Goal: Task Accomplishment & Management: Manage account settings

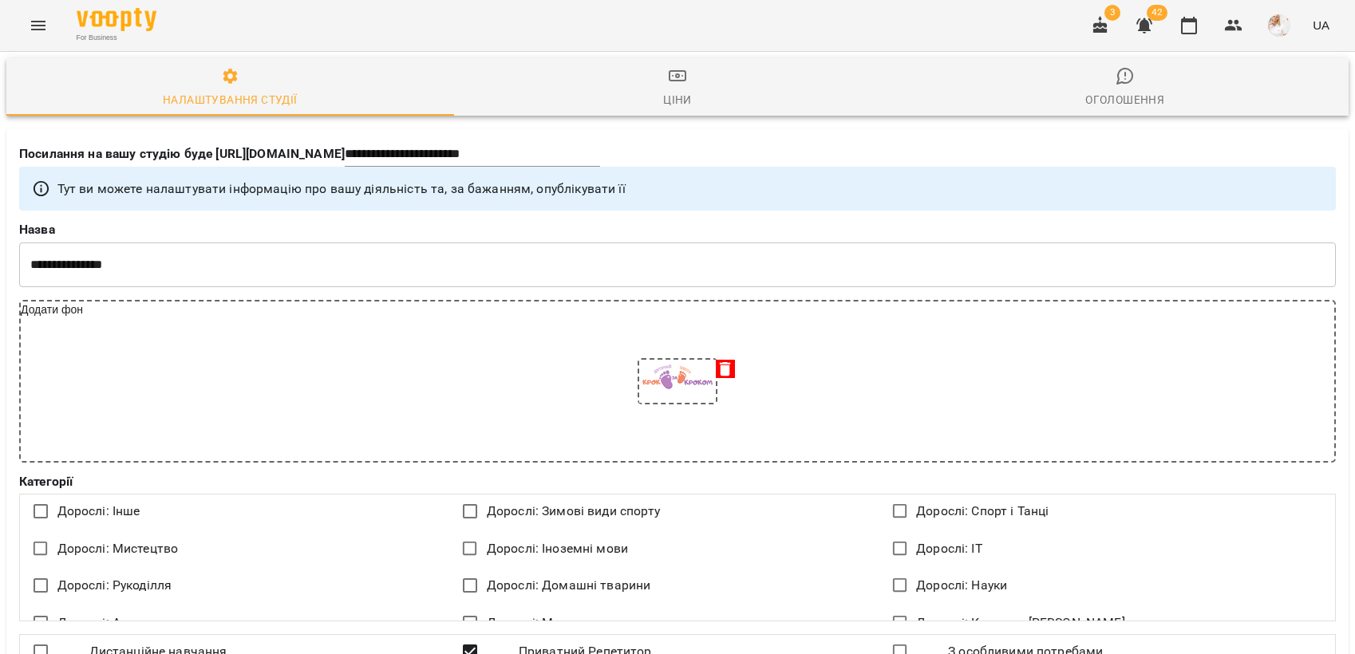
select select "**"
click at [1193, 22] on icon "button" at bounding box center [1189, 26] width 16 height 18
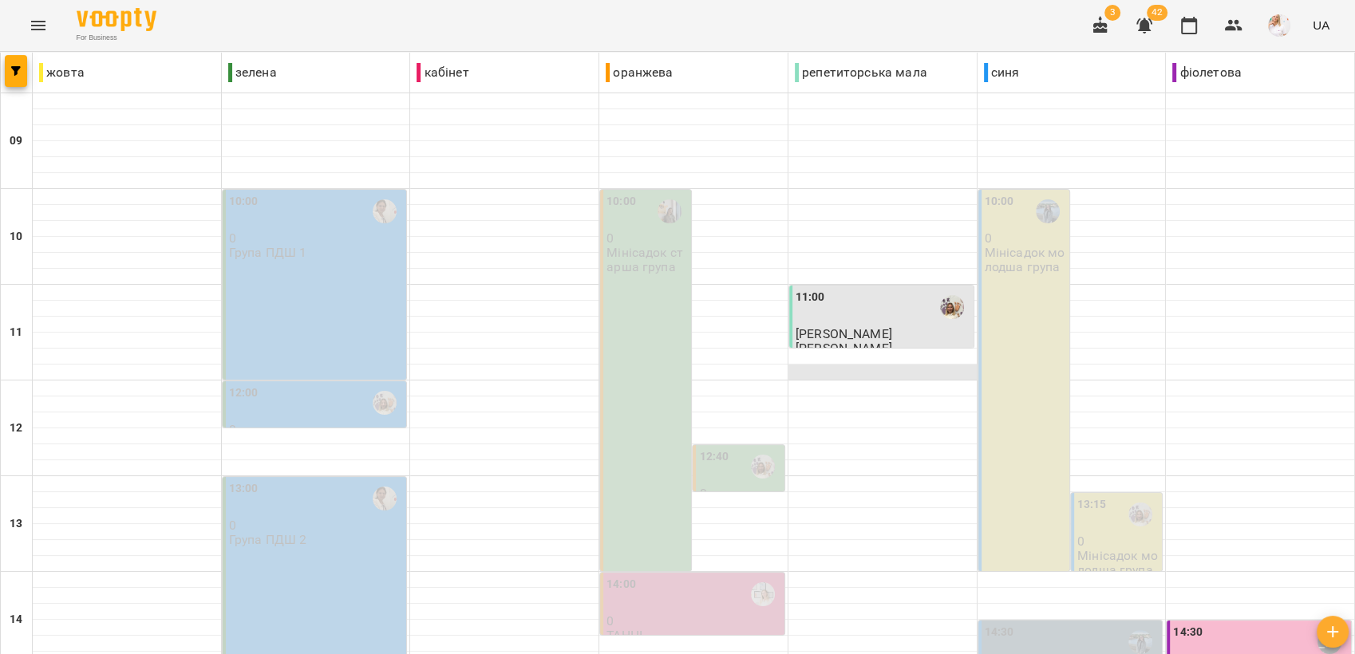
scroll to position [598, 0]
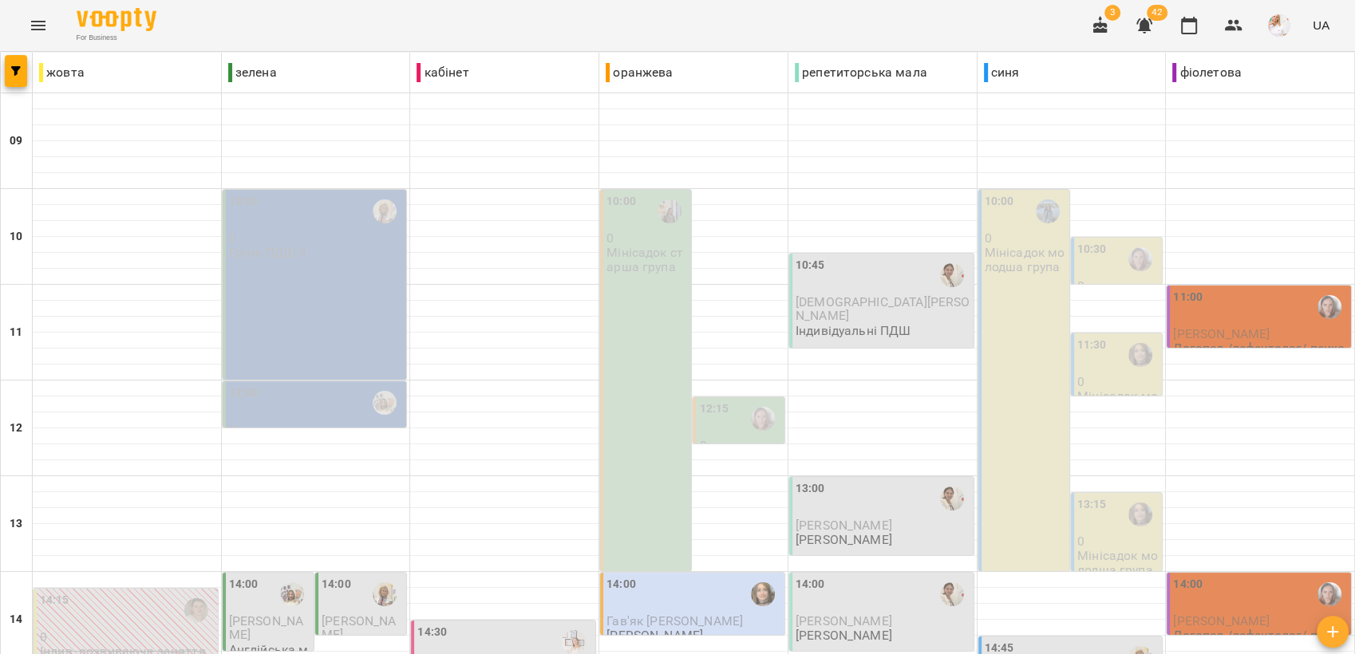
scroll to position [0, 0]
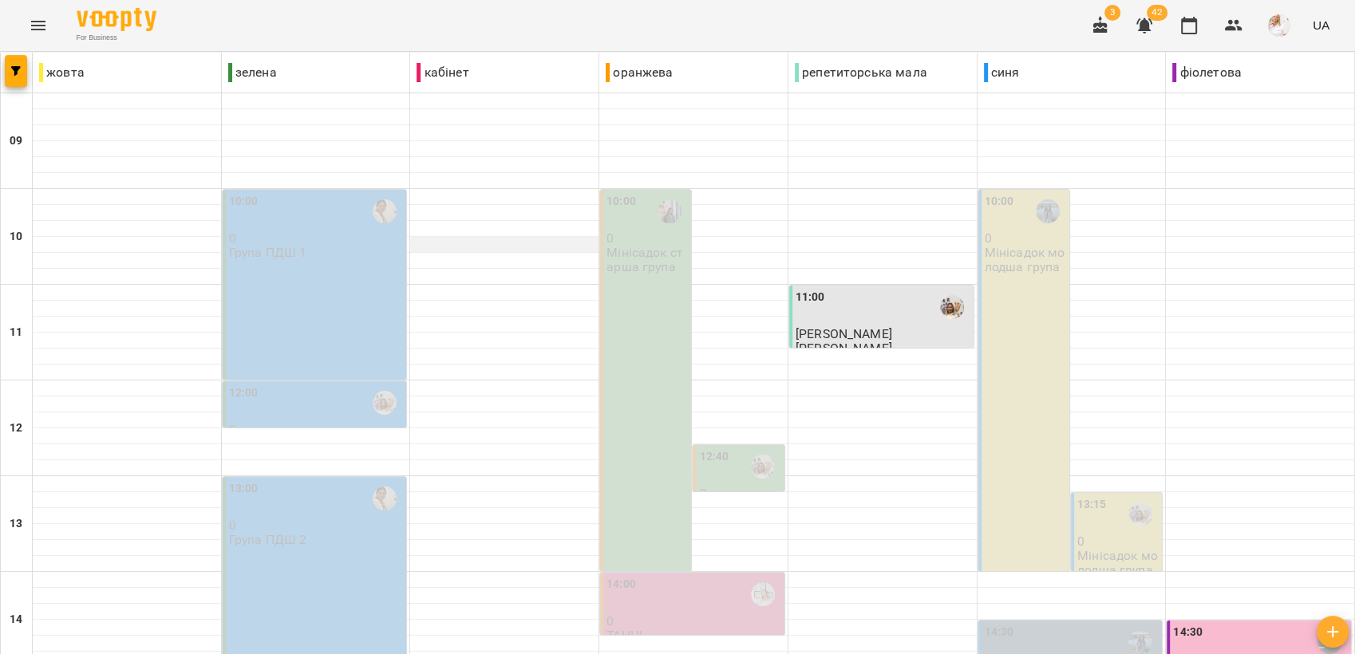
scroll to position [598, 0]
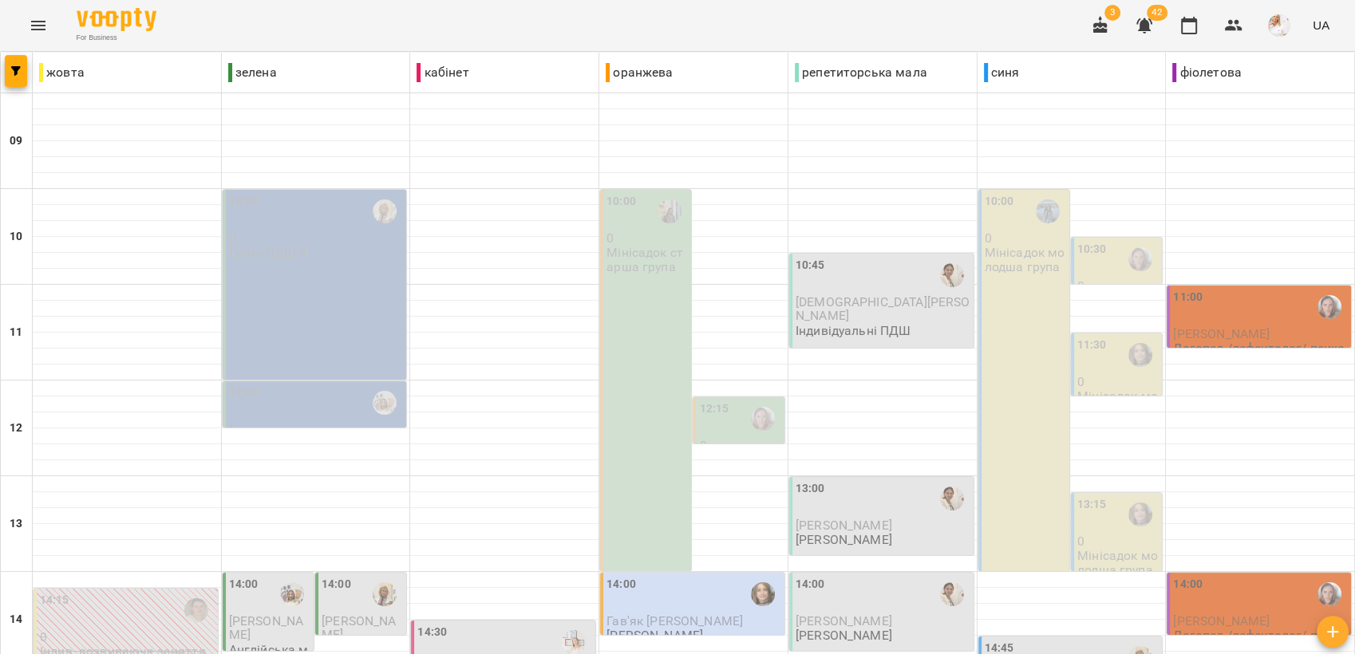
click at [1098, 30] on icon "button" at bounding box center [1100, 25] width 14 height 18
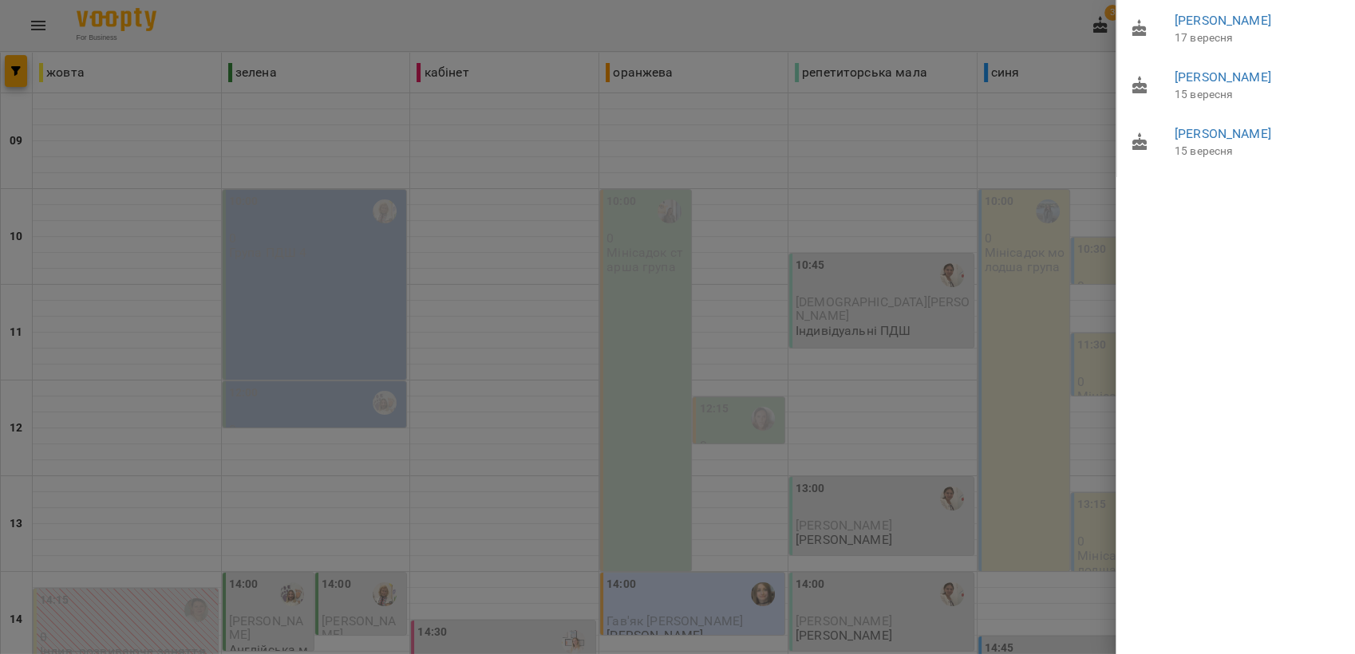
click at [1053, 17] on div at bounding box center [677, 327] width 1355 height 654
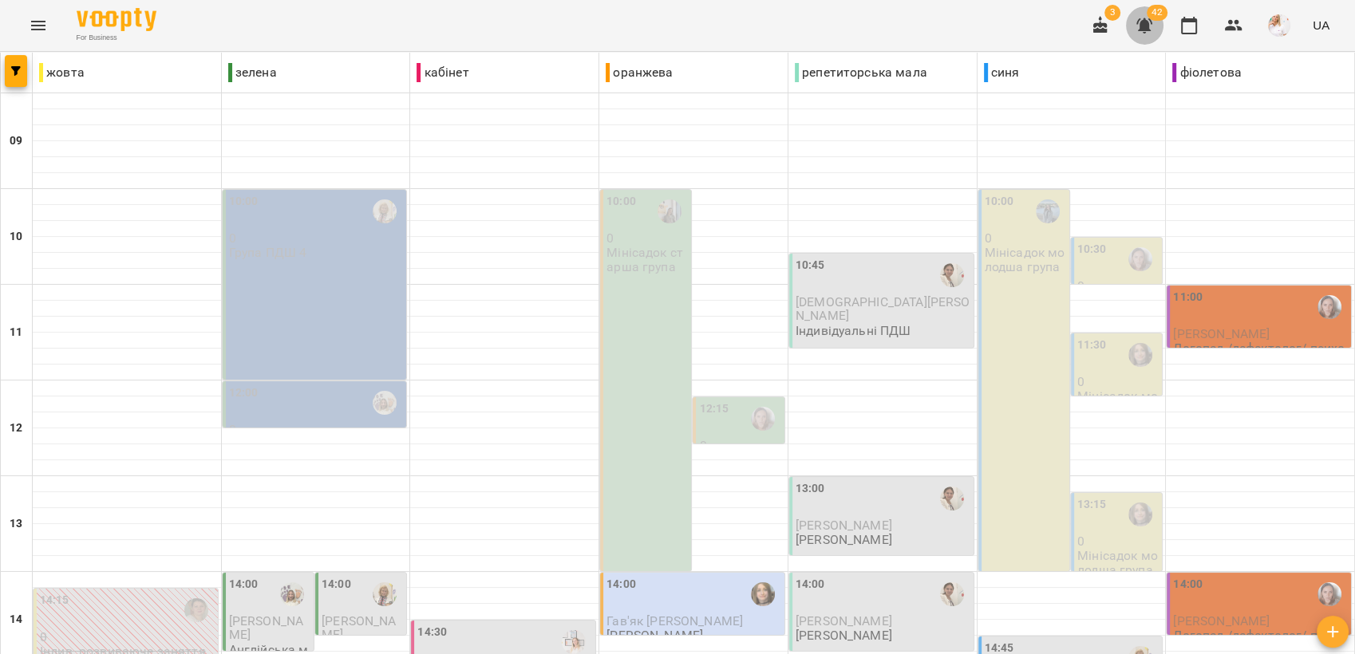
click at [1137, 22] on icon "button" at bounding box center [1144, 25] width 19 height 19
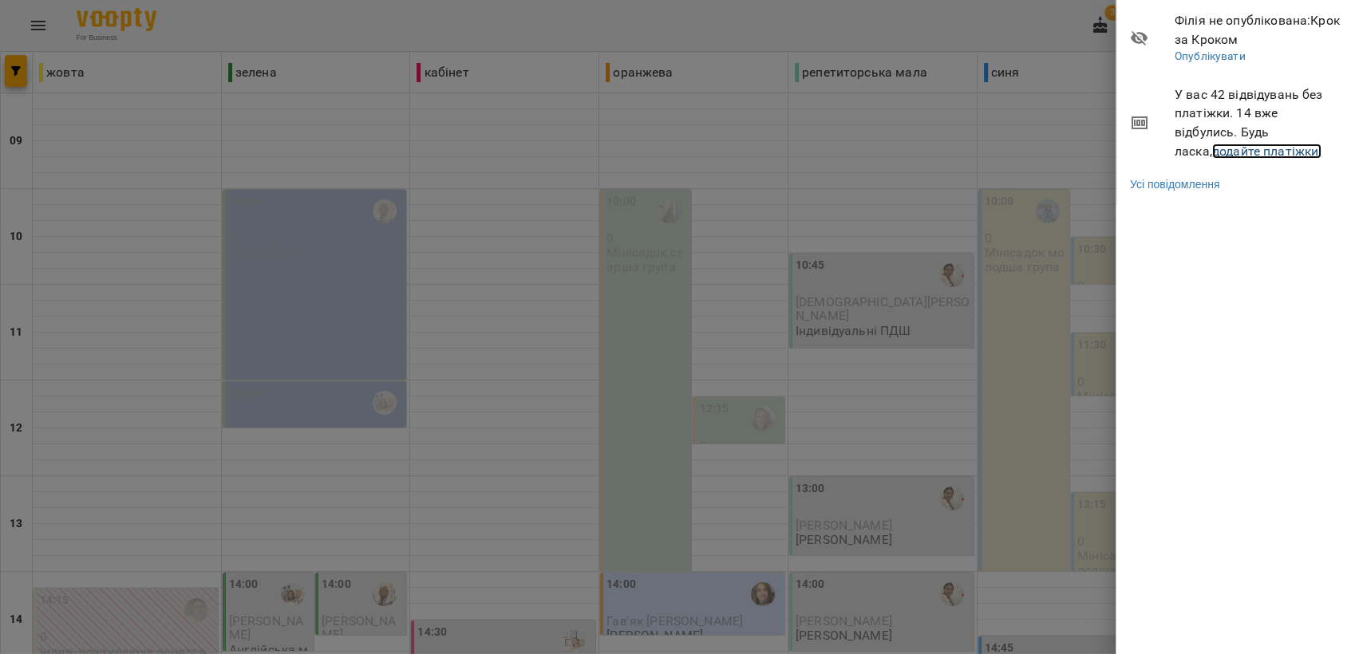
drag, startPoint x: 1249, startPoint y: 150, endPoint x: 1194, endPoint y: 155, distance: 55.3
click at [1249, 151] on link "додайте платіжки!" at bounding box center [1267, 151] width 110 height 15
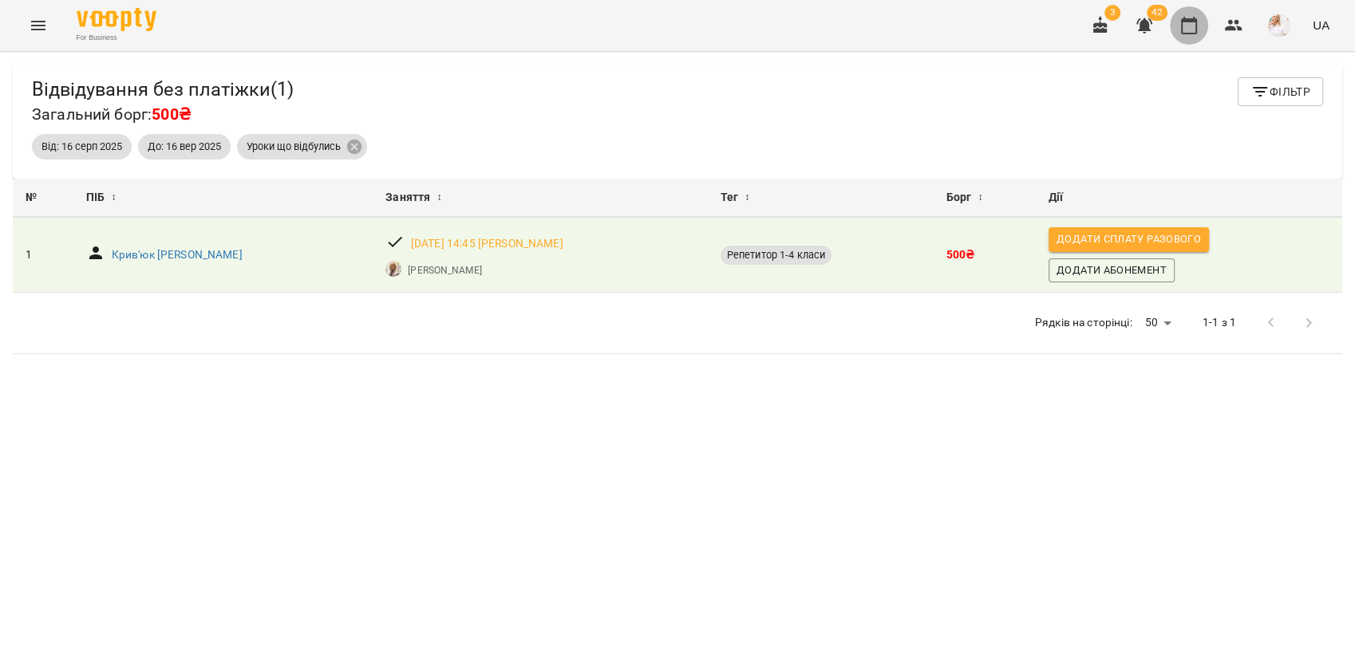
click at [1183, 24] on icon "button" at bounding box center [1188, 25] width 19 height 19
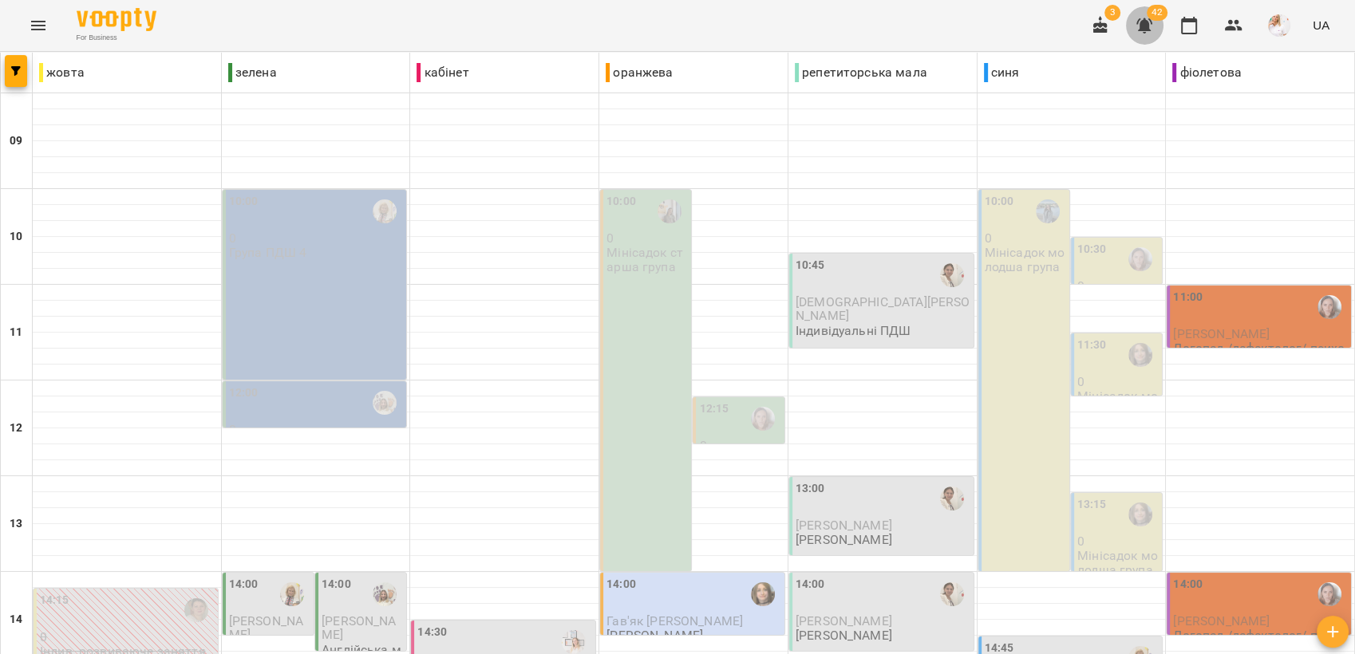
click at [1144, 22] on icon "button" at bounding box center [1144, 25] width 16 height 15
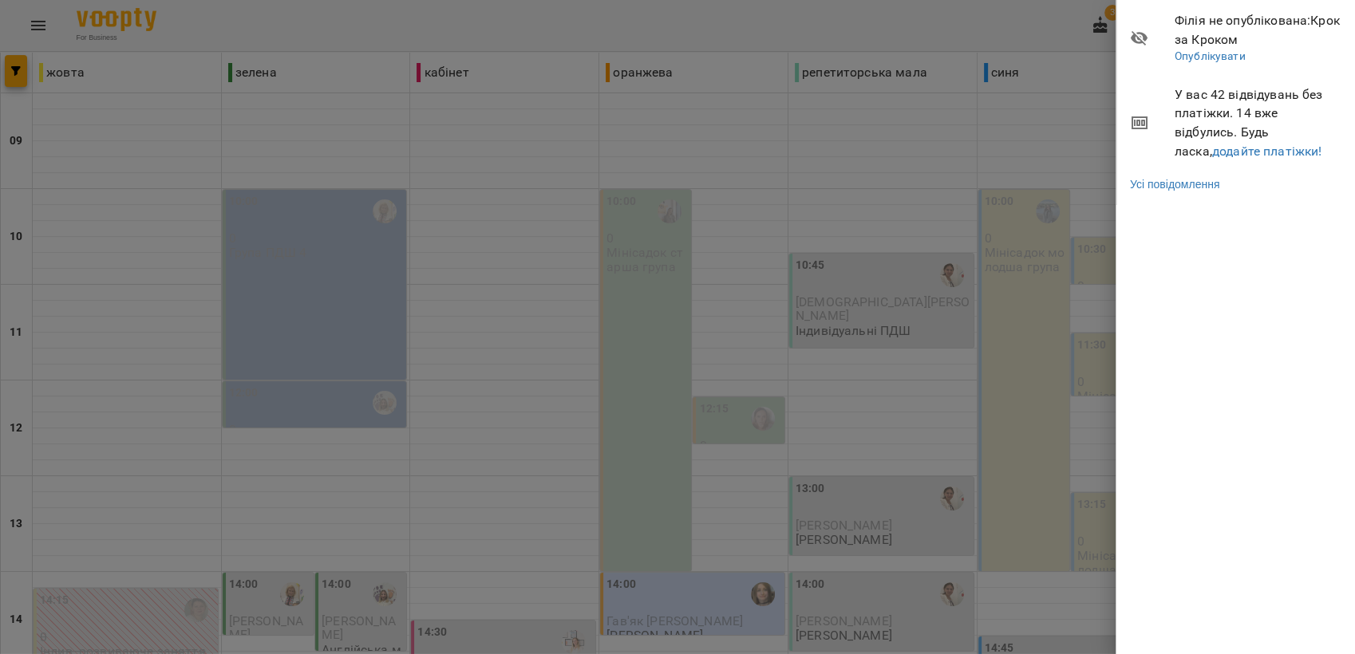
click at [956, 22] on div at bounding box center [677, 327] width 1355 height 654
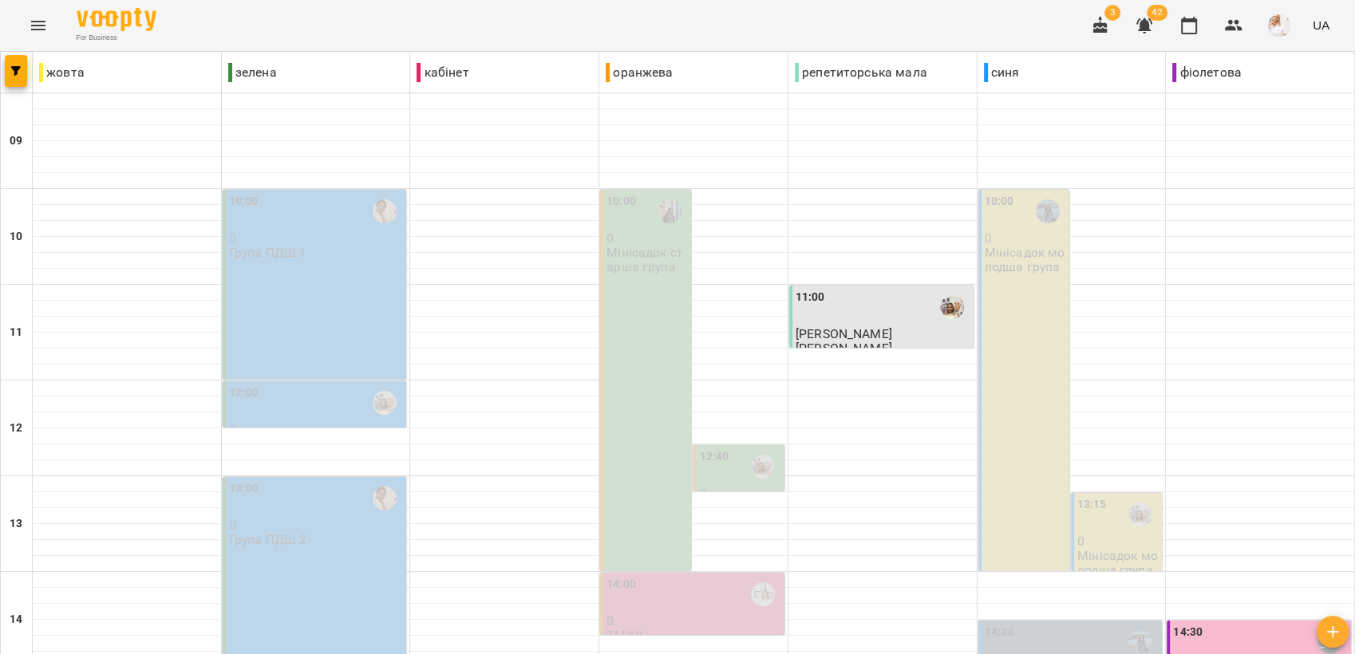
scroll to position [89, 0]
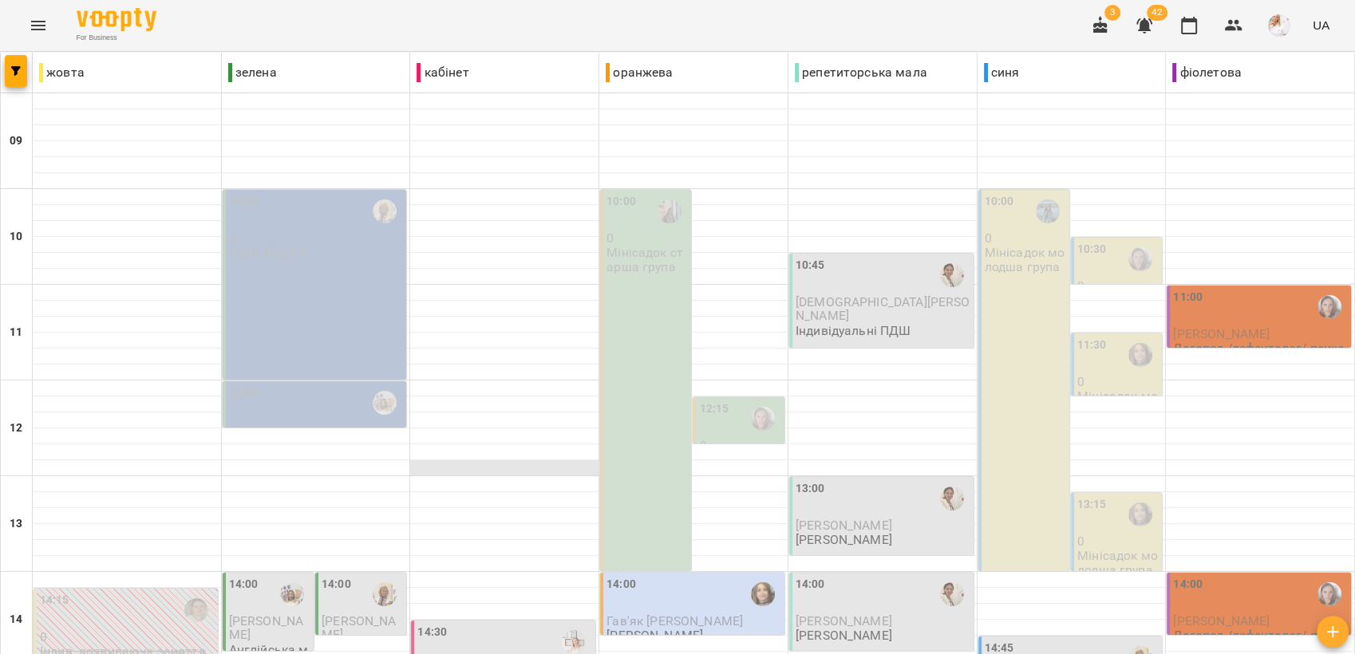
scroll to position [266, 0]
click at [851, 518] on span "[PERSON_NAME]" at bounding box center [843, 525] width 97 height 15
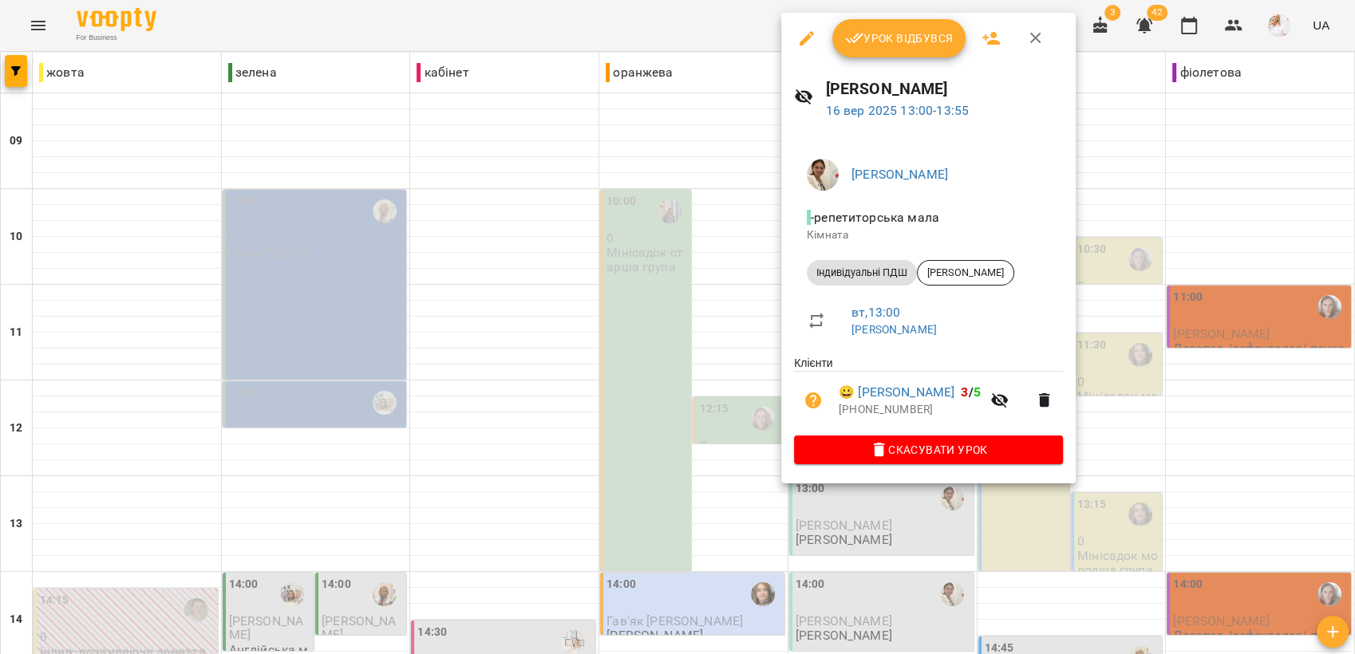
click at [885, 450] on icon "button" at bounding box center [879, 450] width 11 height 14
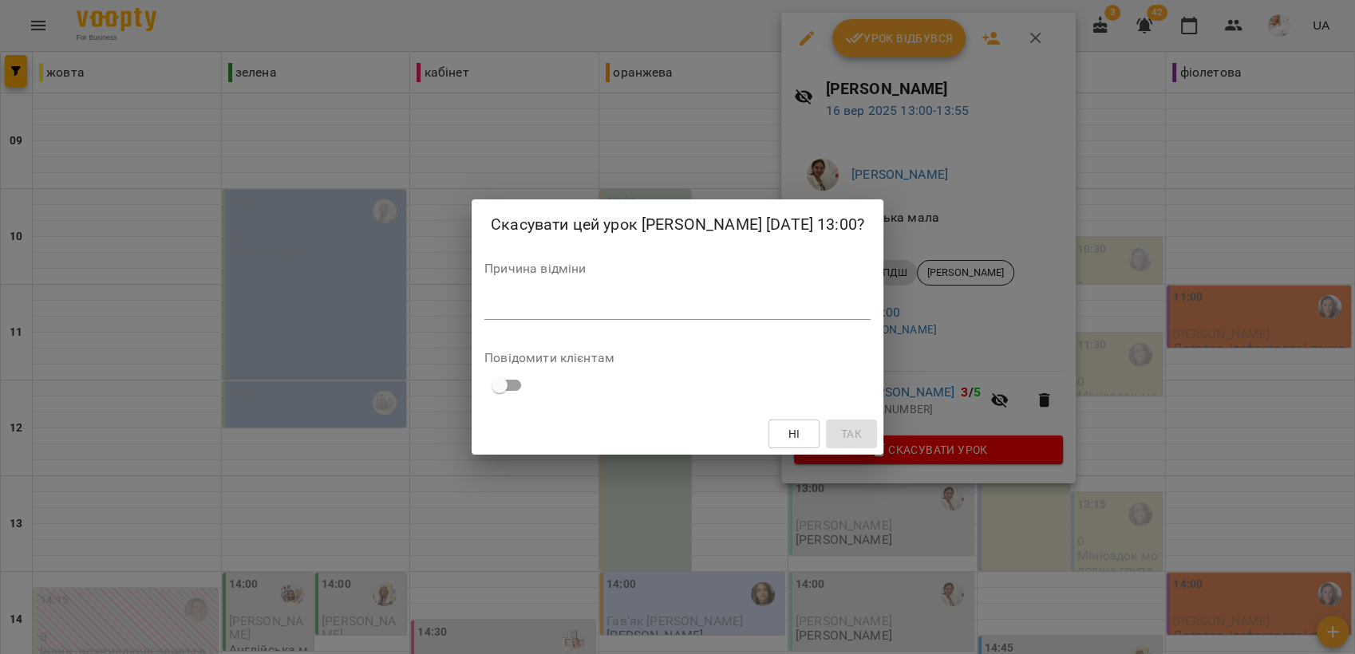
click at [568, 309] on textarea at bounding box center [677, 306] width 386 height 15
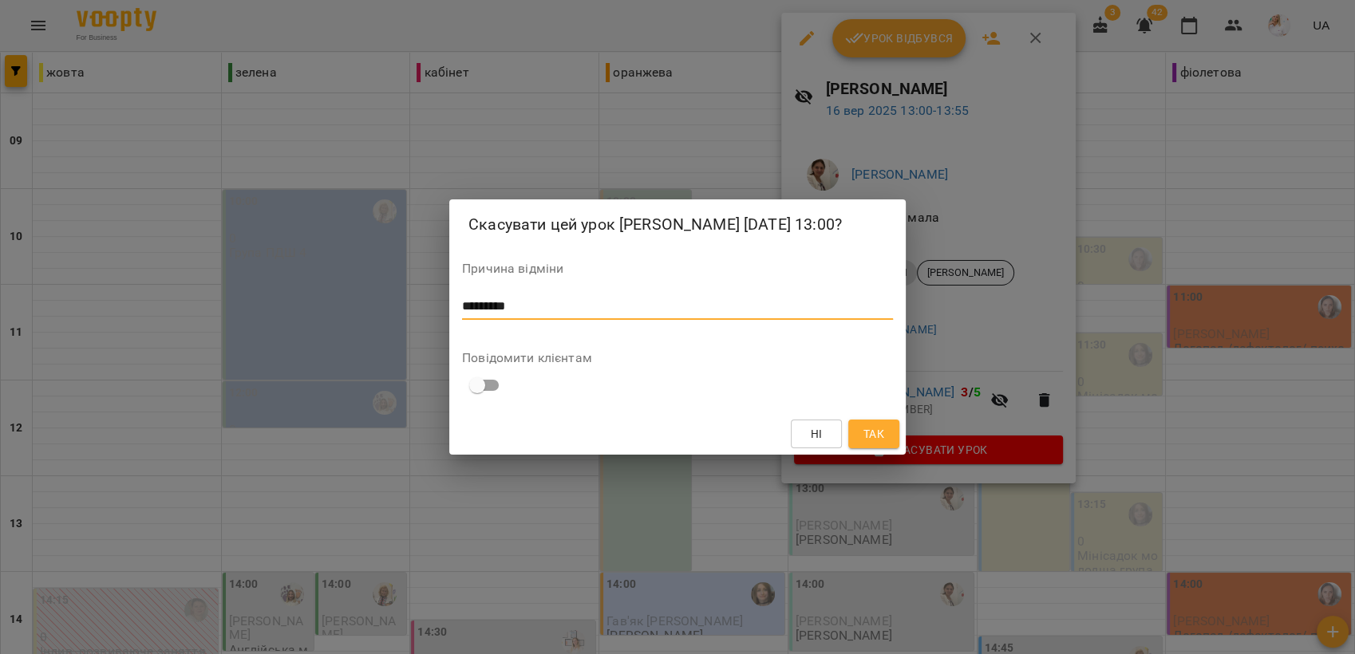
type textarea "*********"
click at [887, 433] on button "Так" at bounding box center [873, 434] width 51 height 29
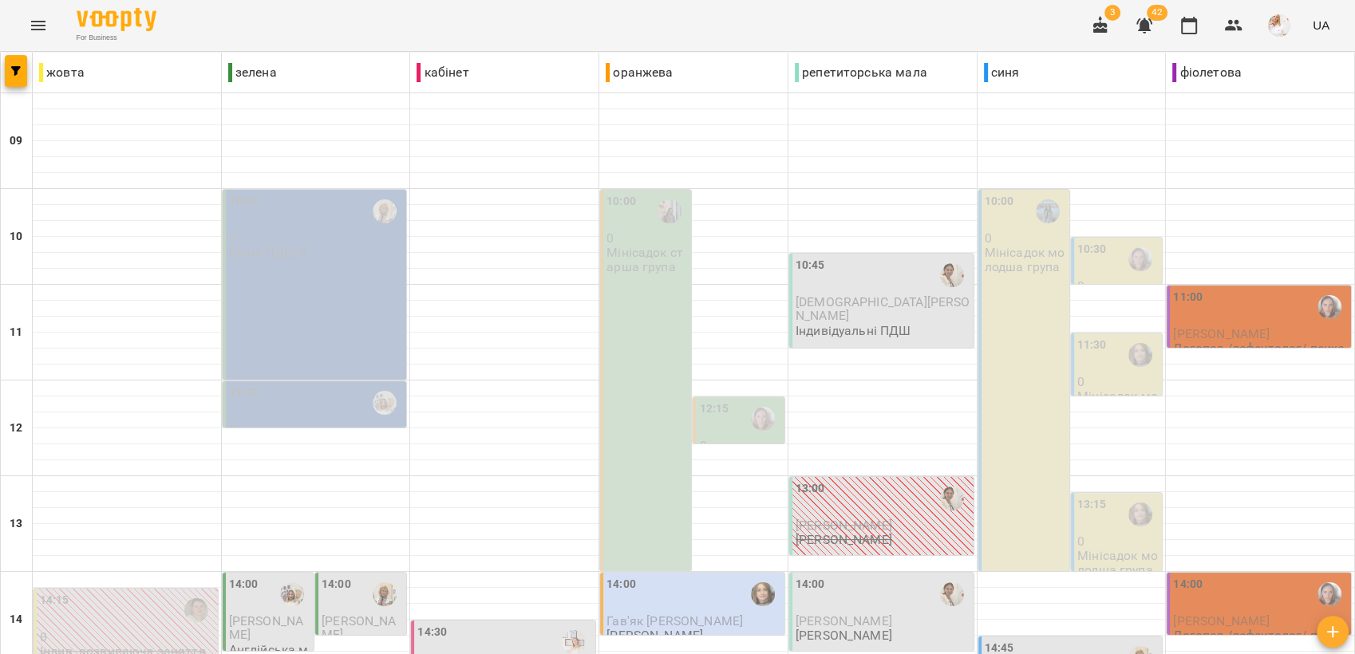
click at [1262, 576] on div "14:00" at bounding box center [1260, 594] width 175 height 37
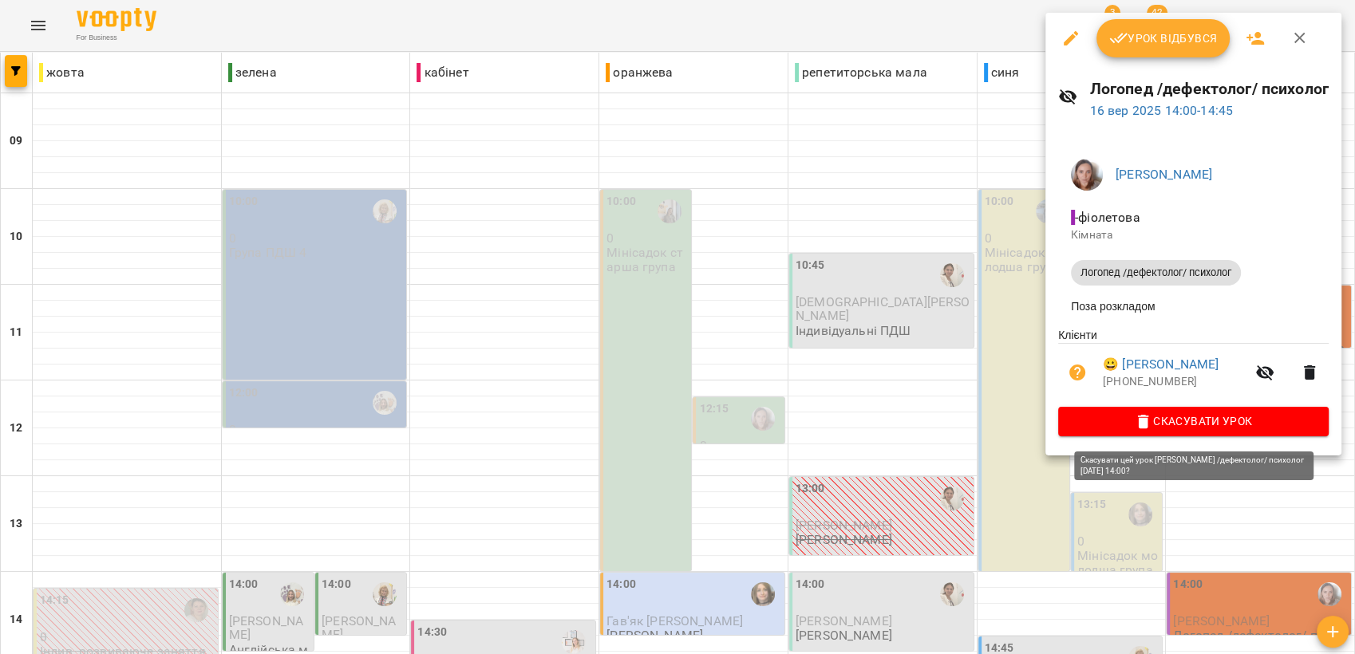
click at [1191, 428] on span "Скасувати Урок" at bounding box center [1193, 421] width 245 height 19
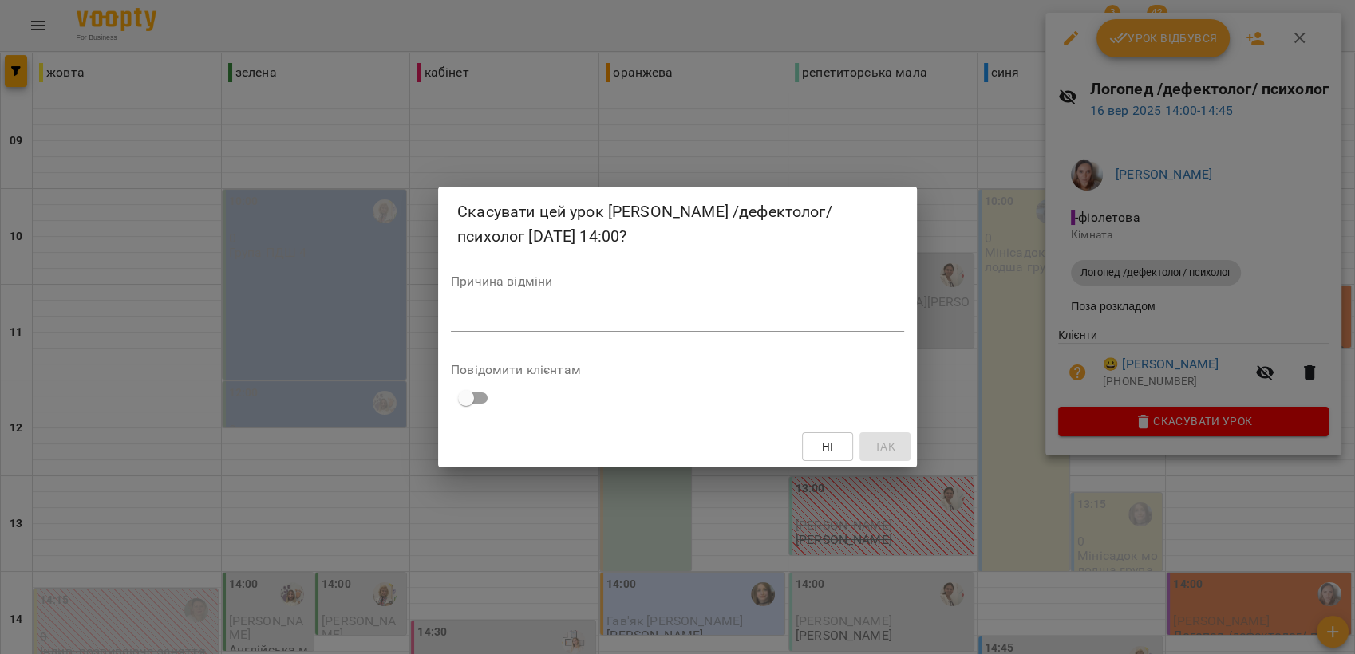
click at [498, 318] on textarea at bounding box center [677, 318] width 453 height 15
type textarea "*********"
click at [882, 448] on span "Так" at bounding box center [884, 446] width 21 height 19
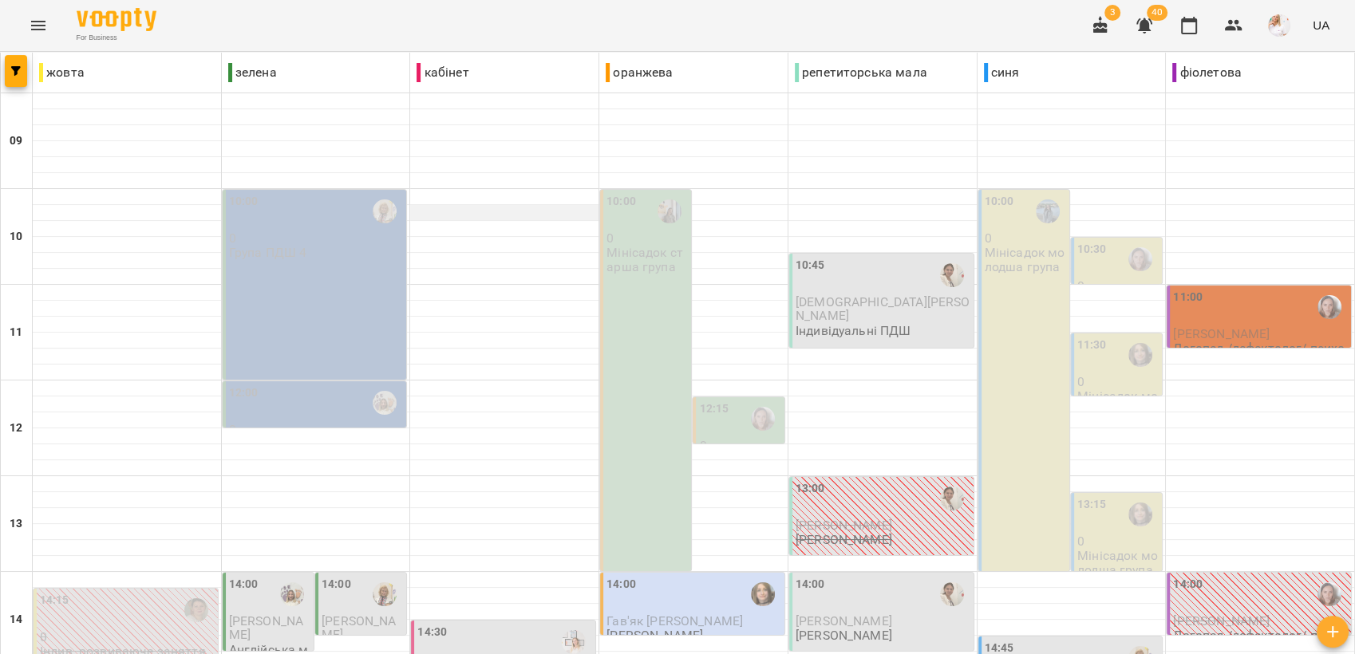
scroll to position [0, 0]
click at [466, 351] on div at bounding box center [504, 357] width 188 height 16
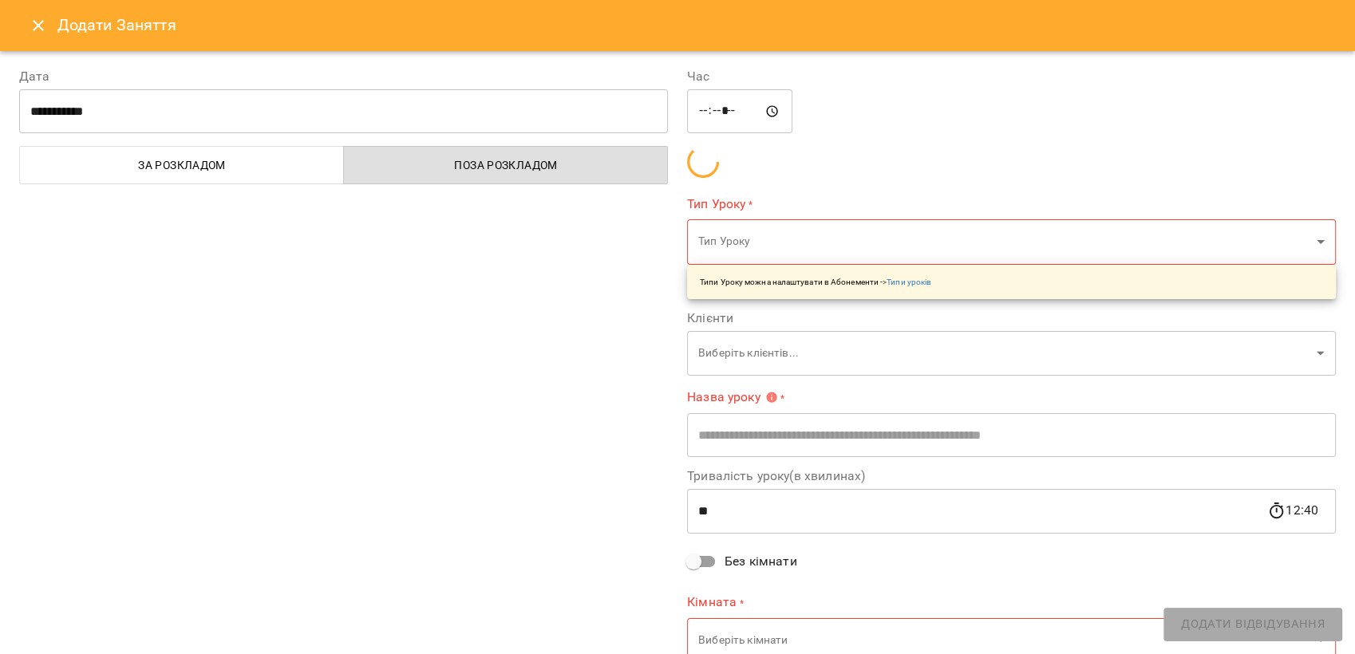
type input "**********"
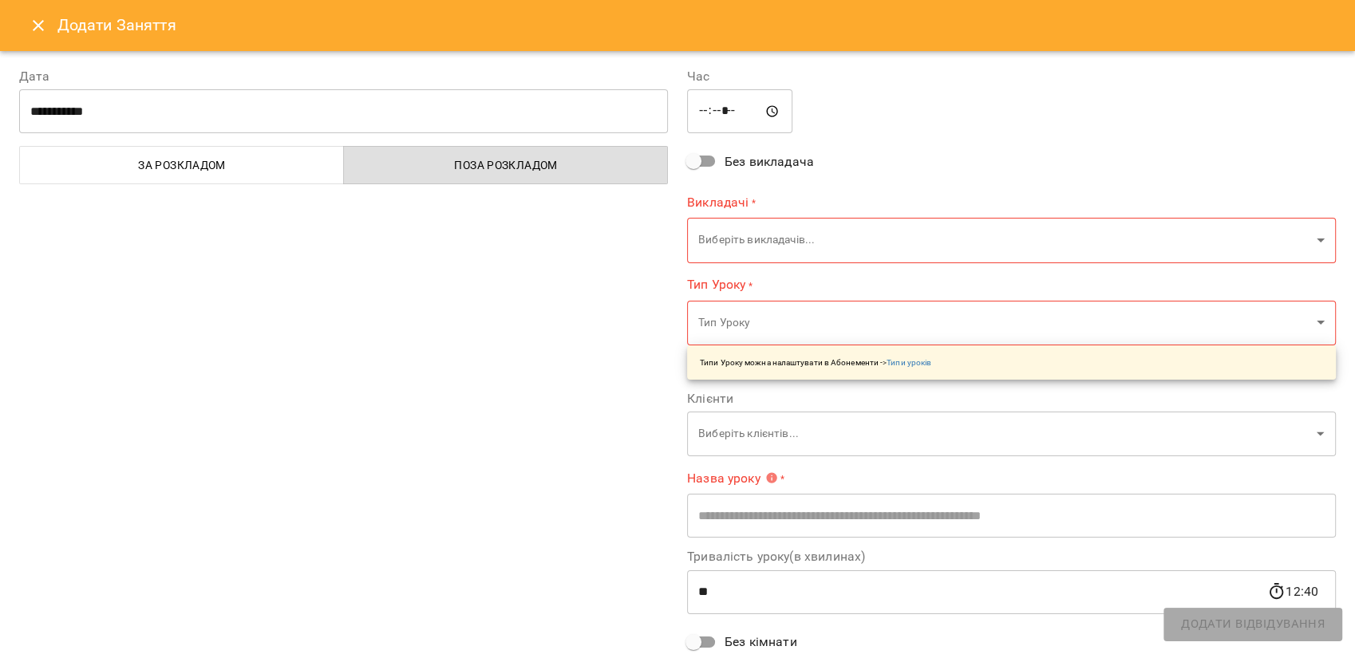
click at [520, 344] on div "**********" at bounding box center [344, 410] width 668 height 724
click at [30, 22] on icon "Close" at bounding box center [38, 25] width 19 height 19
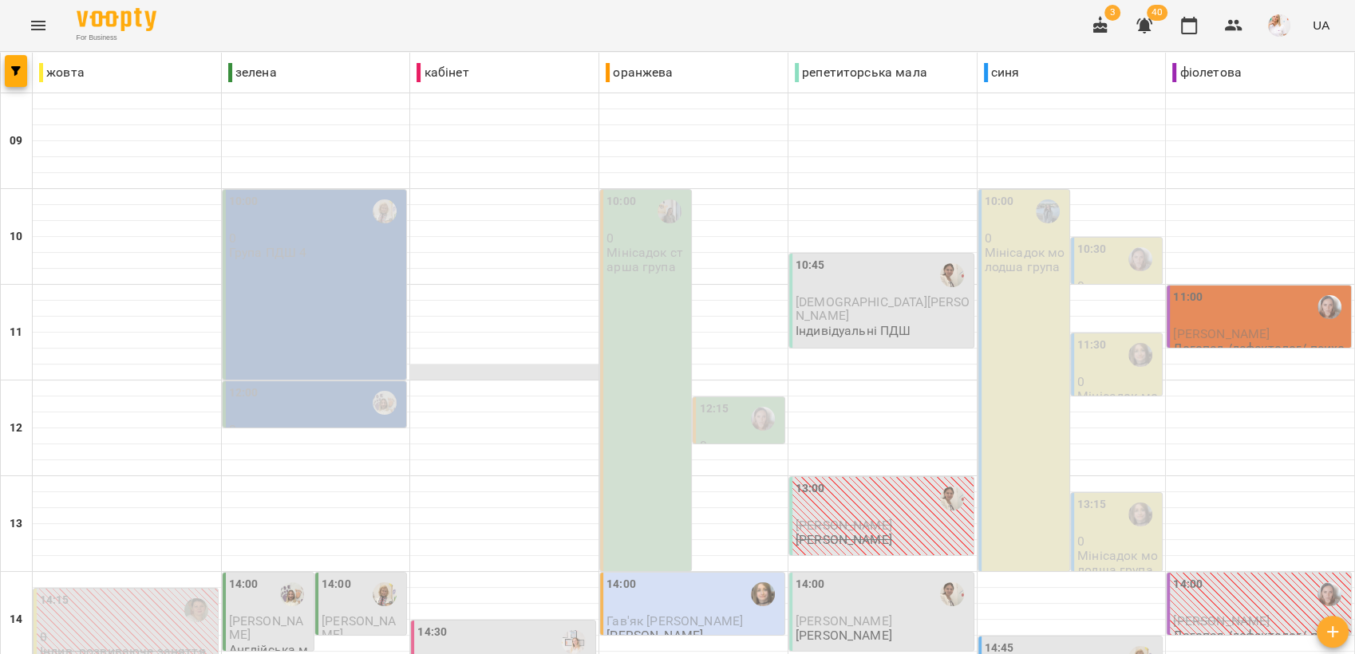
scroll to position [89, 0]
click at [72, 412] on div at bounding box center [127, 420] width 188 height 16
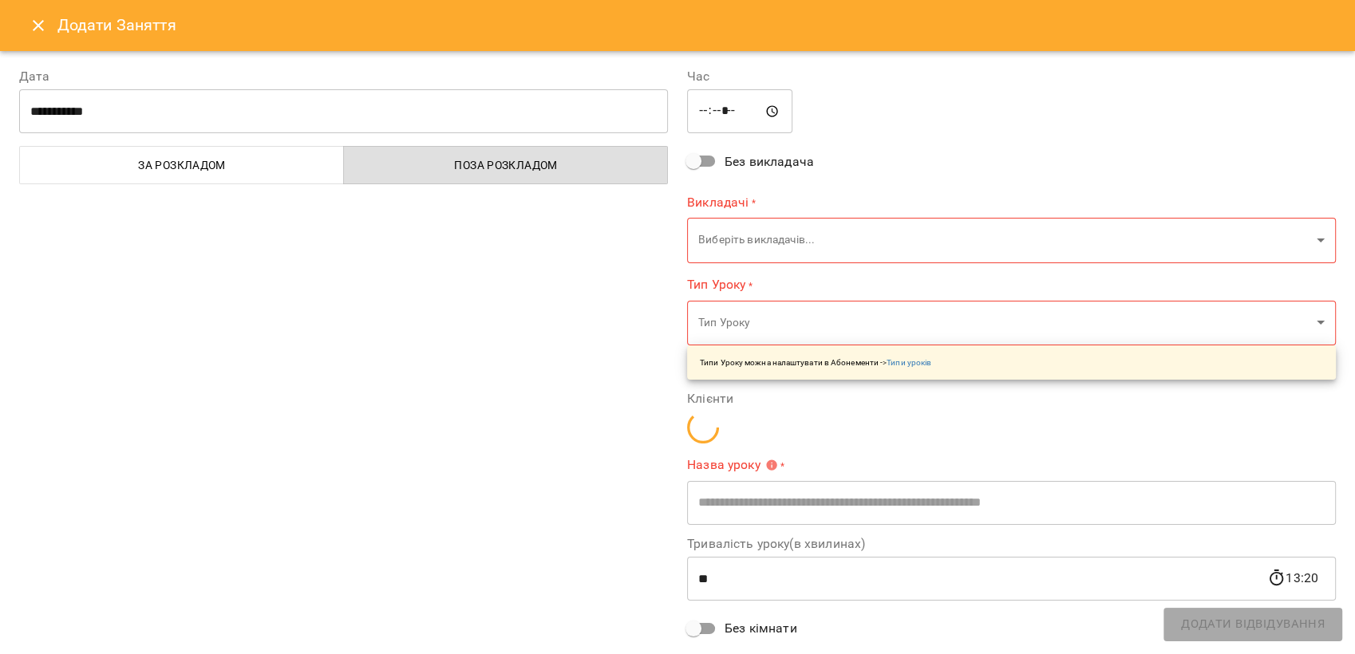
type input "**********"
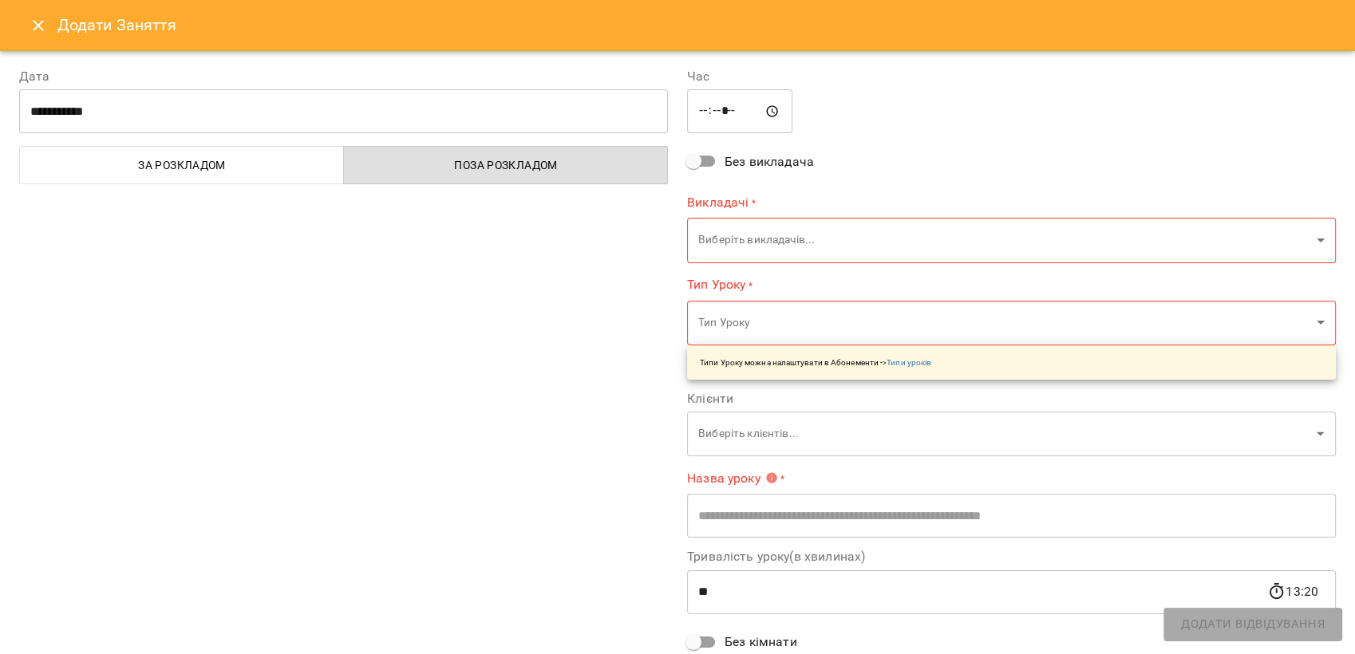
click at [721, 116] on input "*****" at bounding box center [739, 111] width 105 height 45
type input "*****"
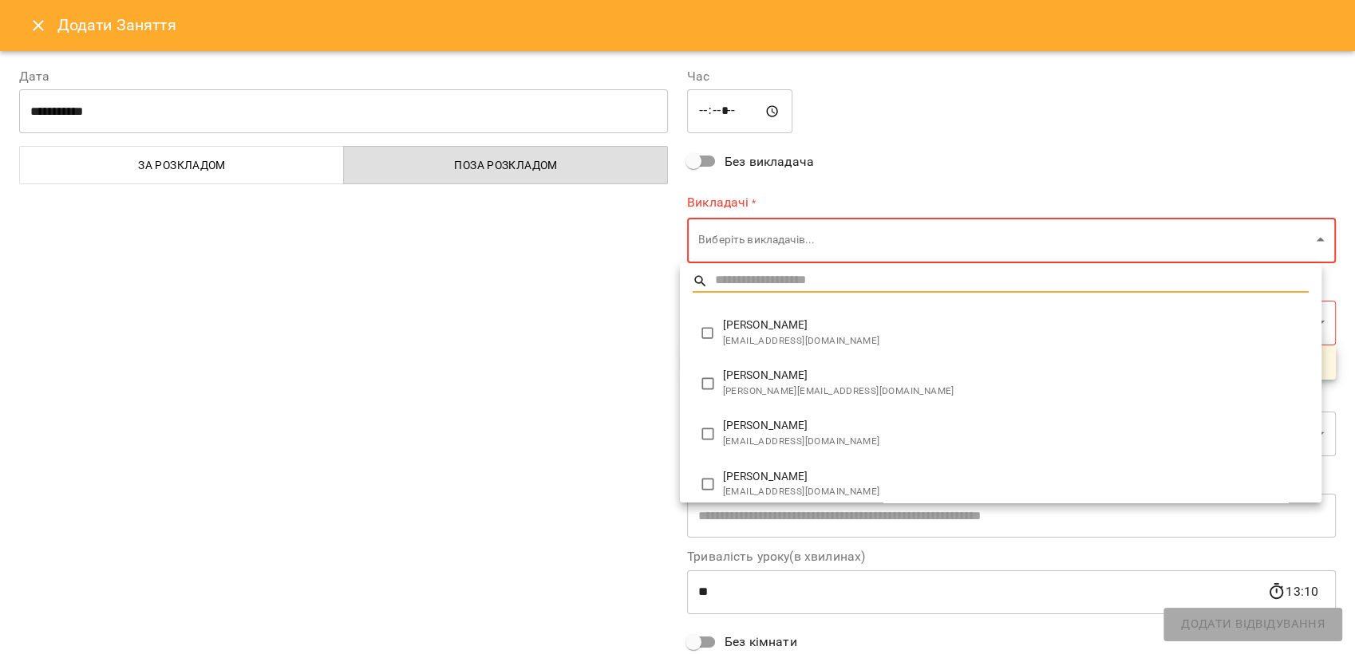
click at [766, 233] on body "For Business 3 40 UA жовта зелена кабінет оранжева репетиторська мала синя фіол…" at bounding box center [677, 626] width 1355 height 1253
click at [760, 279] on input "text" at bounding box center [1012, 281] width 594 height 23
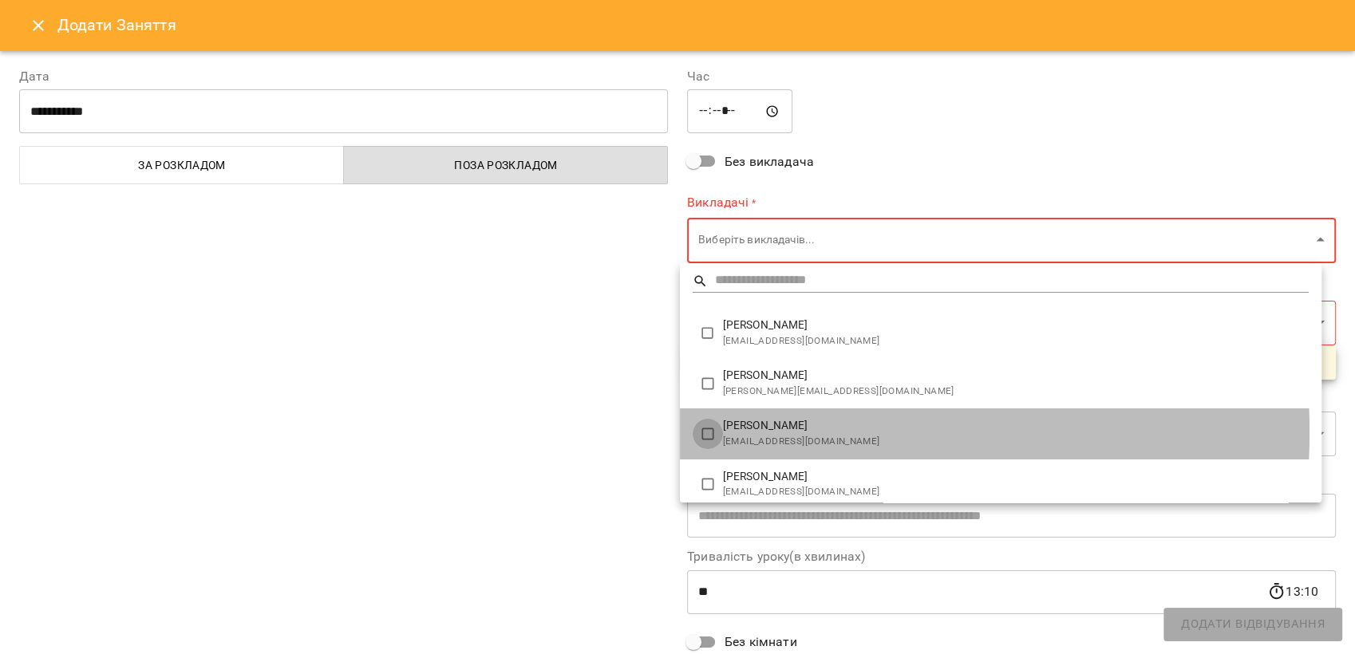
type input "**********"
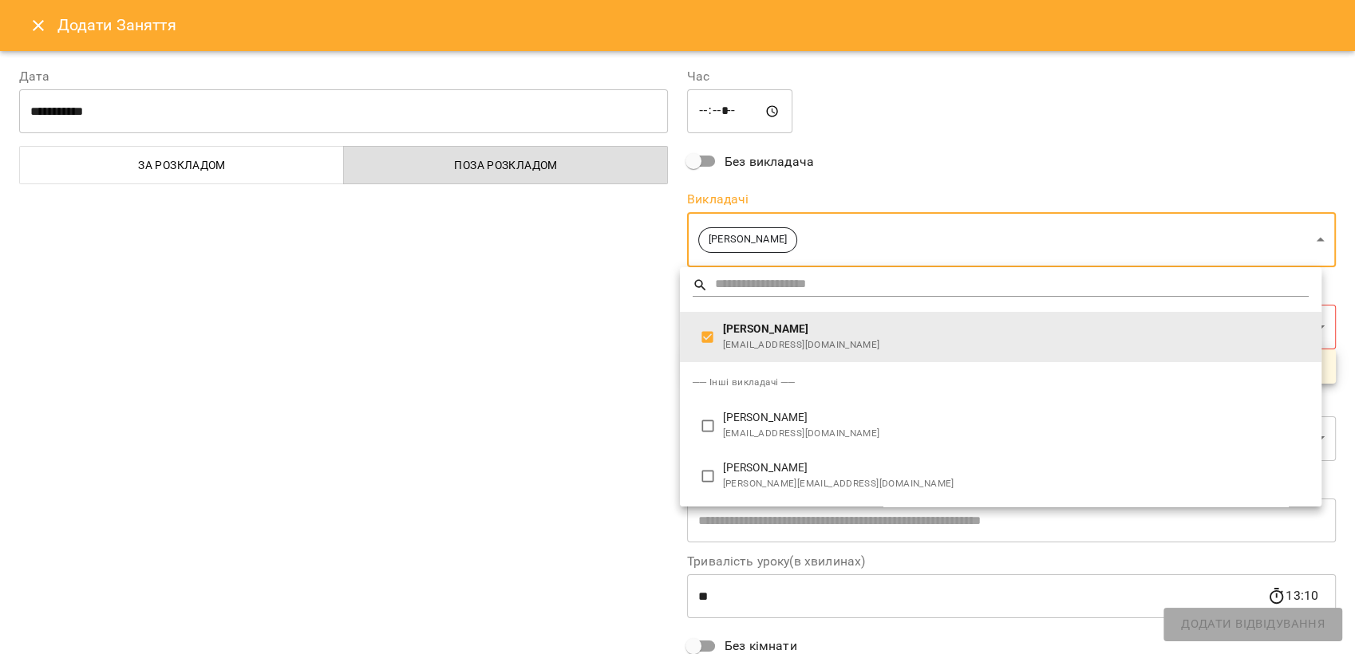
click at [595, 394] on div at bounding box center [677, 327] width 1355 height 654
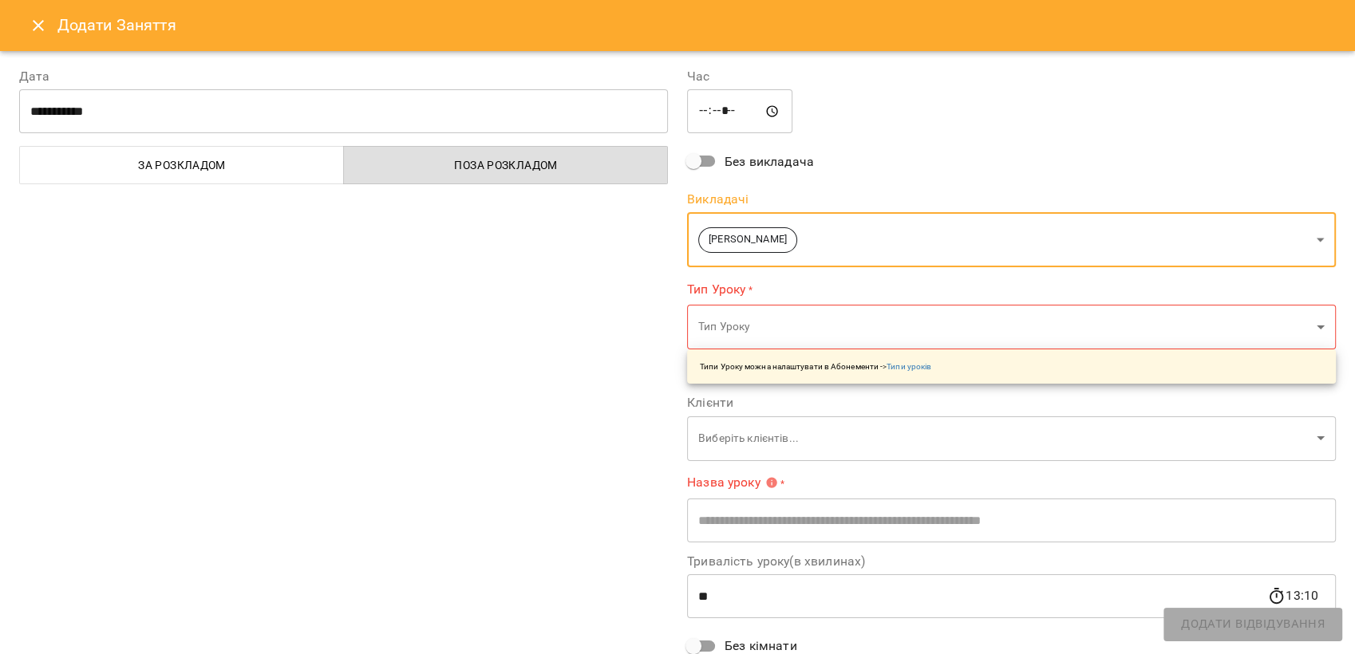
click at [753, 315] on body "For Business 3 40 UA жовта зелена кабінет оранжева репетиторська мала синя фіол…" at bounding box center [677, 626] width 1355 height 1253
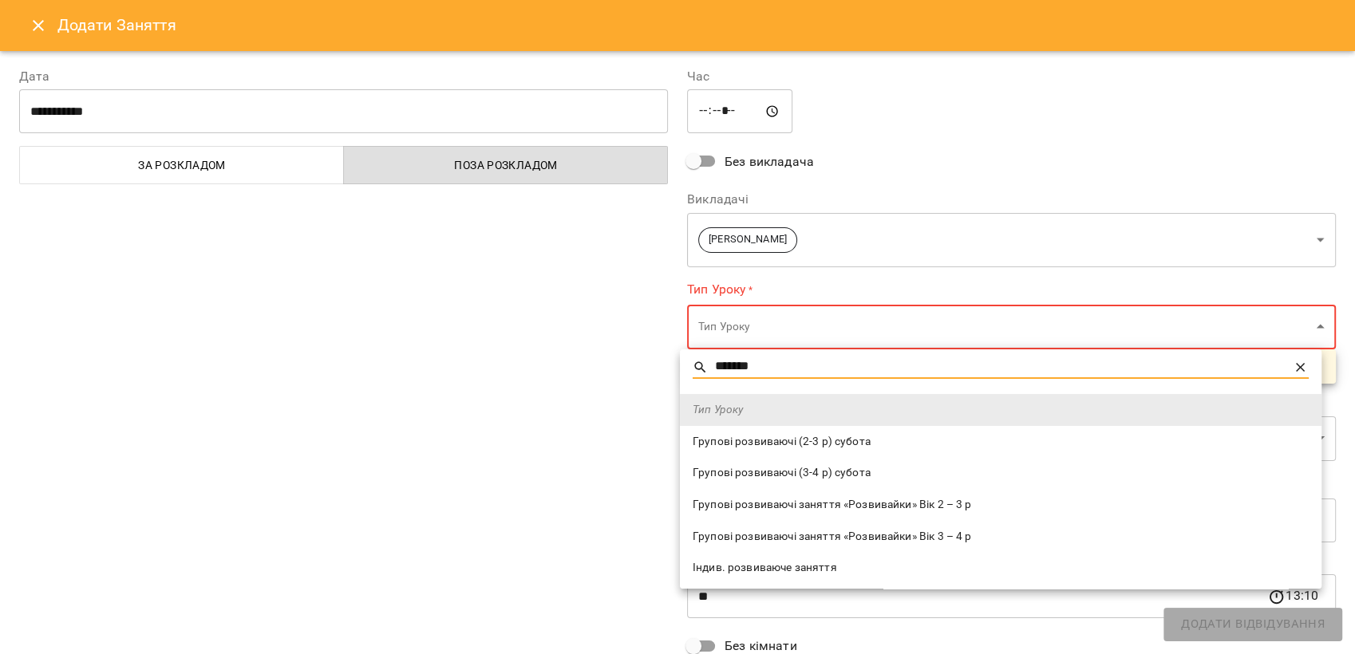
type input "*******"
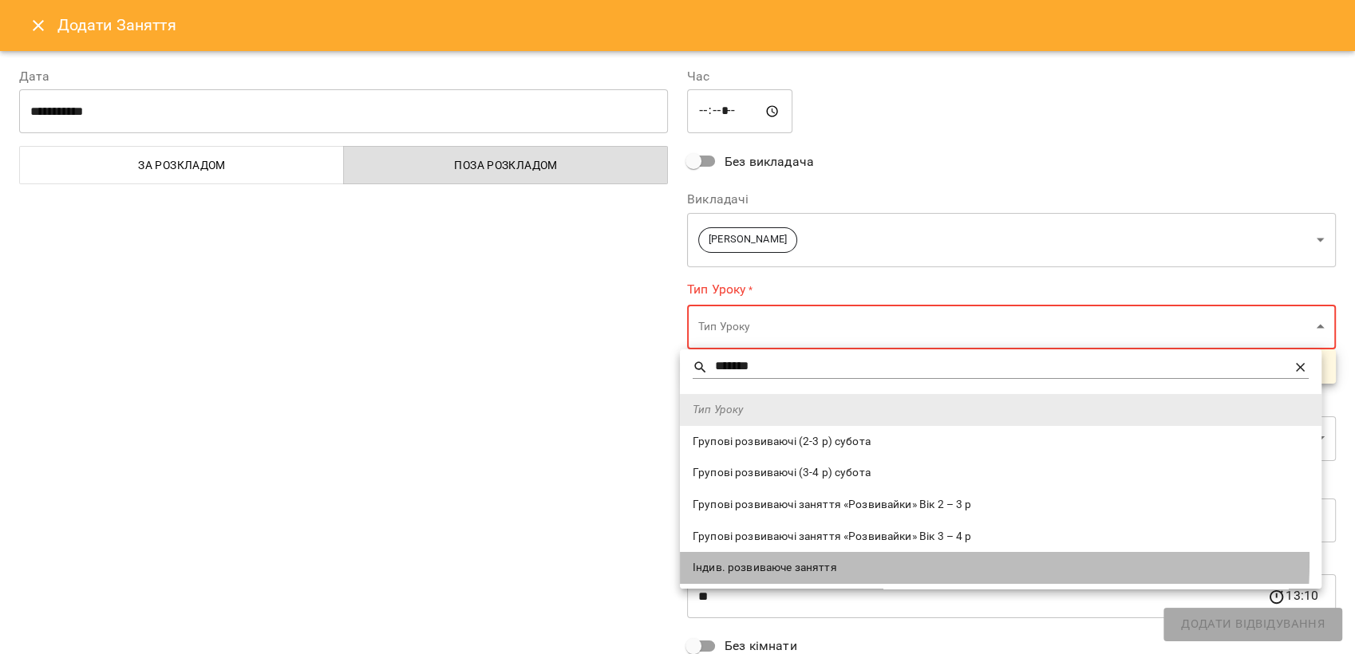
click at [781, 554] on li "Індив. розвиваюче заняття" at bounding box center [1000, 568] width 641 height 32
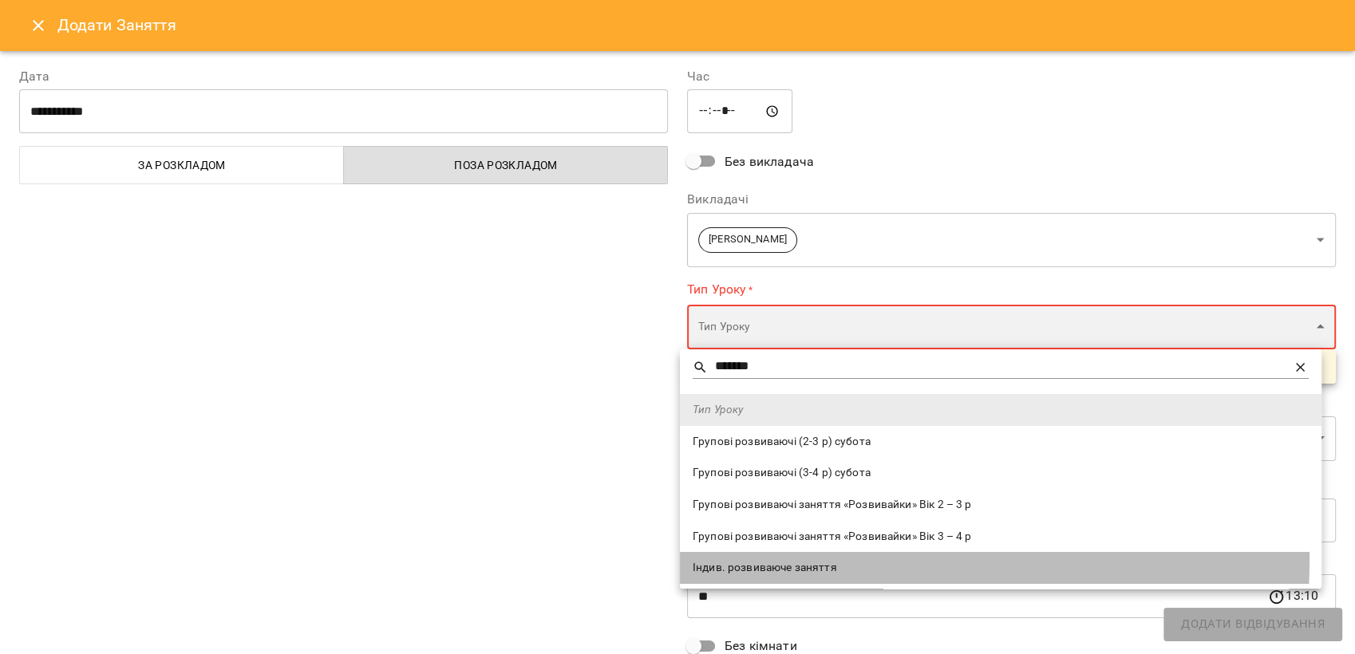
type input "**********"
type input "**"
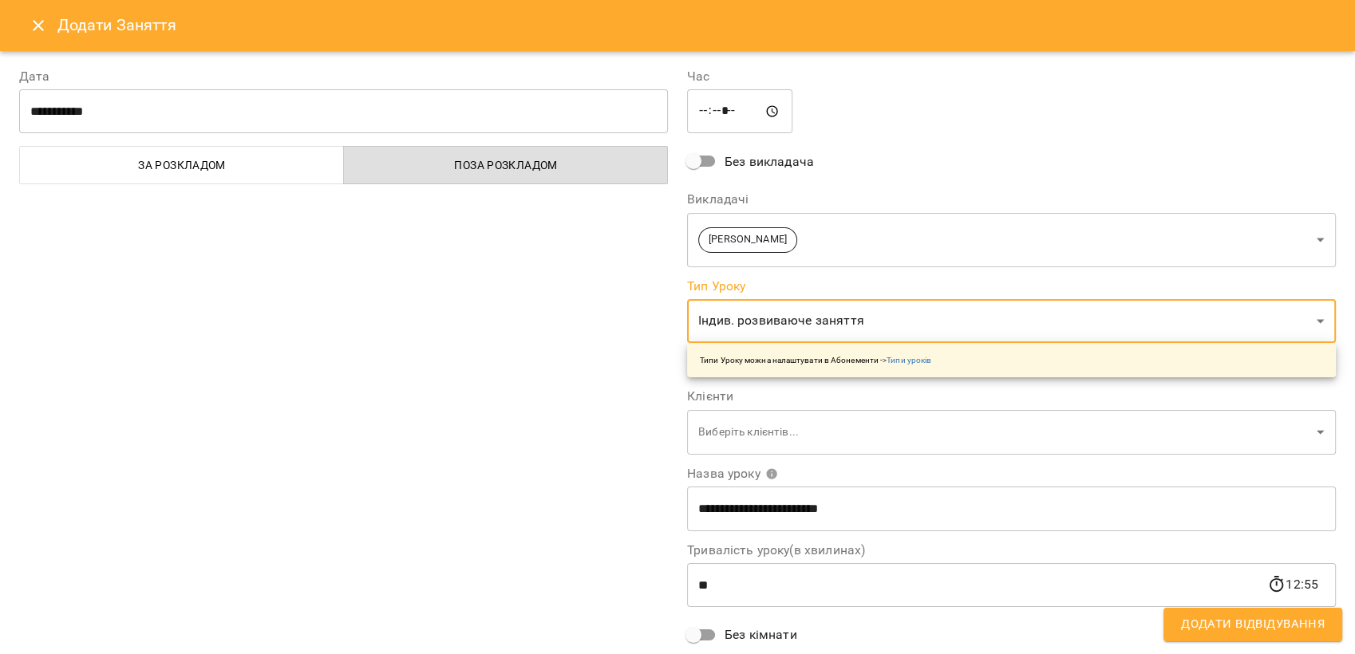
click at [743, 436] on body "For Business 3 40 UA жовта зелена кабінет оранжева репетиторська мала синя фіол…" at bounding box center [677, 626] width 1355 height 1253
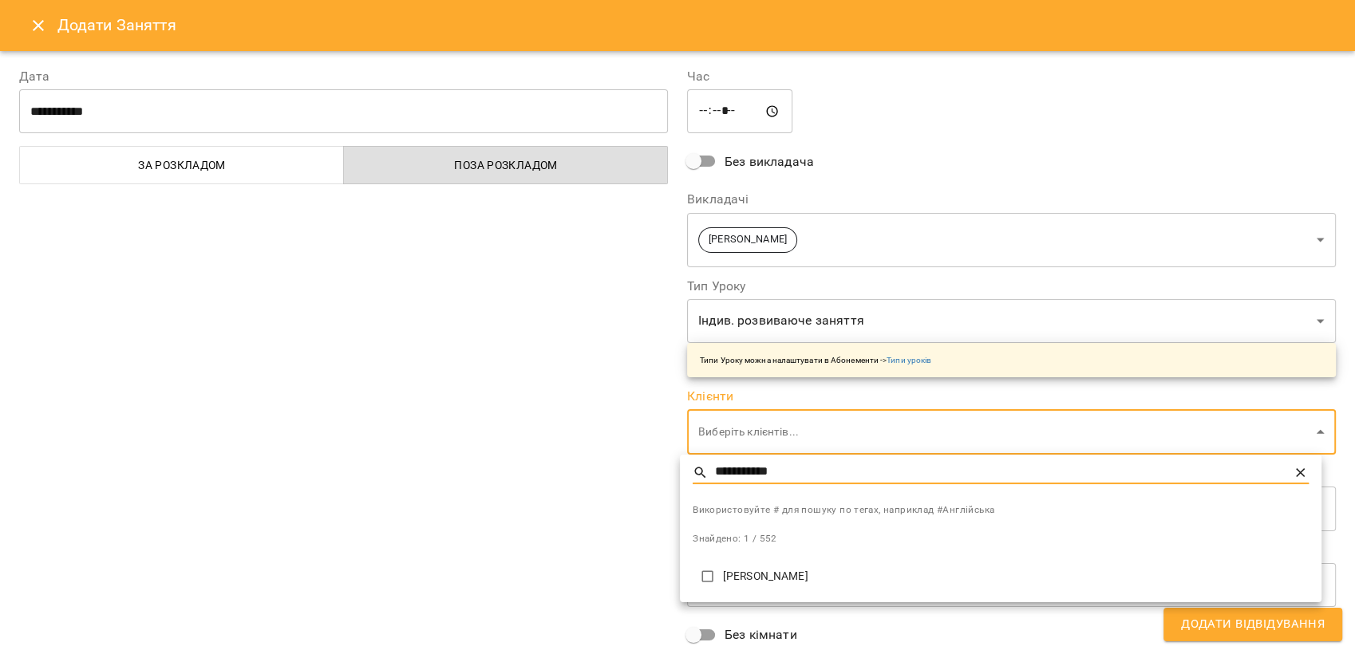
type input "**********"
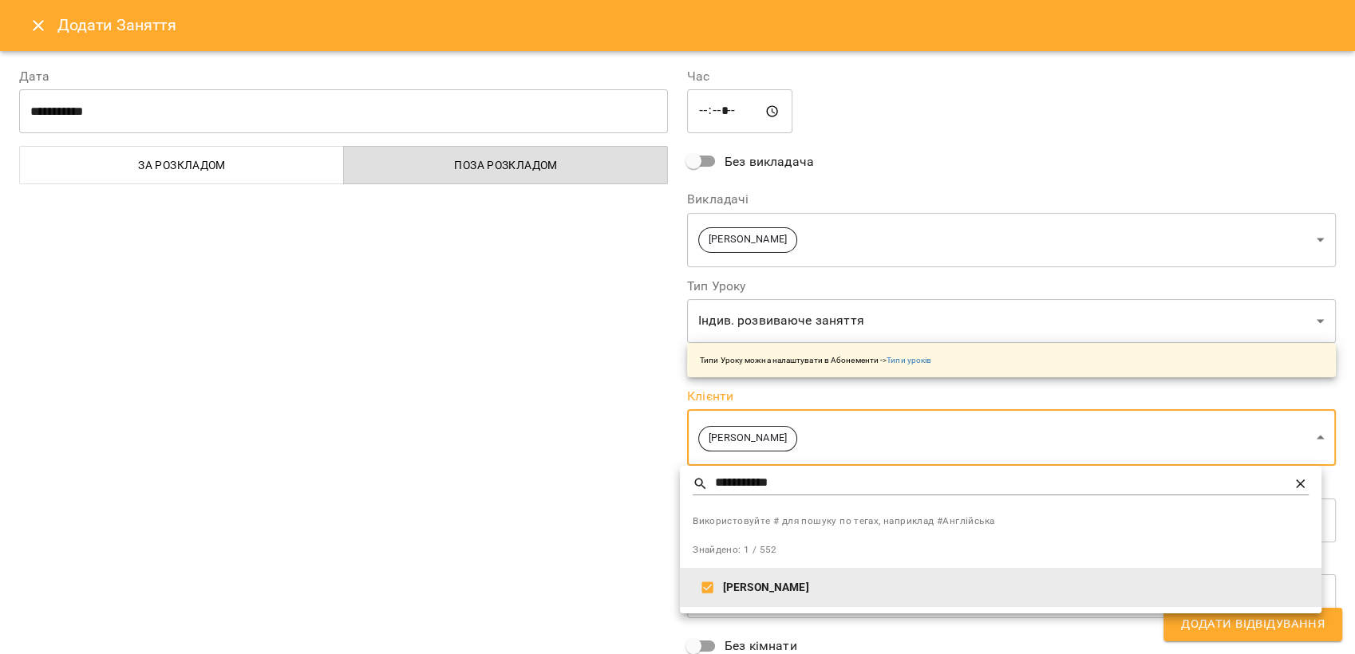
click at [415, 413] on div at bounding box center [677, 327] width 1355 height 654
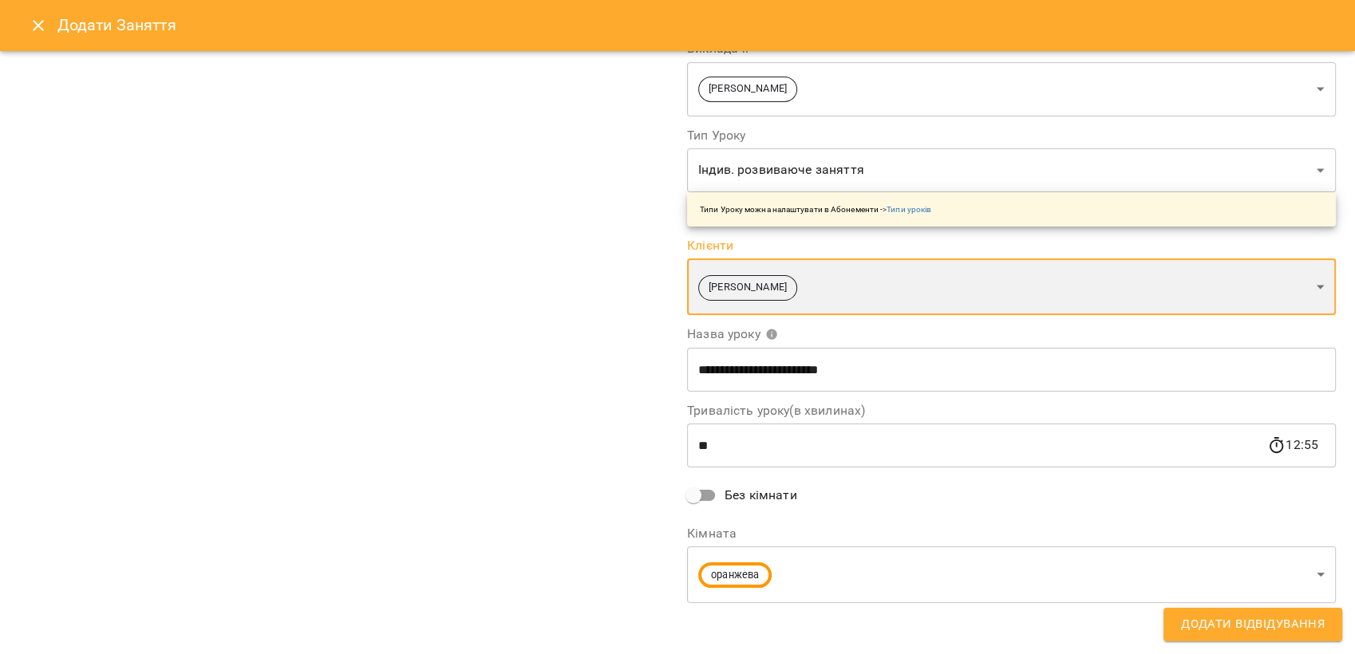
scroll to position [153, 0]
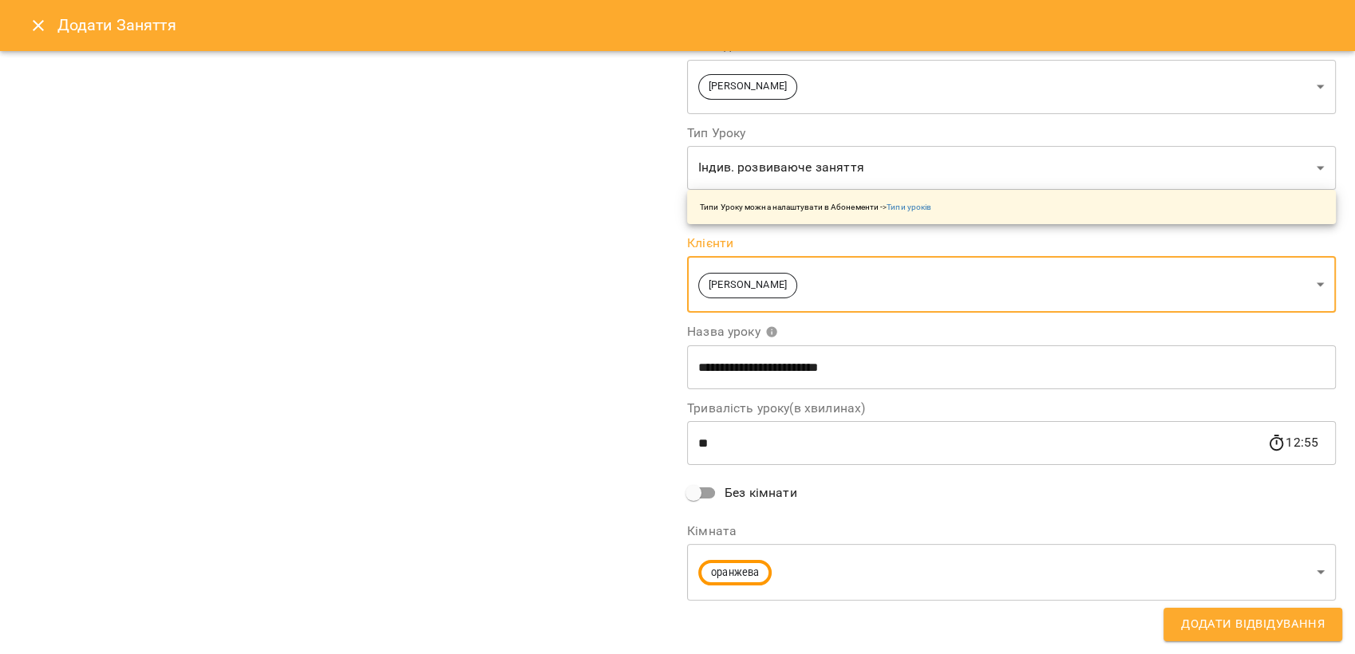
click at [772, 570] on body "For Business 3 40 UA жовта зелена кабінет оранжева репетиторська мала синя фіол…" at bounding box center [677, 626] width 1355 height 1253
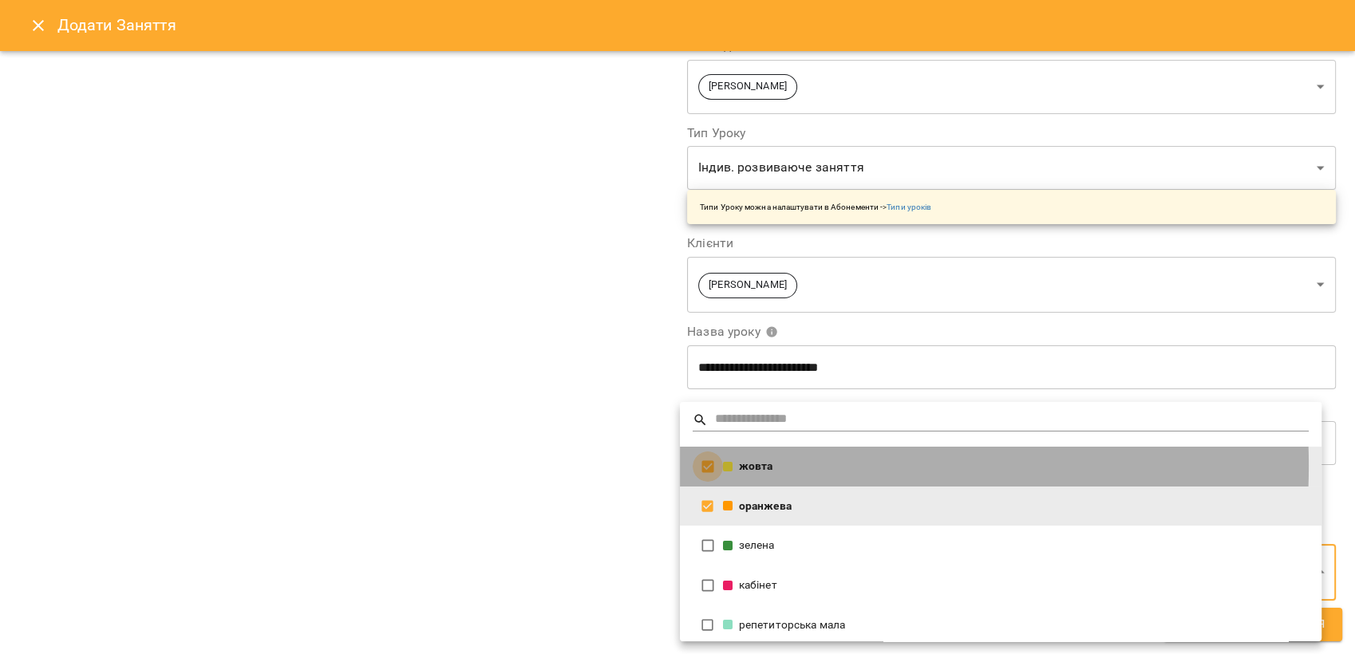
type input "**********"
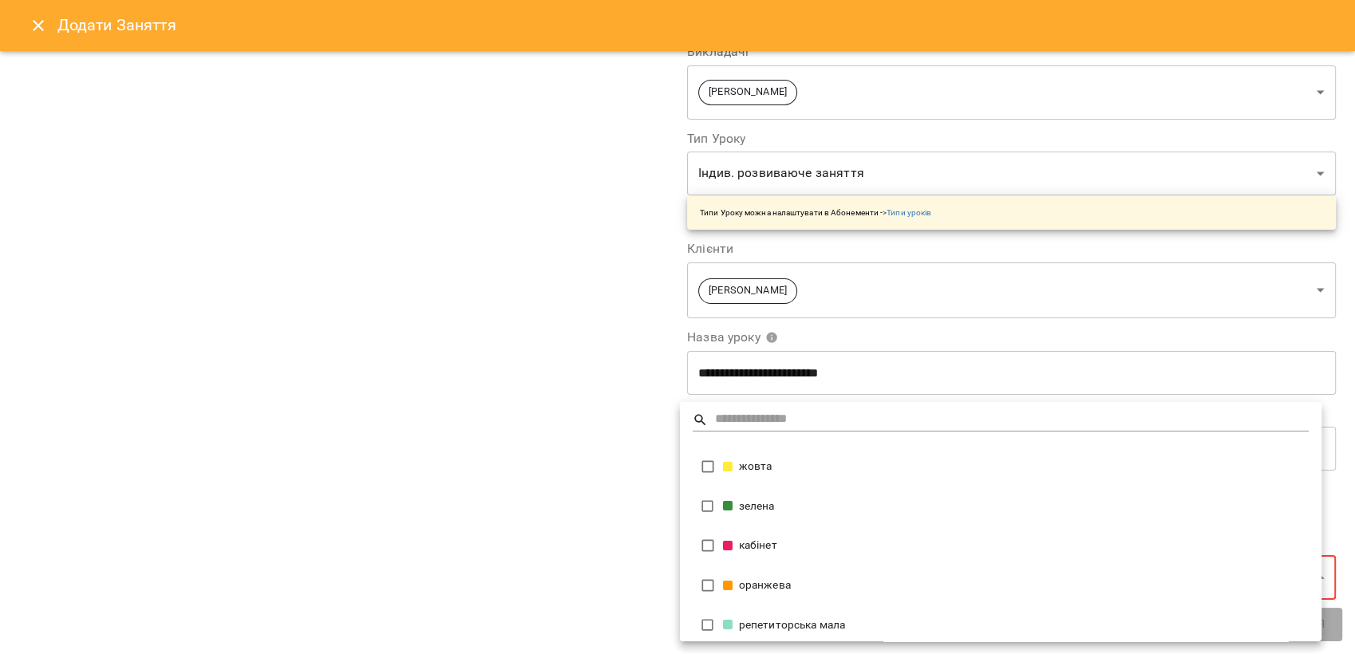
scroll to position [147, 0]
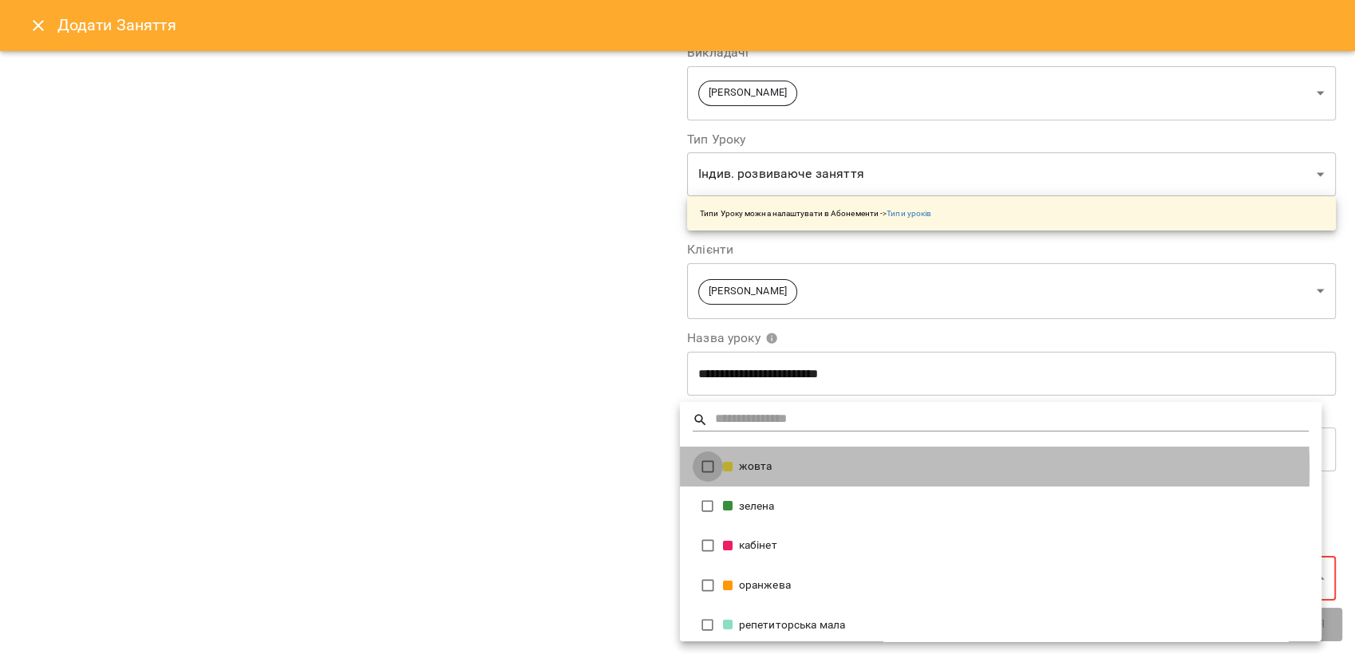
type input "**********"
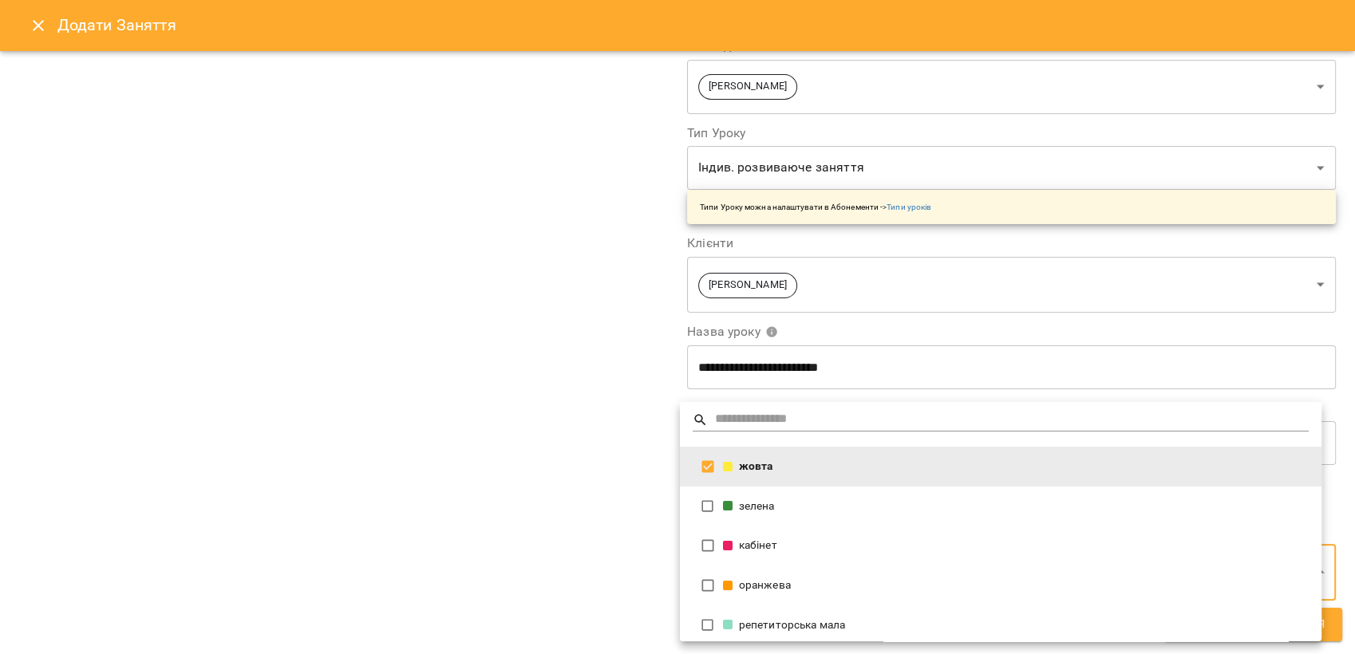
click at [538, 463] on div at bounding box center [677, 327] width 1355 height 654
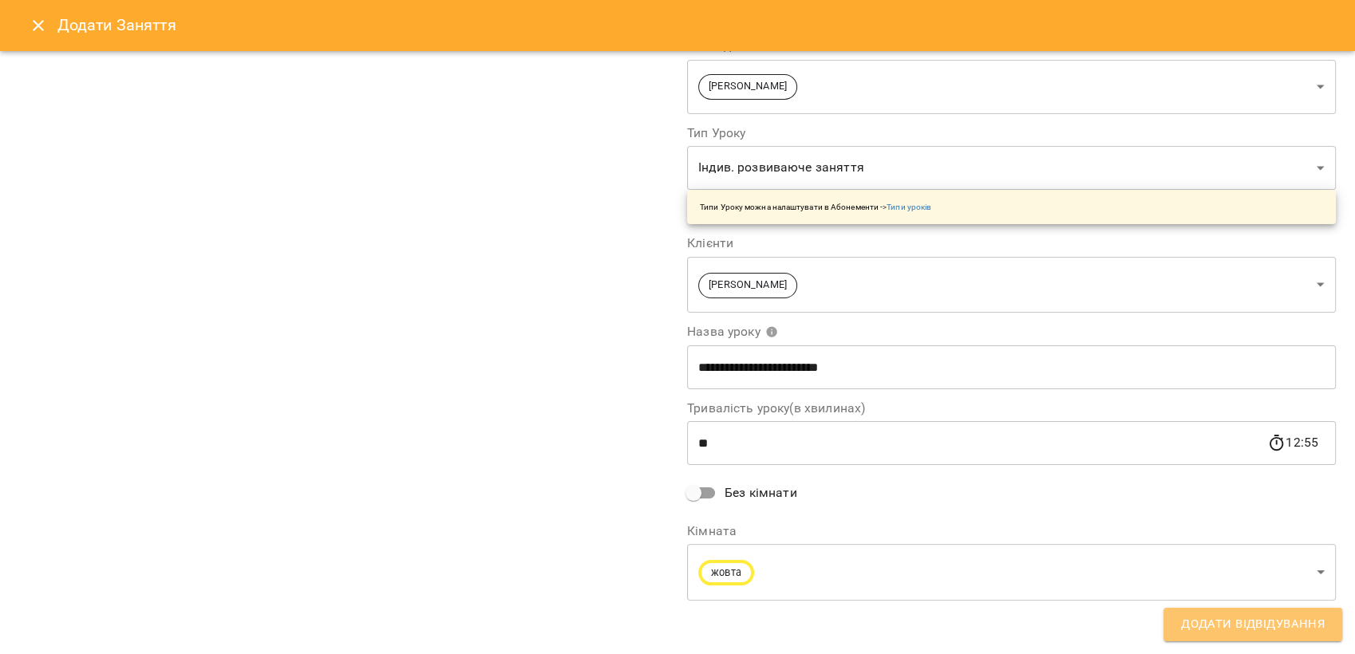
click at [1198, 614] on button "Додати Відвідування" at bounding box center [1252, 625] width 179 height 34
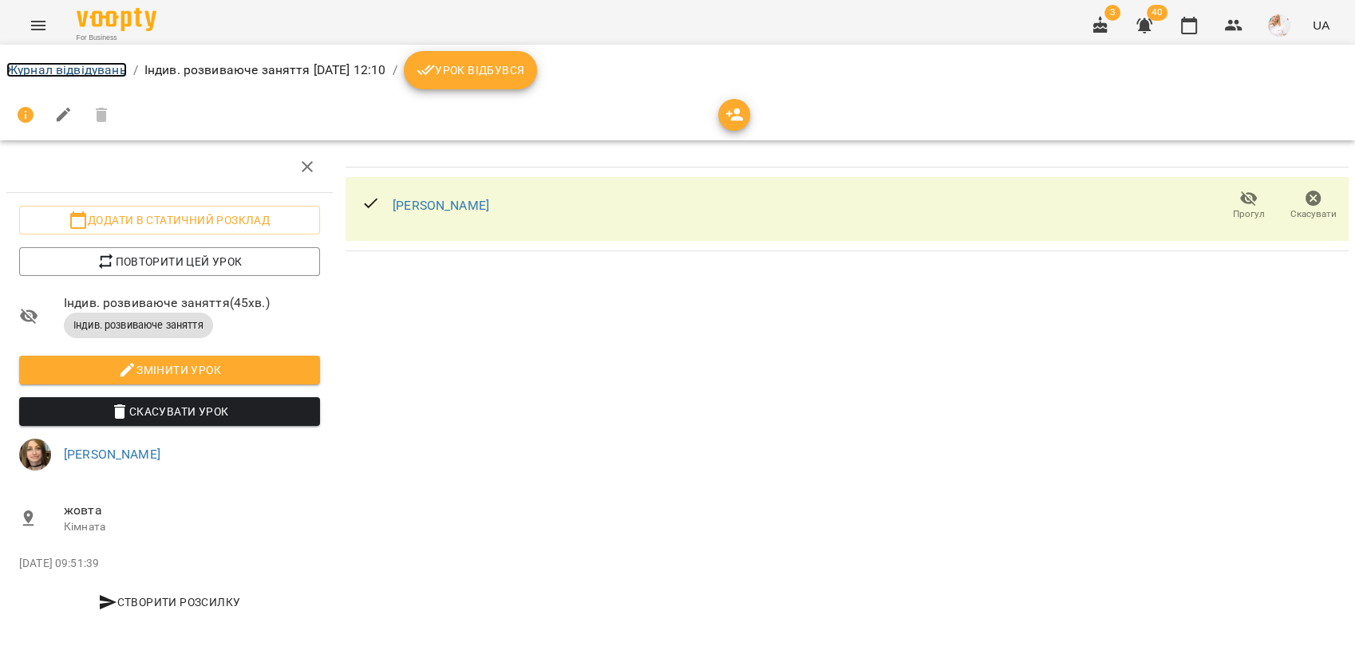
click at [41, 69] on link "Журнал відвідувань" at bounding box center [66, 69] width 120 height 15
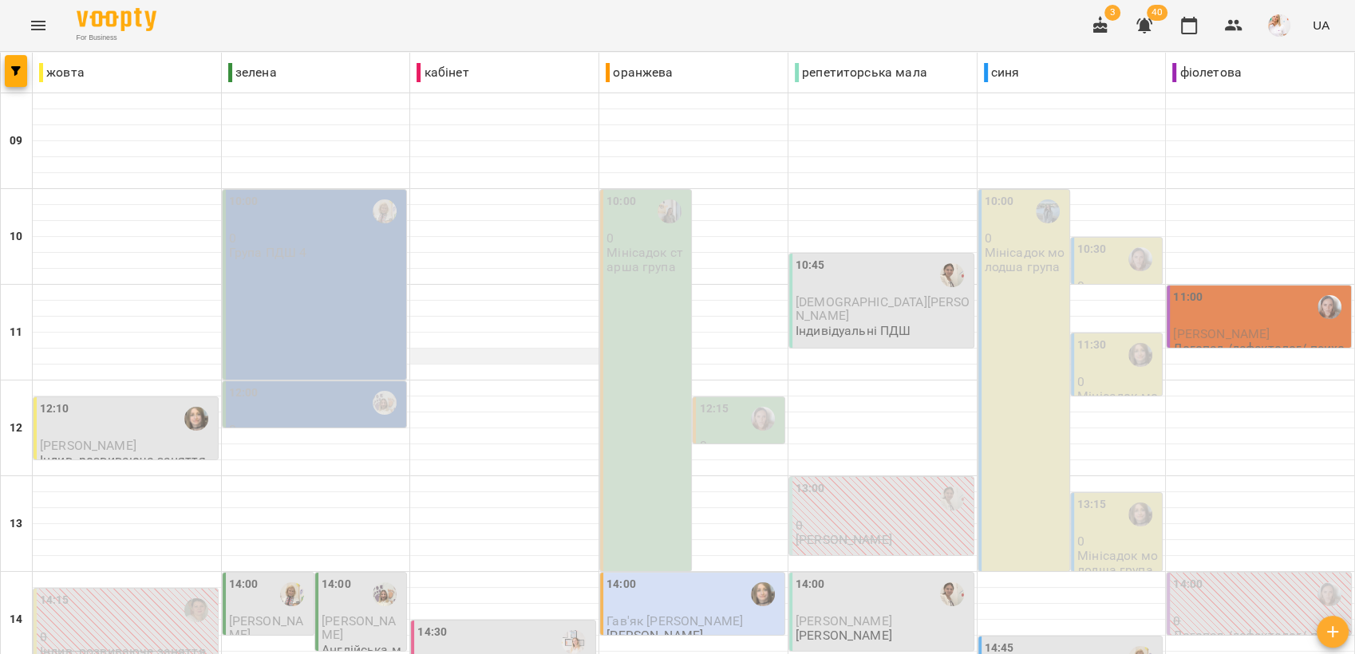
scroll to position [89, 0]
click at [134, 401] on div "12:10" at bounding box center [127, 419] width 175 height 37
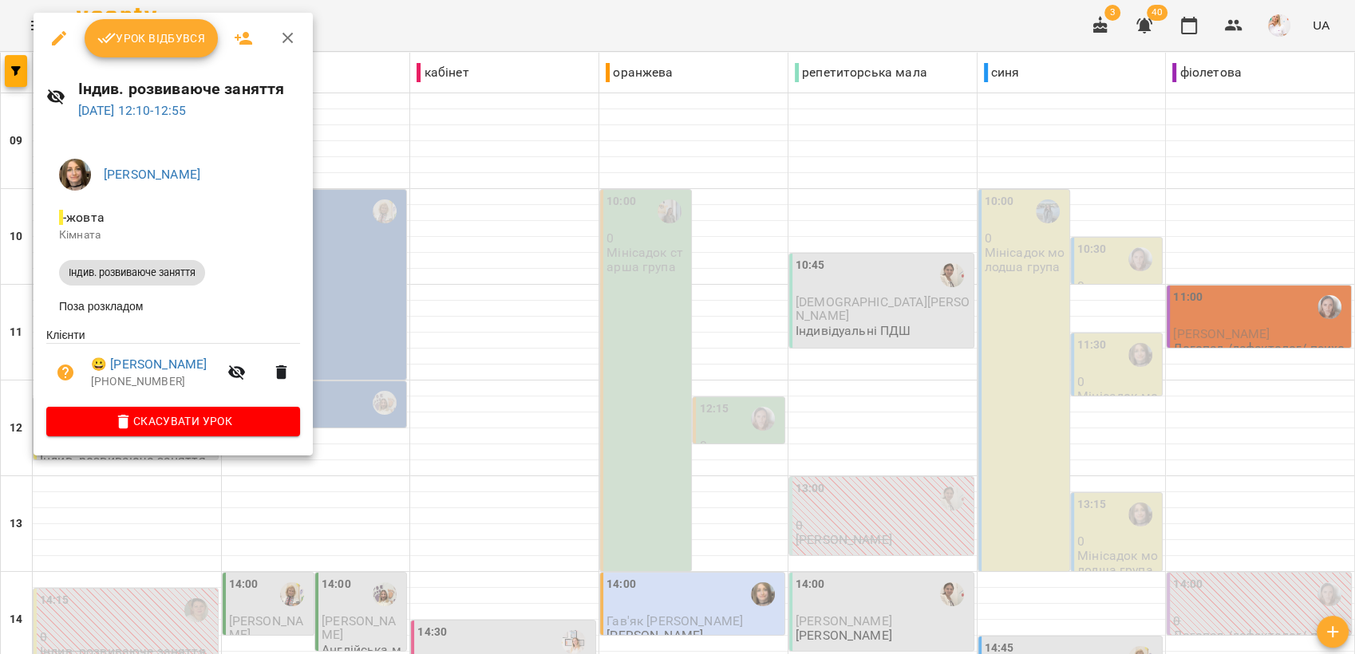
click at [291, 45] on icon "button" at bounding box center [287, 38] width 19 height 19
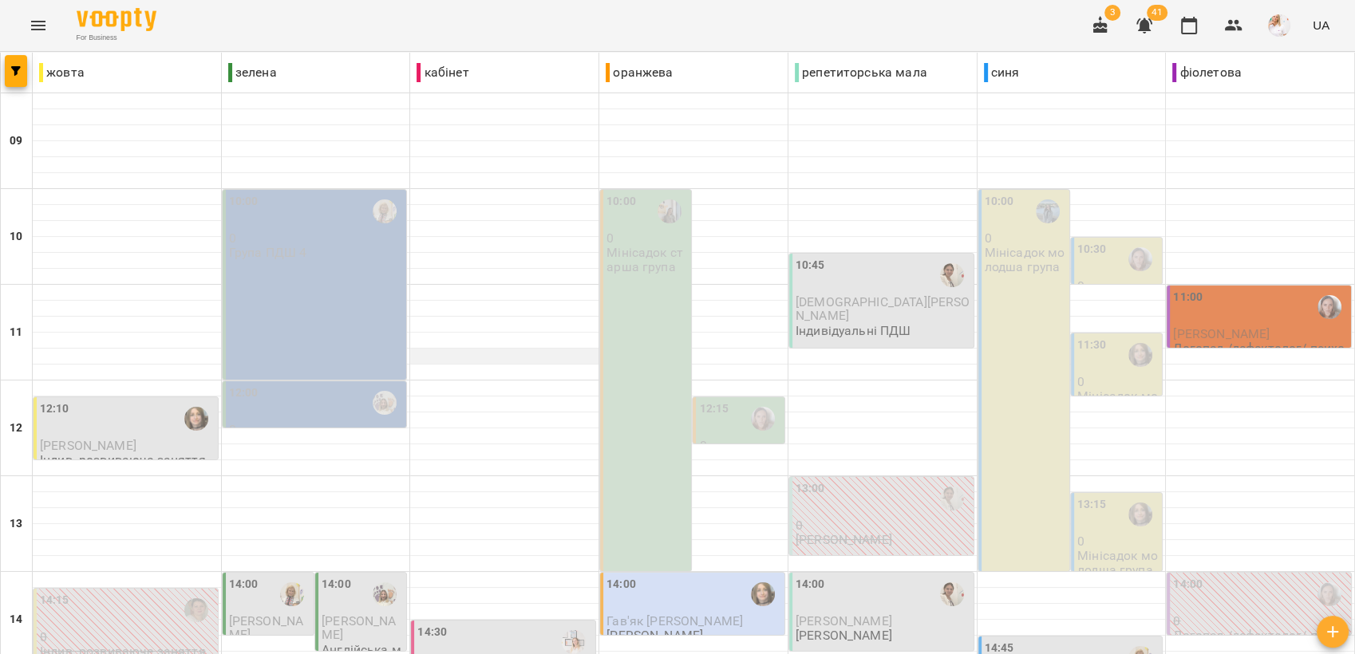
scroll to position [0, 0]
click at [274, 227] on div "10:00" at bounding box center [316, 211] width 175 height 37
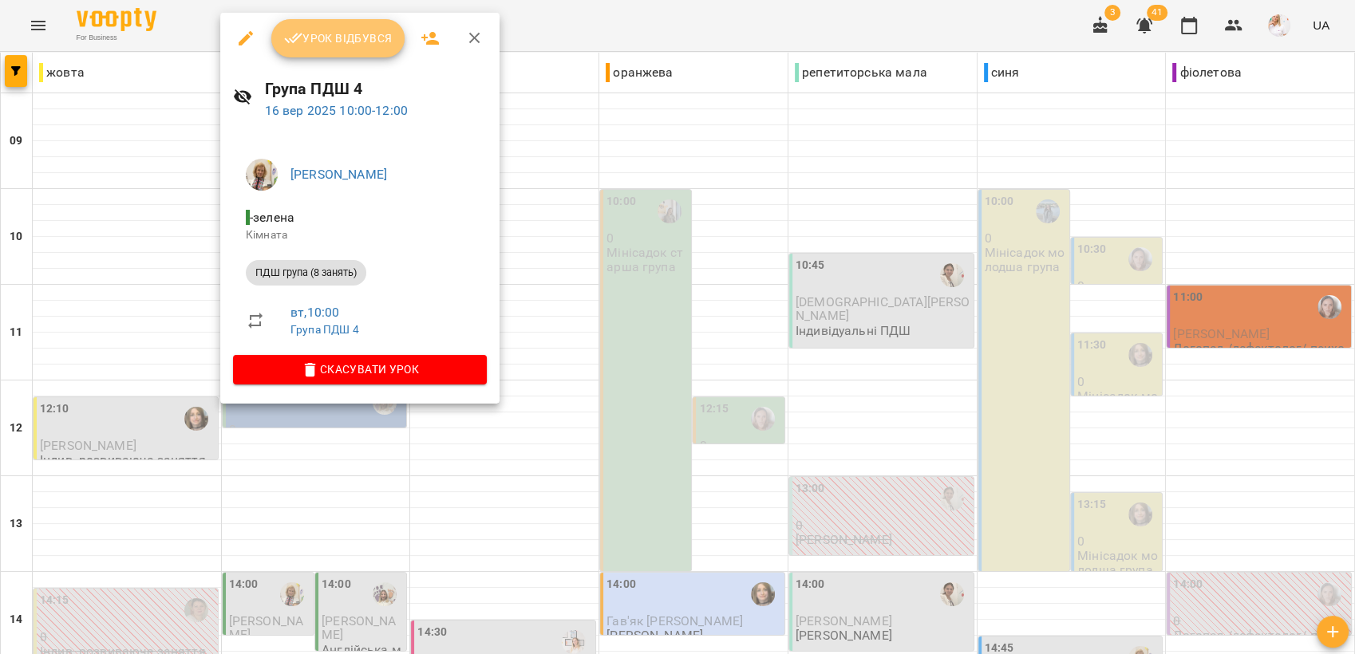
click at [341, 36] on span "Урок відбувся" at bounding box center [338, 38] width 109 height 19
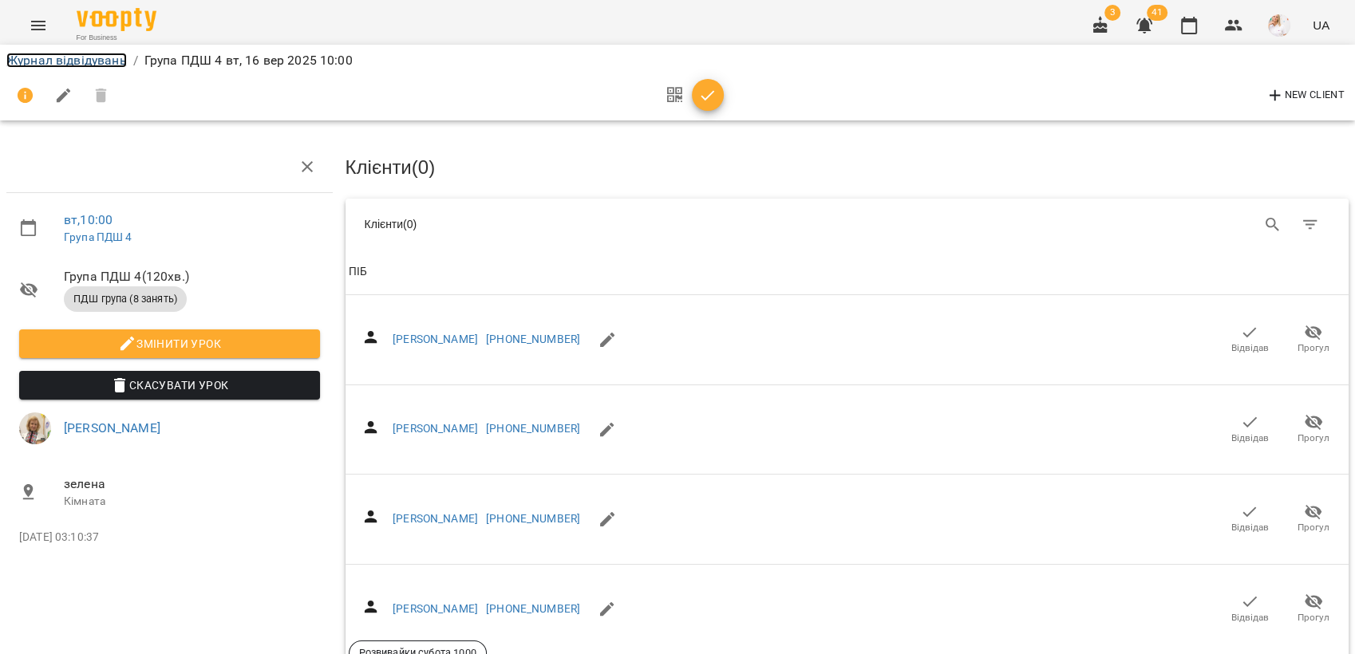
click at [71, 60] on link "Журнал відвідувань" at bounding box center [66, 60] width 120 height 15
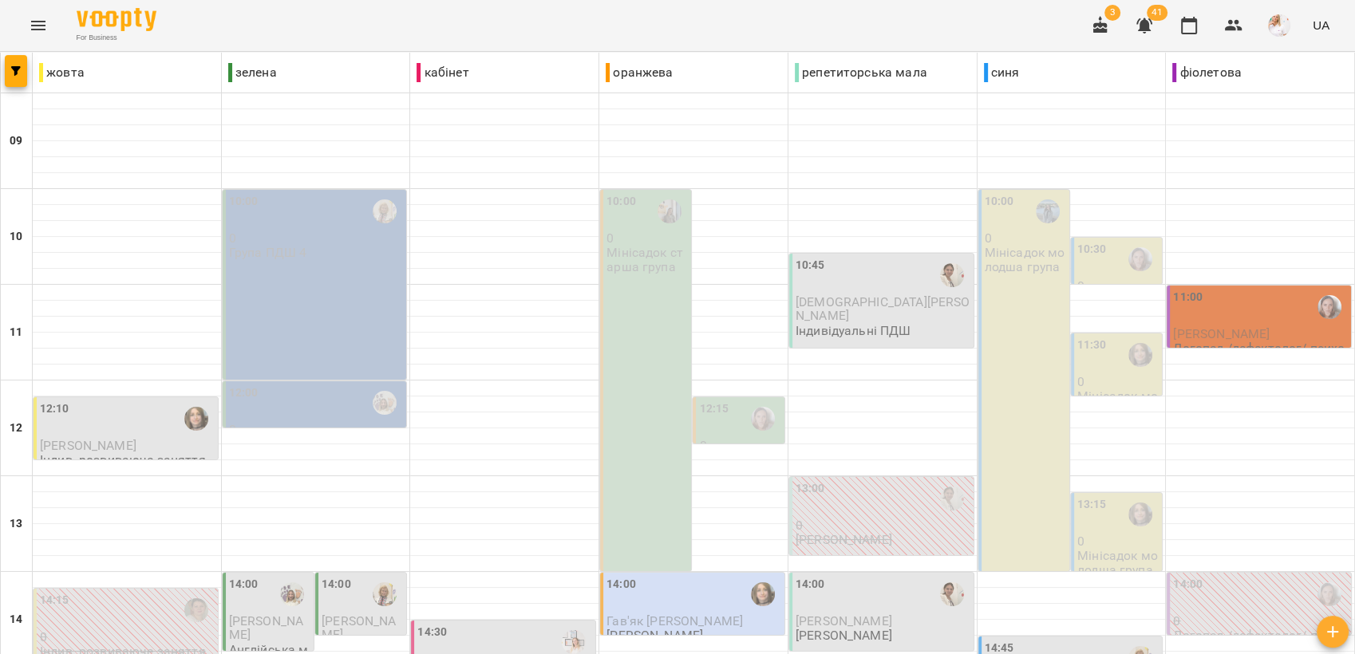
click at [333, 408] on div "12:00" at bounding box center [316, 403] width 175 height 37
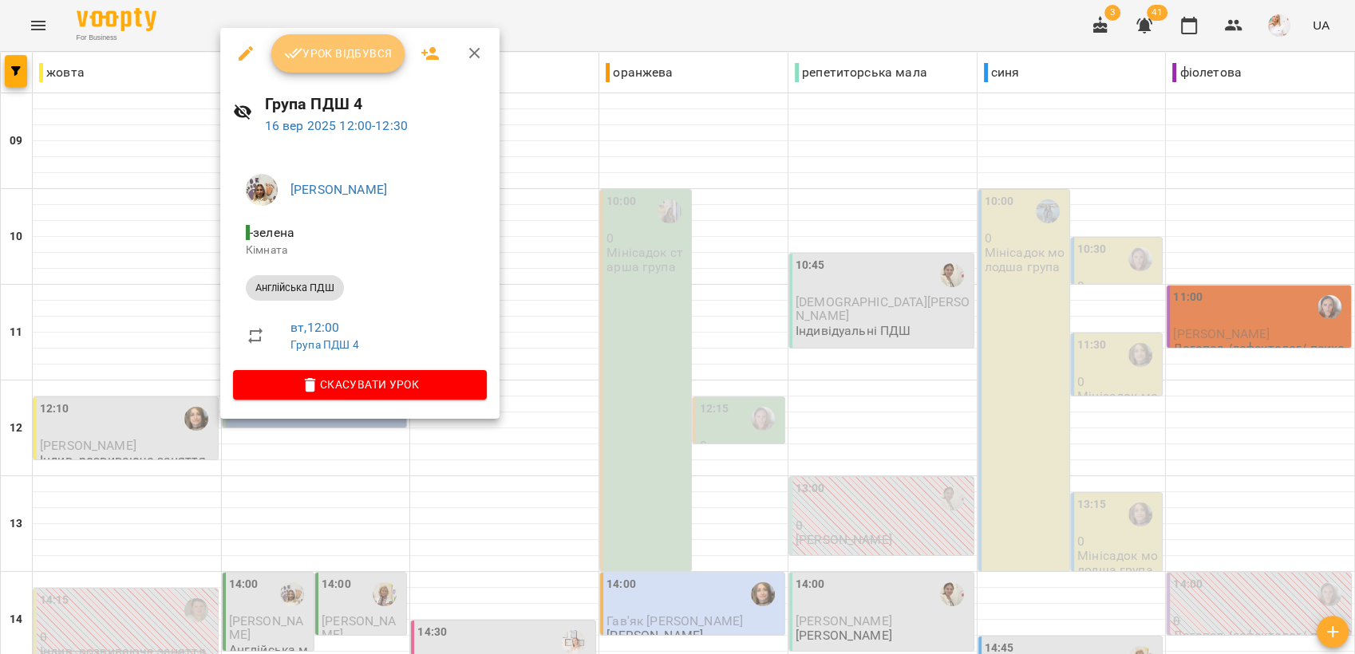
click at [349, 47] on span "Урок відбувся" at bounding box center [338, 53] width 109 height 19
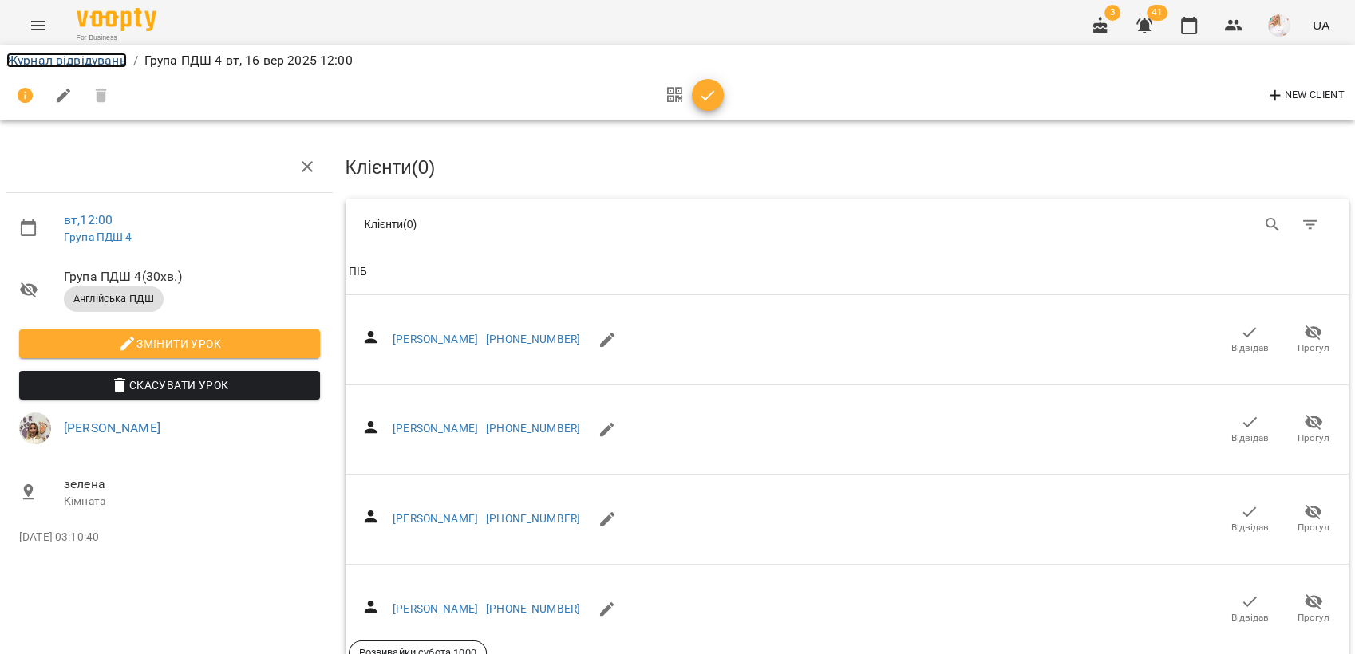
click at [77, 53] on link "Журнал відвідувань" at bounding box center [66, 60] width 120 height 15
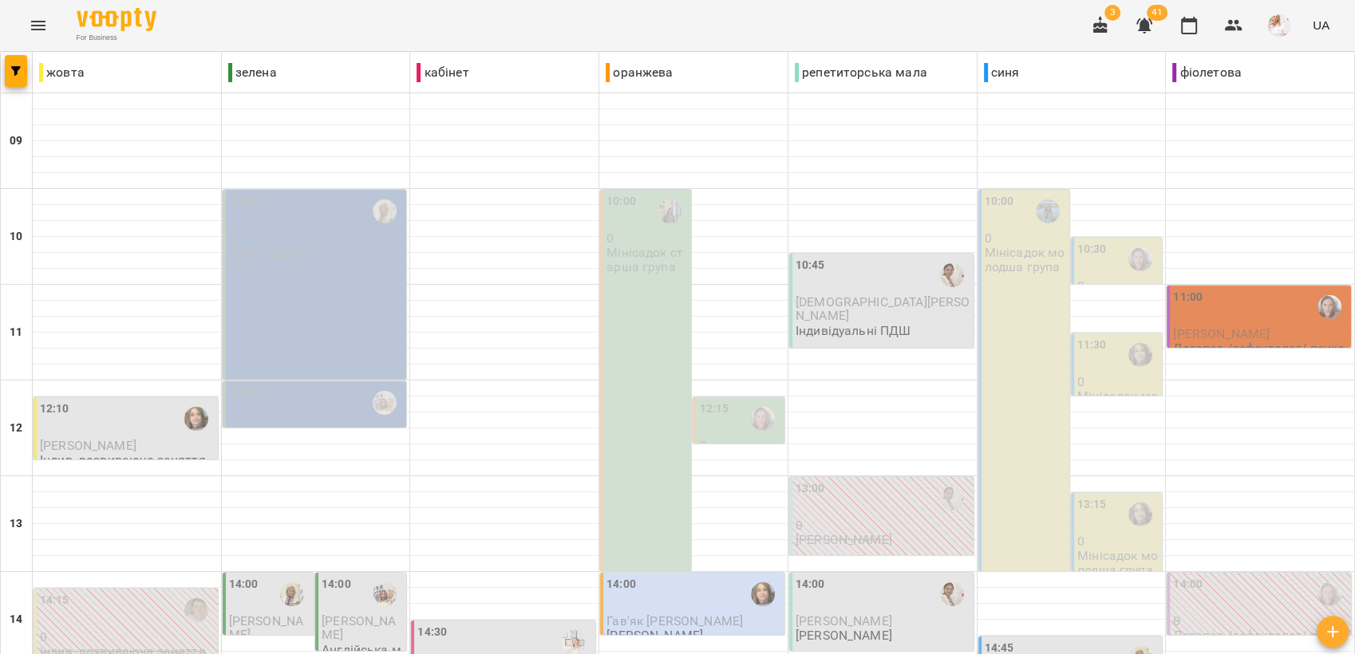
click at [653, 333] on div "10:00 0 Мінісадок старша група" at bounding box center [645, 380] width 91 height 381
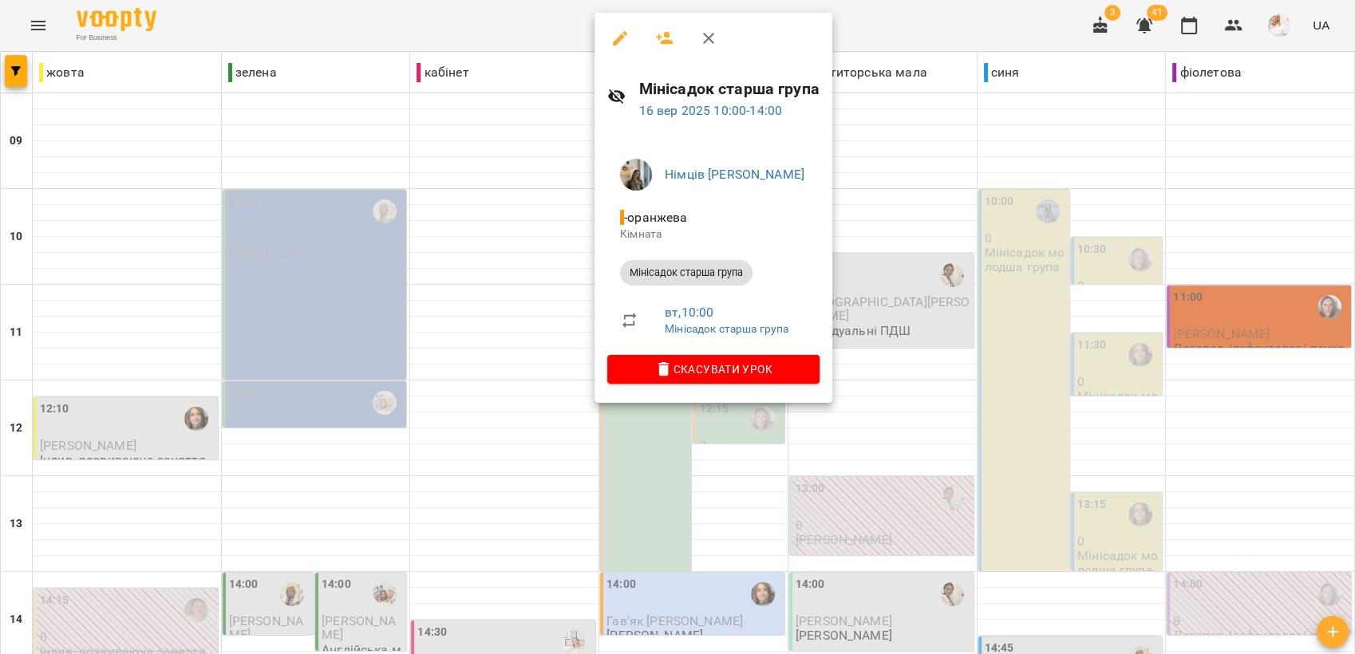
click at [712, 38] on icon "button" at bounding box center [708, 38] width 19 height 19
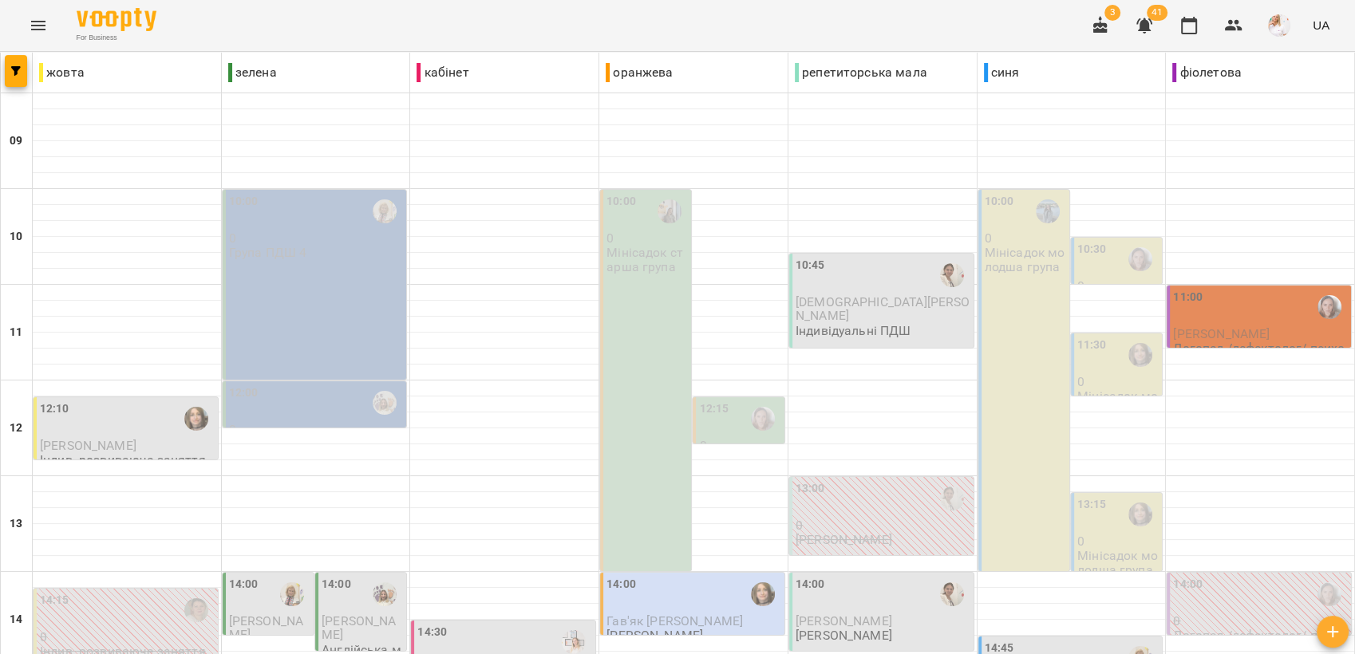
click at [983, 289] on div "10:00 0 Мінісадок молодша група" at bounding box center [1023, 380] width 91 height 381
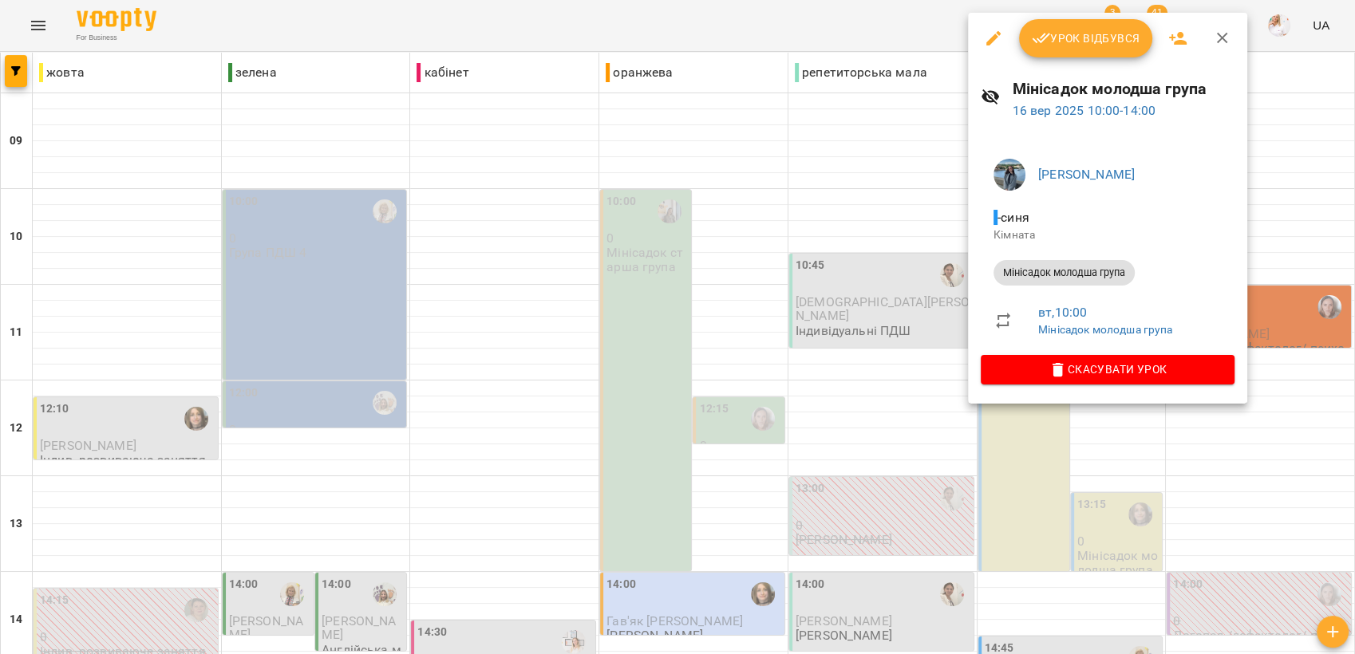
drag, startPoint x: 983, startPoint y: 289, endPoint x: 1085, endPoint y: 26, distance: 282.4
click at [1085, 26] on button "Урок відбувся" at bounding box center [1086, 38] width 134 height 38
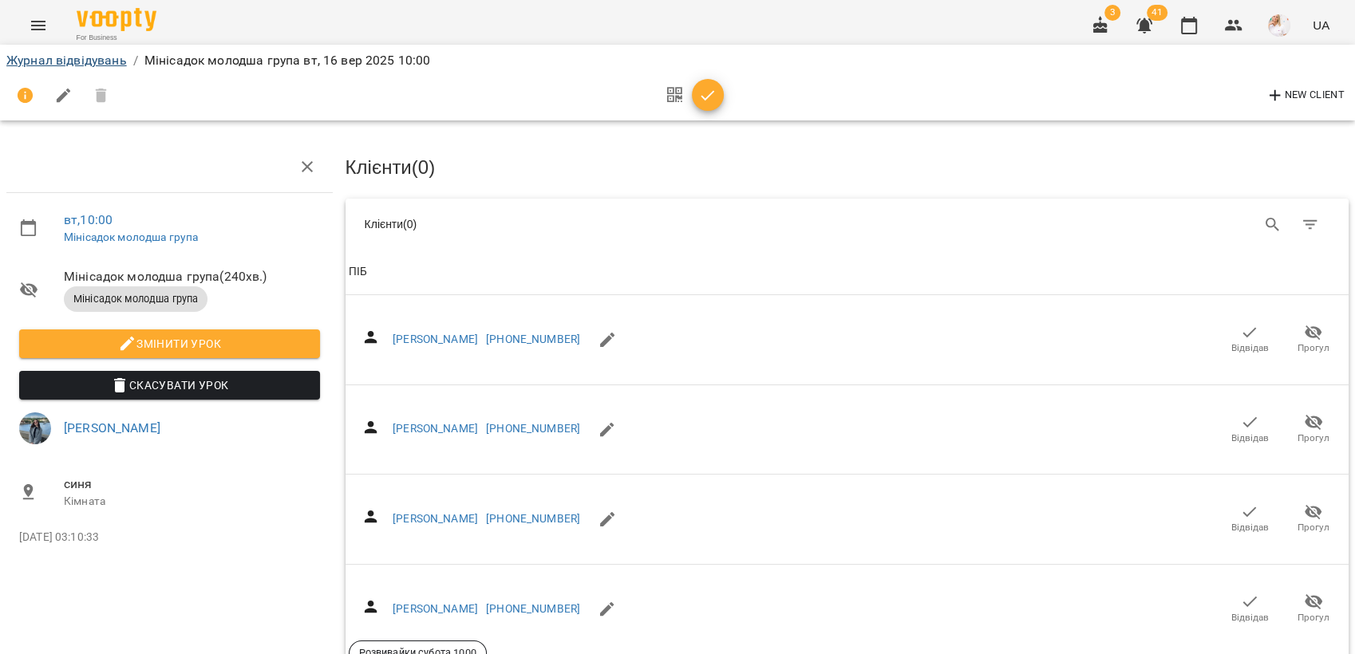
drag, startPoint x: 74, startPoint y: 49, endPoint x: 73, endPoint y: 57, distance: 8.0
click at [73, 54] on div "Журнал відвідувань / Мінісадок молодша група [DATE] 10:00" at bounding box center [677, 61] width 1348 height 26
click at [73, 57] on link "Журнал відвідувань" at bounding box center [66, 60] width 120 height 15
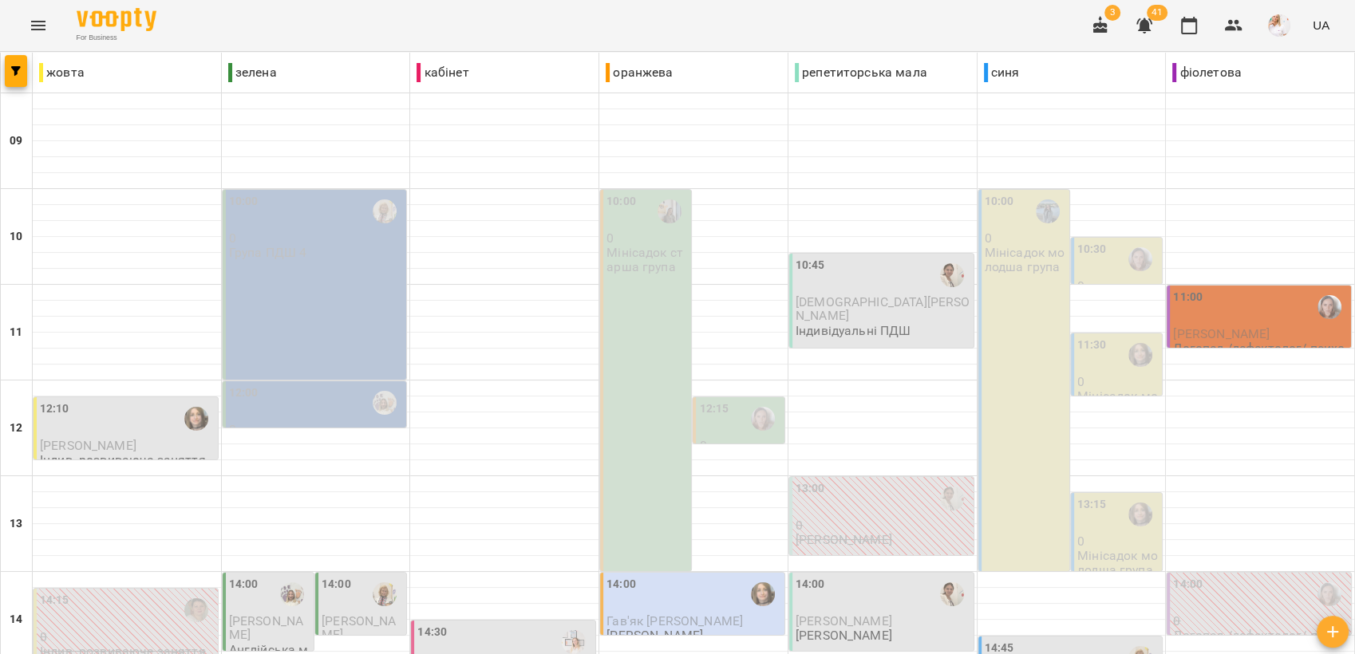
click at [1085, 268] on div "10:30" at bounding box center [1092, 259] width 30 height 37
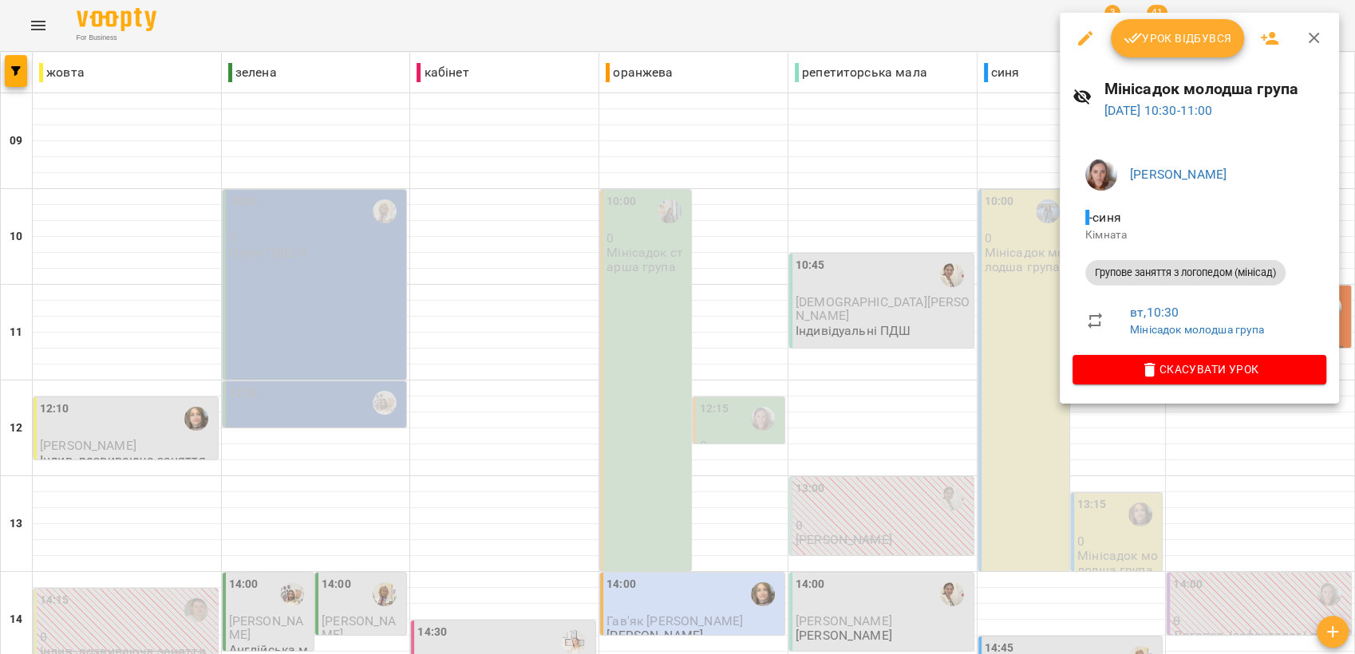
click at [799, 190] on div at bounding box center [677, 327] width 1355 height 654
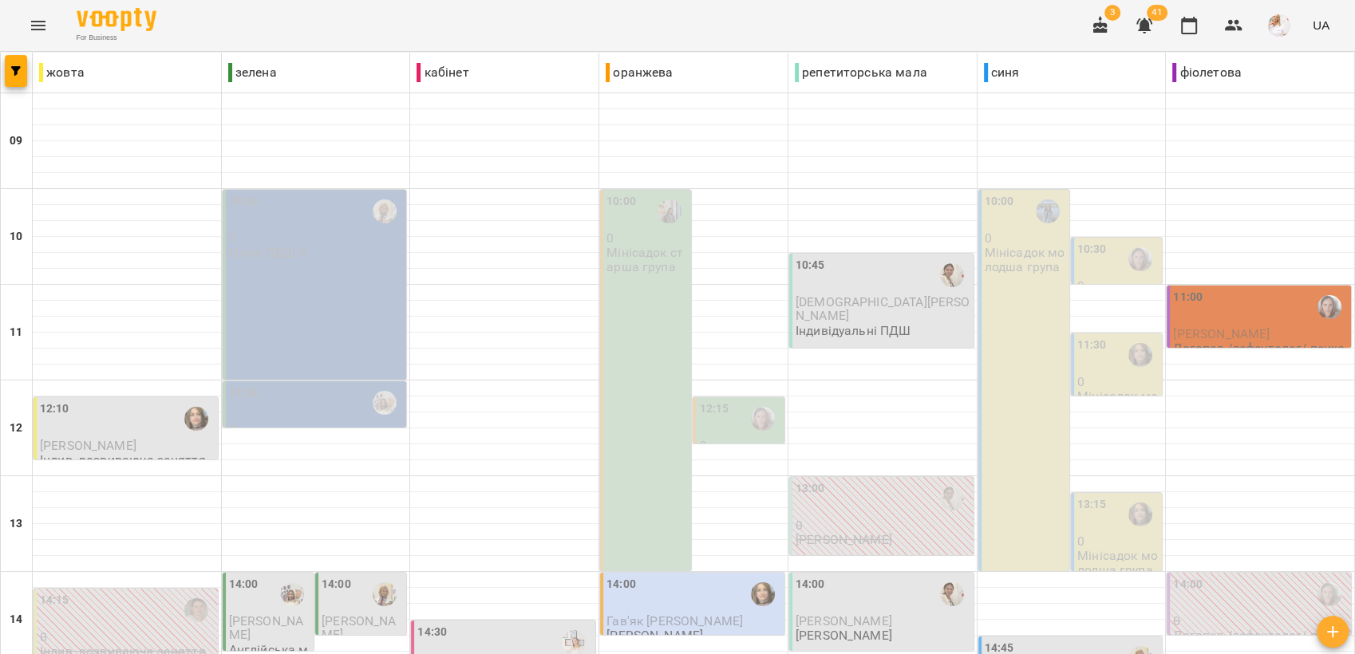
click at [1091, 258] on div "10:30" at bounding box center [1092, 259] width 30 height 37
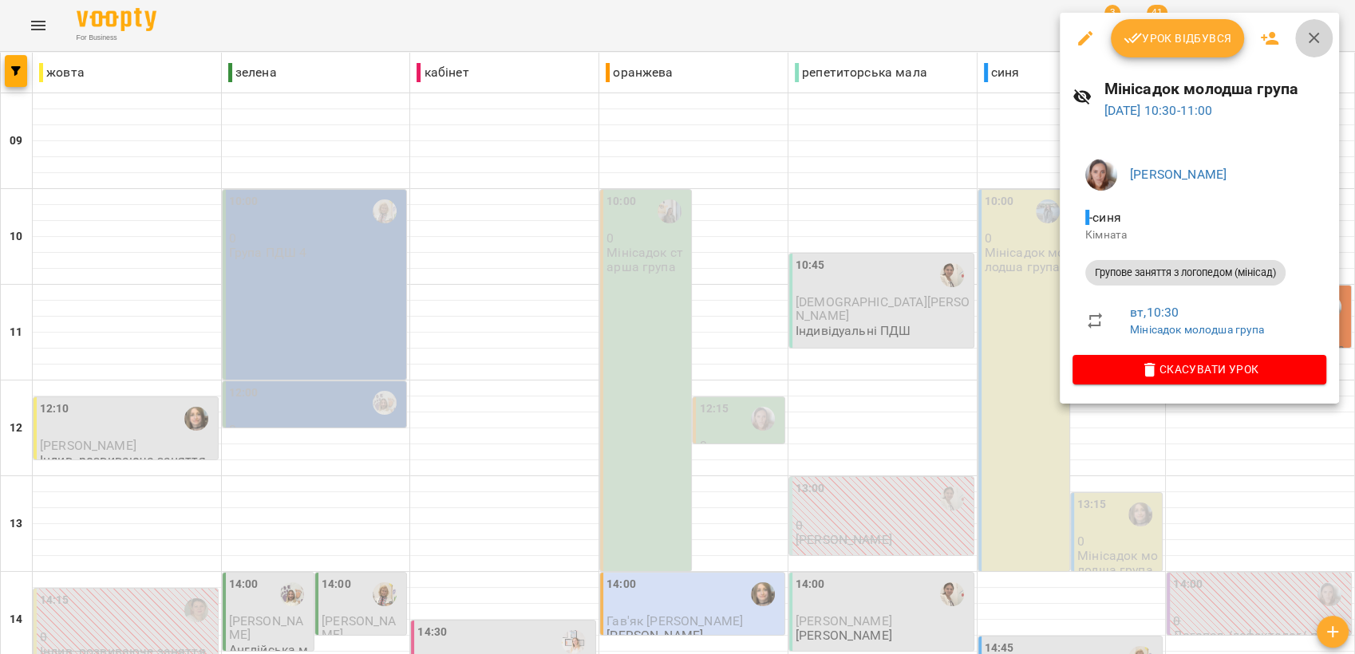
click at [1311, 35] on icon "button" at bounding box center [1313, 38] width 19 height 19
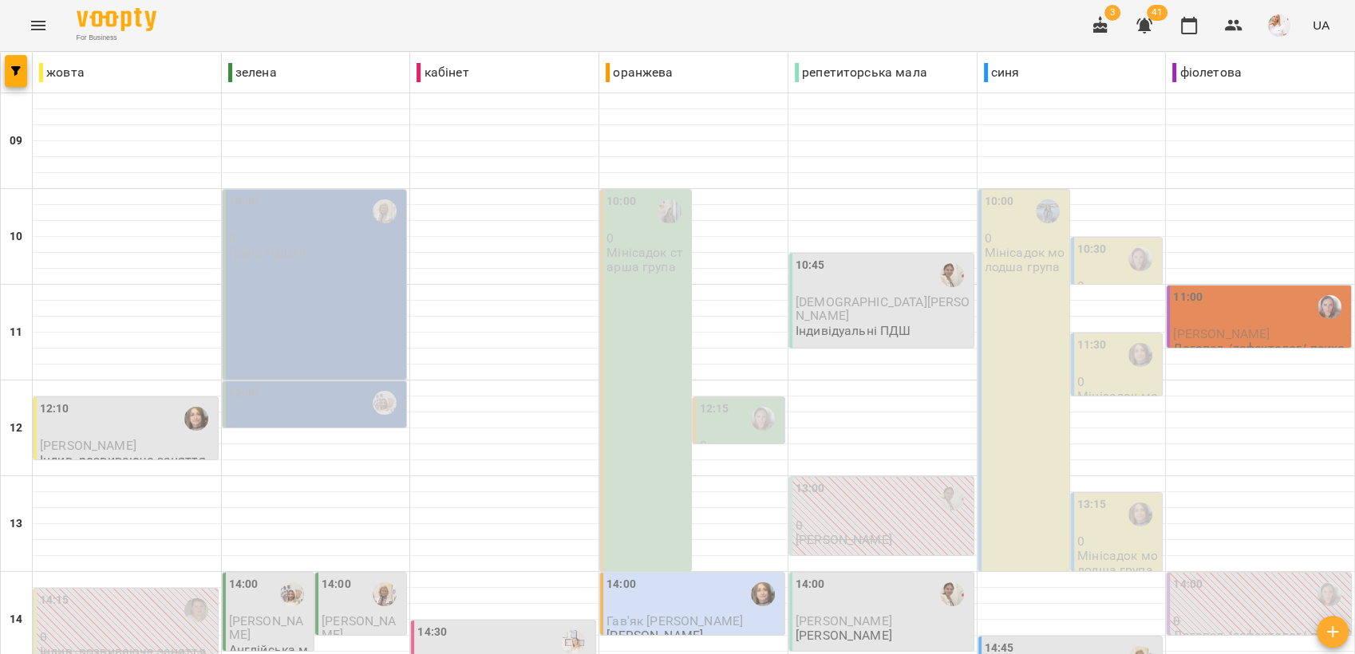
click at [887, 303] on p "[DEMOGRAPHIC_DATA][PERSON_NAME]" at bounding box center [882, 309] width 175 height 28
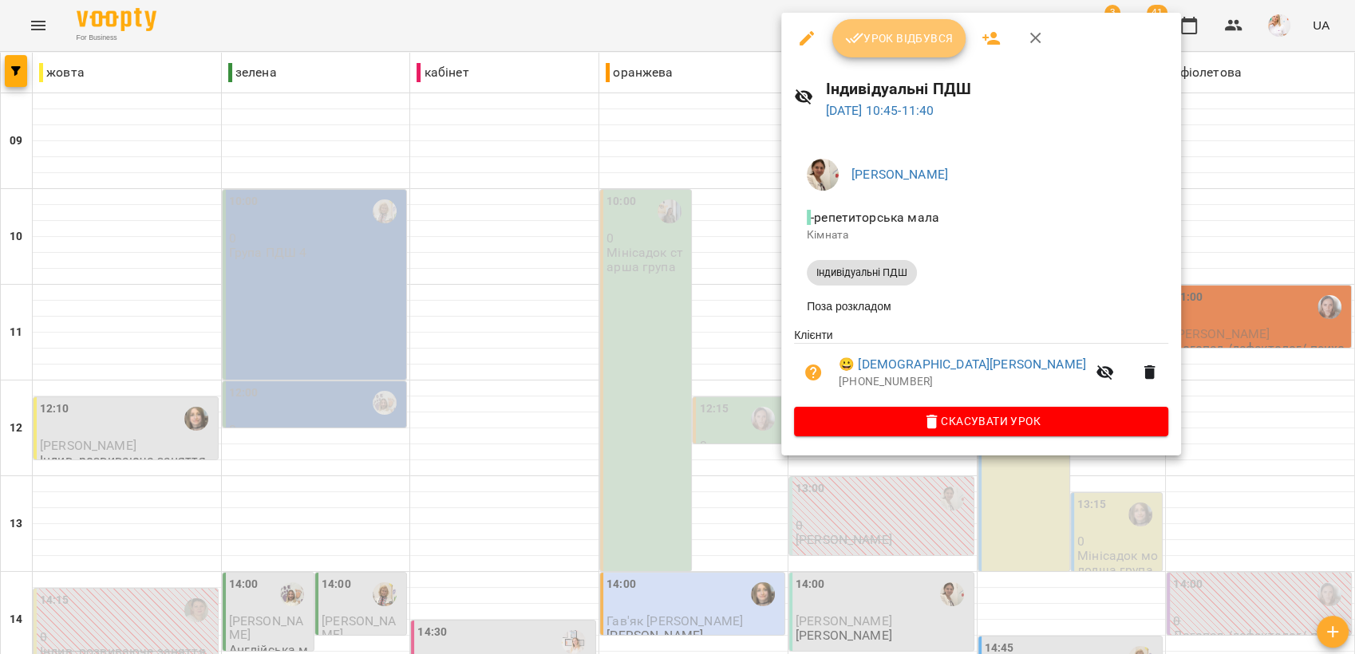
click at [901, 39] on span "Урок відбувся" at bounding box center [899, 38] width 109 height 19
click at [888, 37] on span "Урок відбувся" at bounding box center [899, 38] width 109 height 19
click at [901, 34] on span "Урок відбувся" at bounding box center [899, 38] width 109 height 19
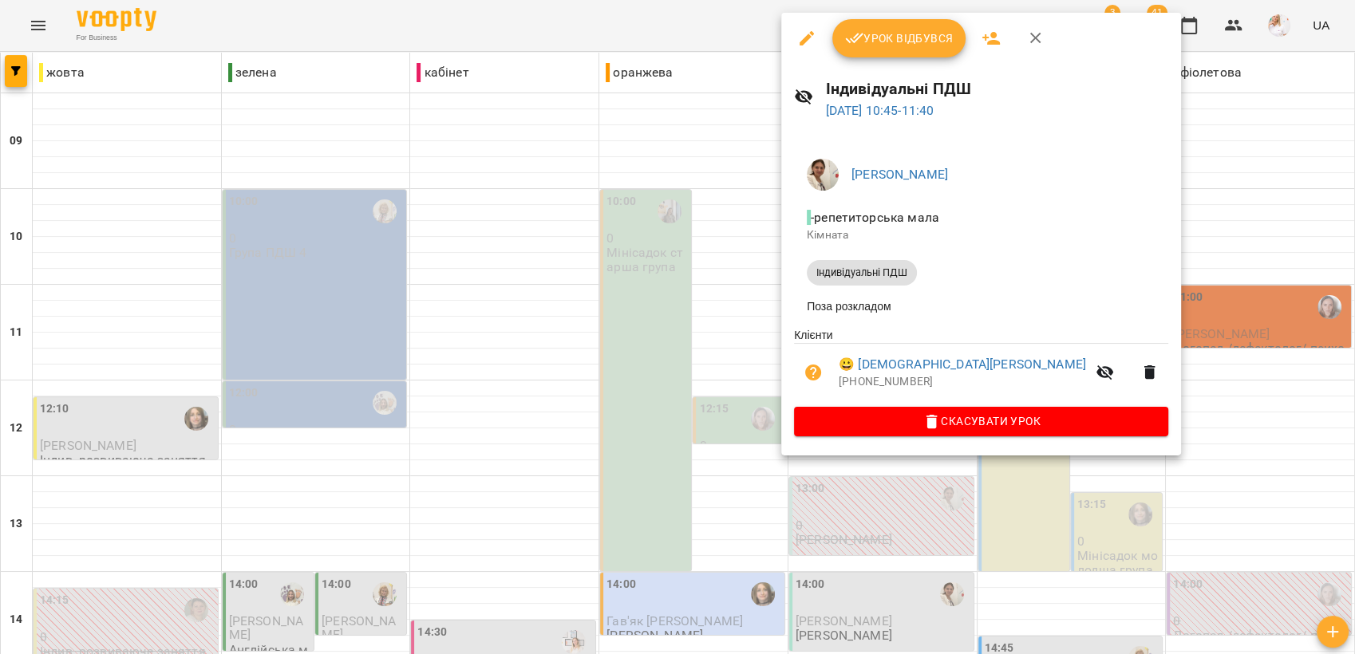
click at [676, 185] on div at bounding box center [677, 327] width 1355 height 654
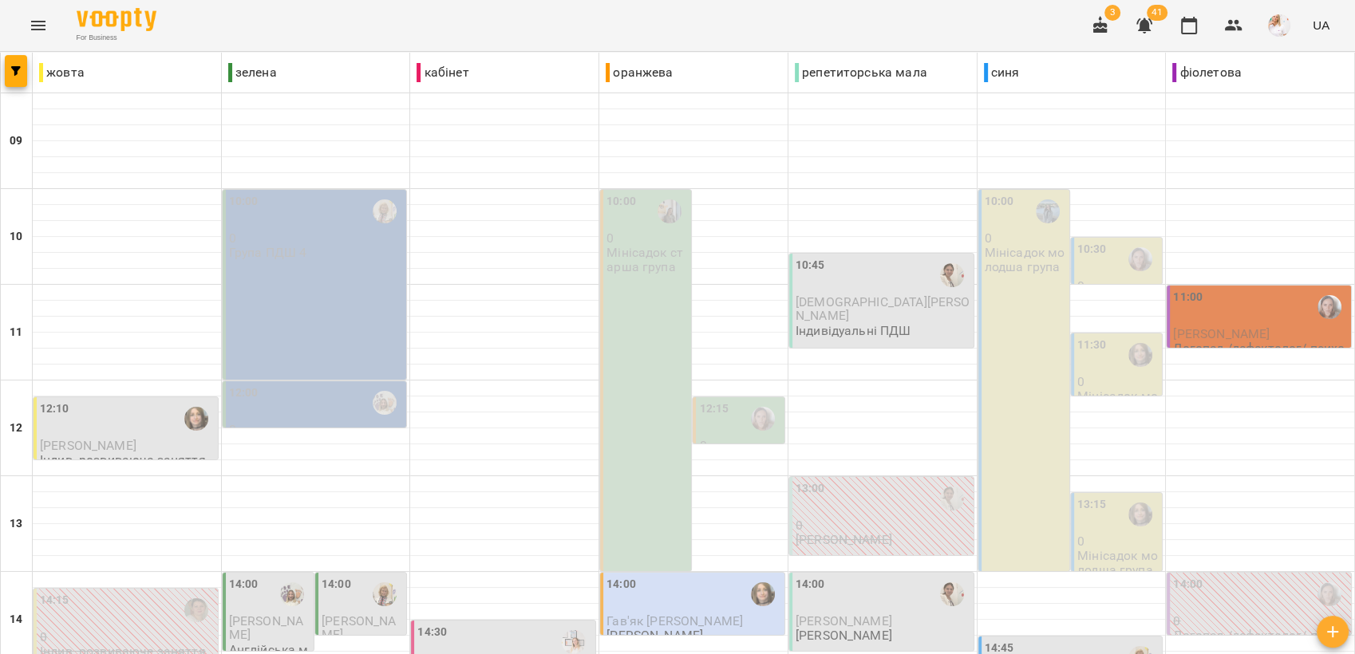
click at [858, 304] on span "[DEMOGRAPHIC_DATA][PERSON_NAME]" at bounding box center [882, 308] width 175 height 29
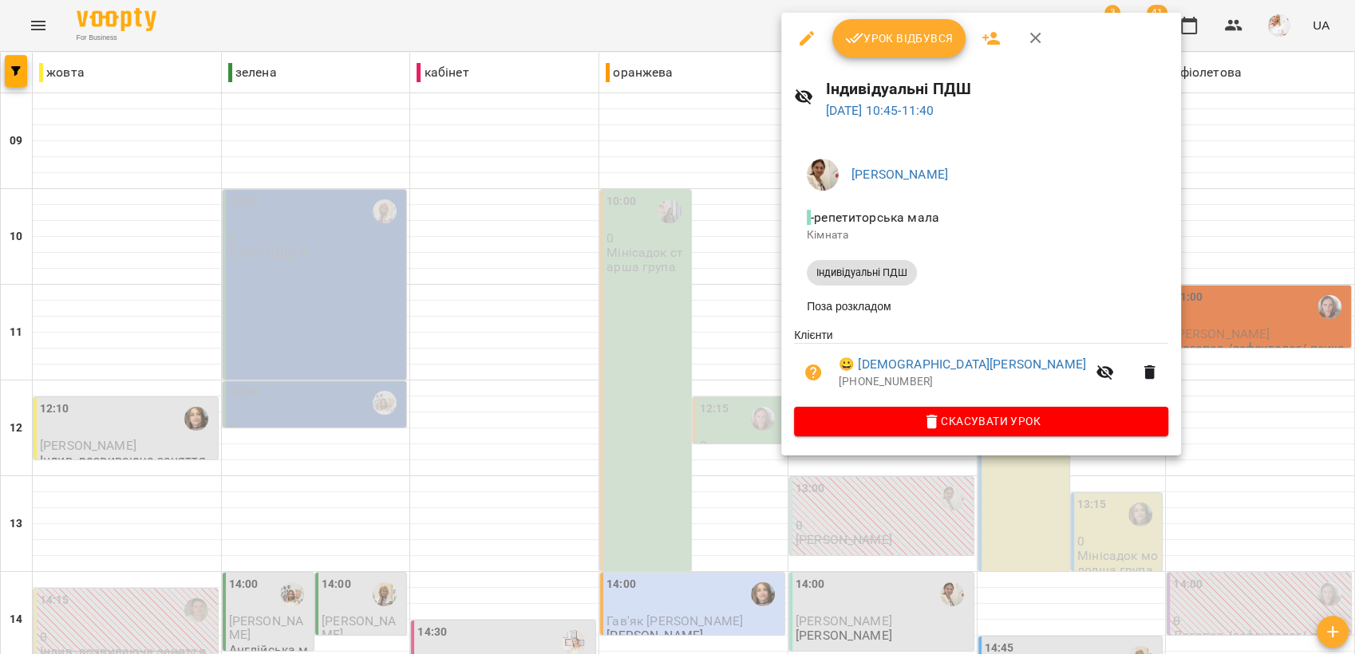
click at [894, 38] on span "Урок відбувся" at bounding box center [899, 38] width 109 height 19
drag, startPoint x: 1146, startPoint y: 103, endPoint x: 1218, endPoint y: 112, distance: 73.2
click at [1154, 105] on div at bounding box center [677, 327] width 1355 height 654
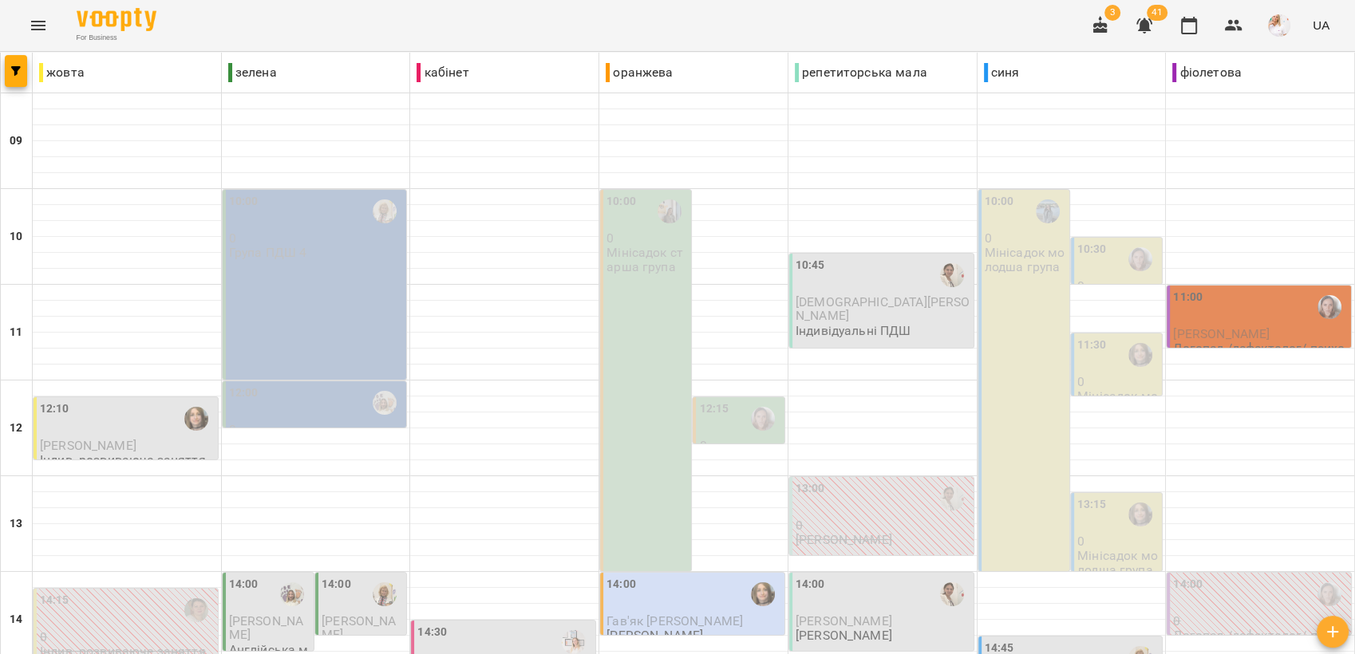
click at [866, 307] on span "[DEMOGRAPHIC_DATA][PERSON_NAME]" at bounding box center [882, 308] width 175 height 29
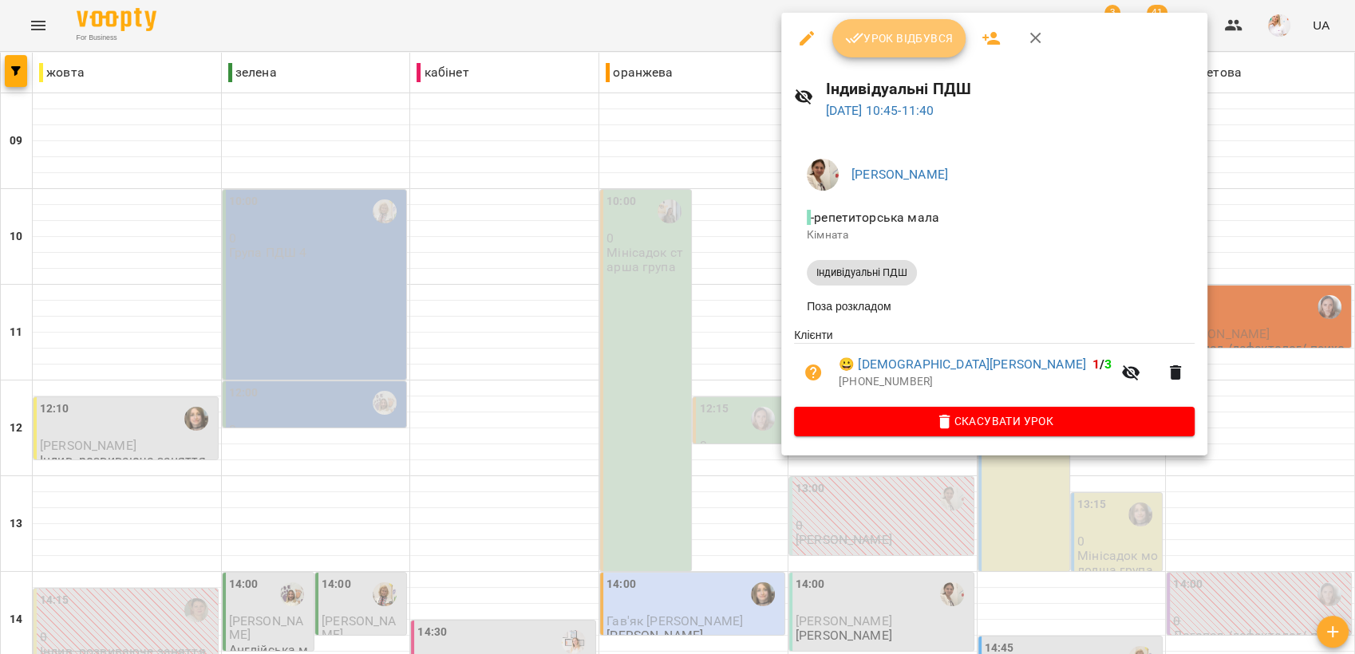
click at [891, 34] on span "Урок відбувся" at bounding box center [899, 38] width 109 height 19
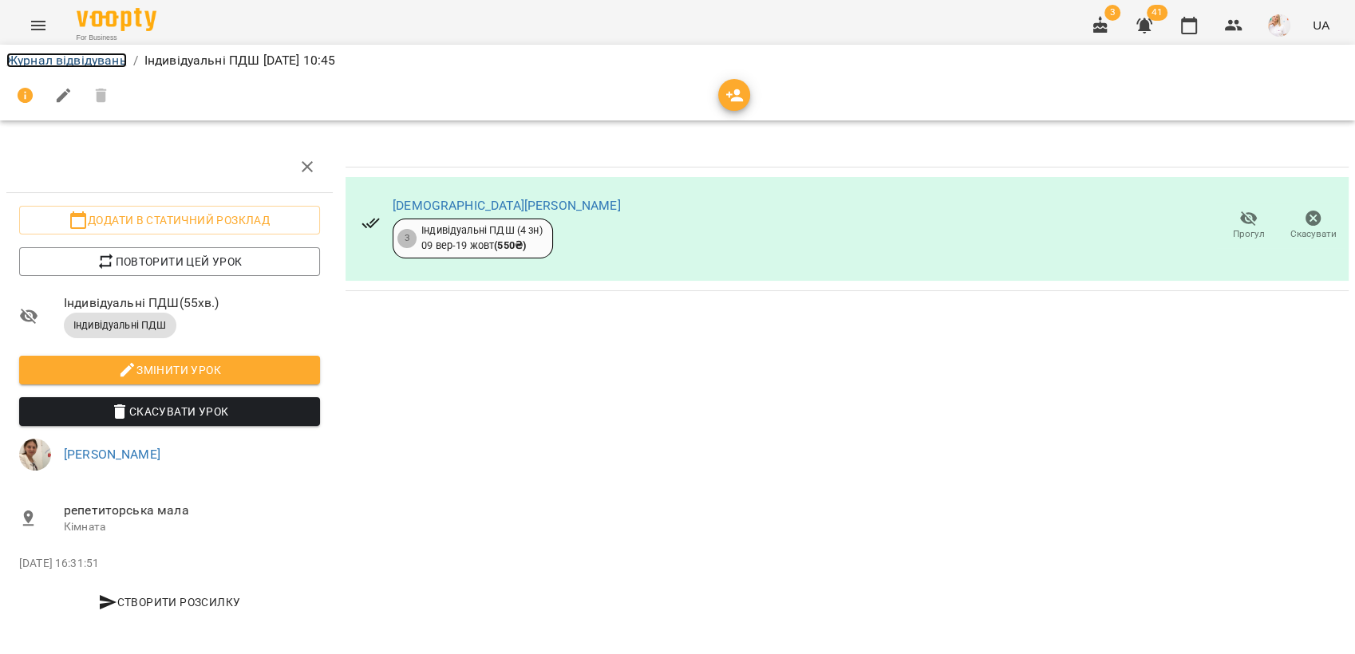
click at [77, 60] on link "Журнал відвідувань" at bounding box center [66, 60] width 120 height 15
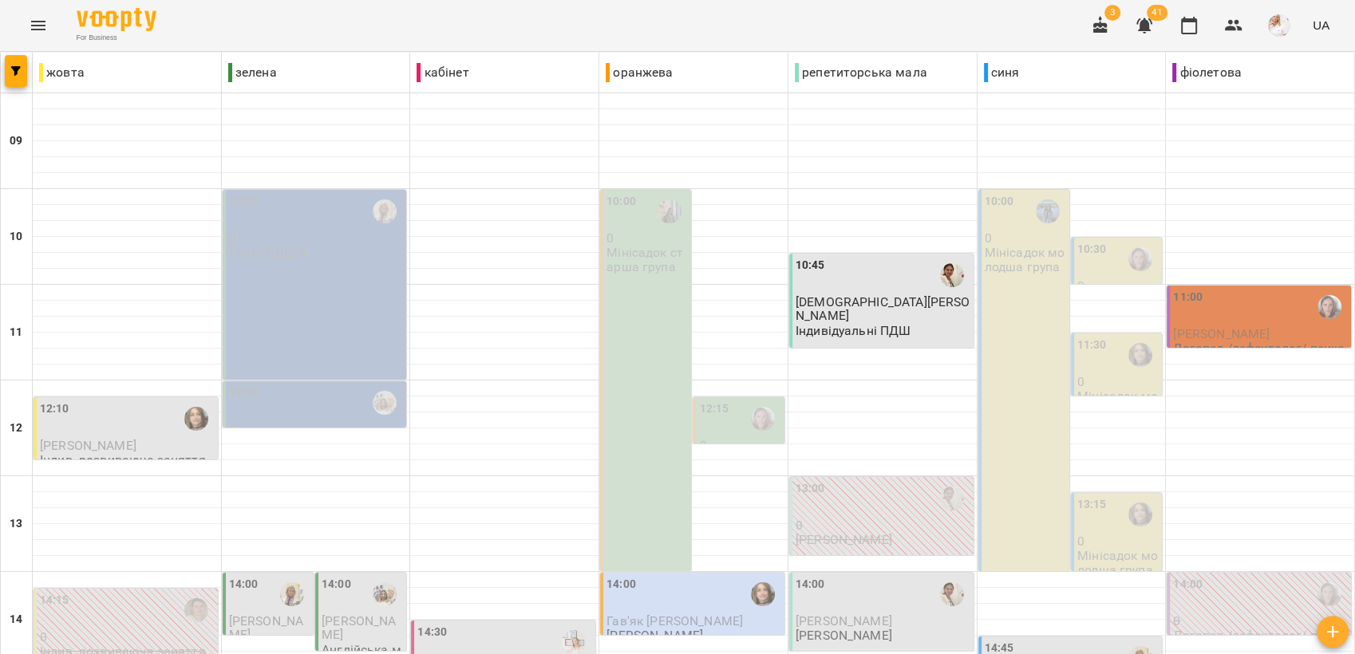
click at [1094, 260] on div "10:30" at bounding box center [1092, 259] width 30 height 37
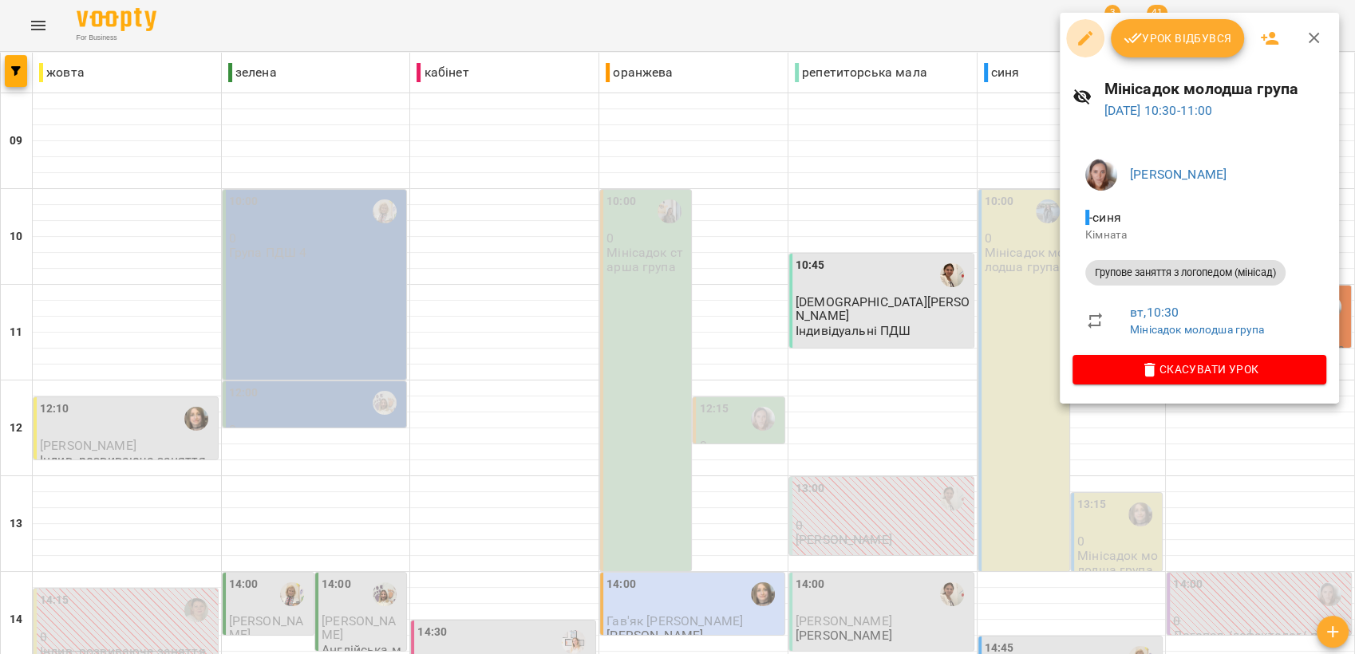
click at [1085, 34] on icon "button" at bounding box center [1084, 38] width 19 height 19
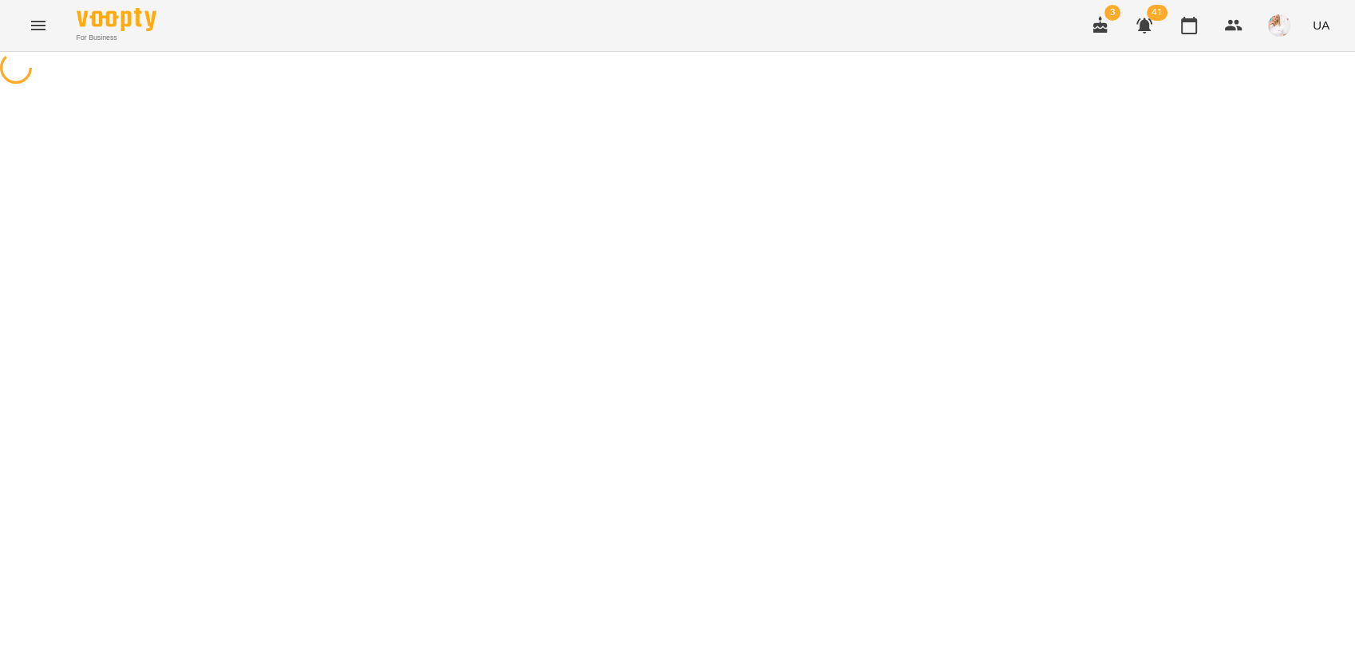
select select "**********"
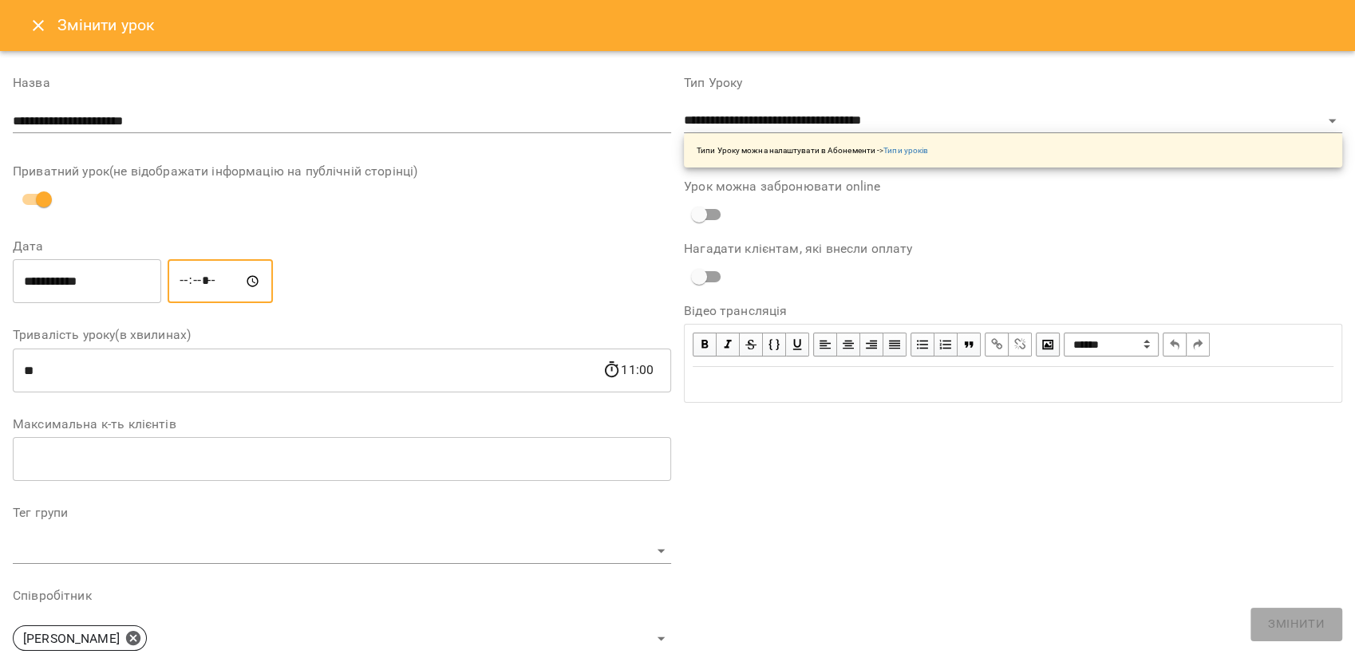
click at [203, 282] on input "*****" at bounding box center [220, 281] width 105 height 45
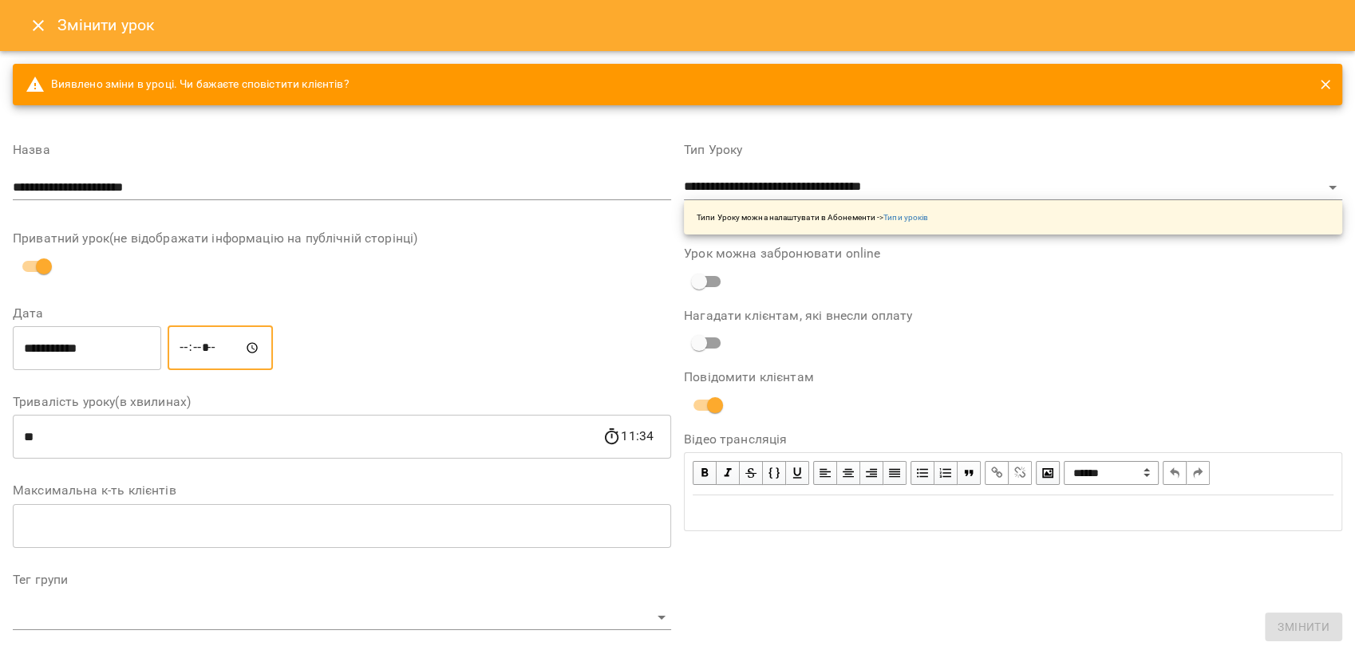
type input "*****"
click at [1296, 618] on span "Змінити" at bounding box center [1296, 624] width 57 height 21
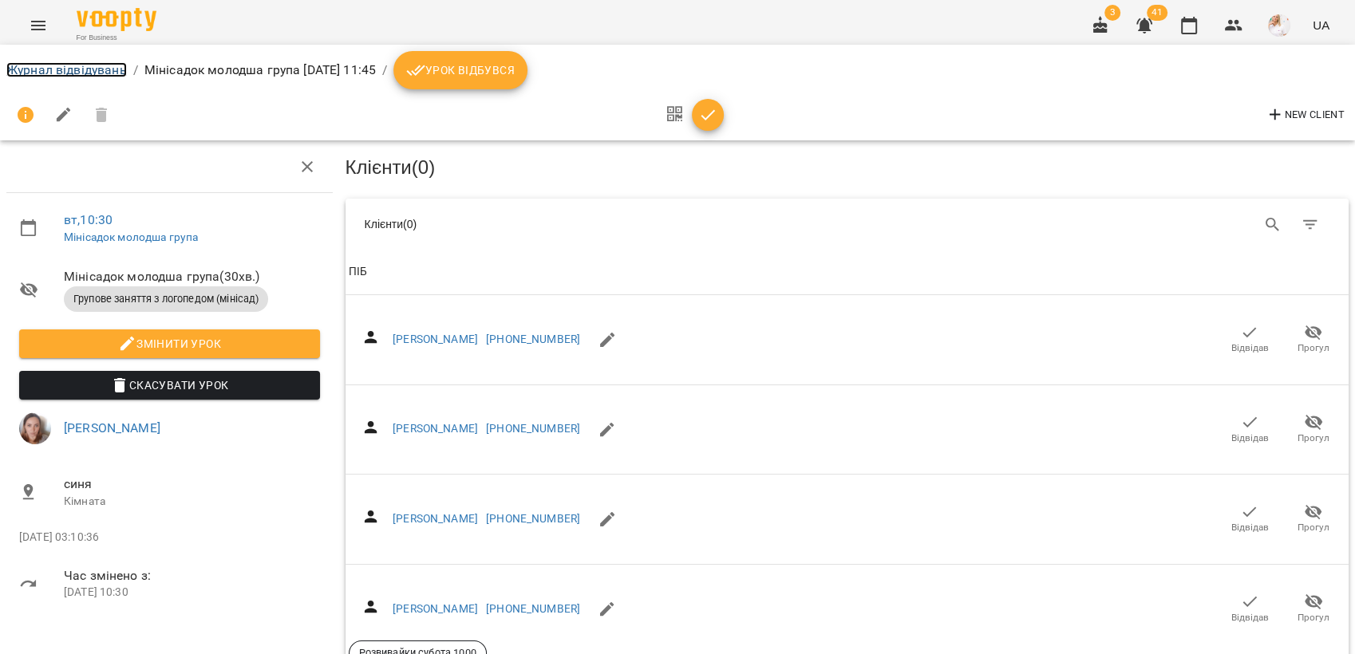
click at [67, 63] on link "Журнал відвідувань" at bounding box center [66, 69] width 120 height 15
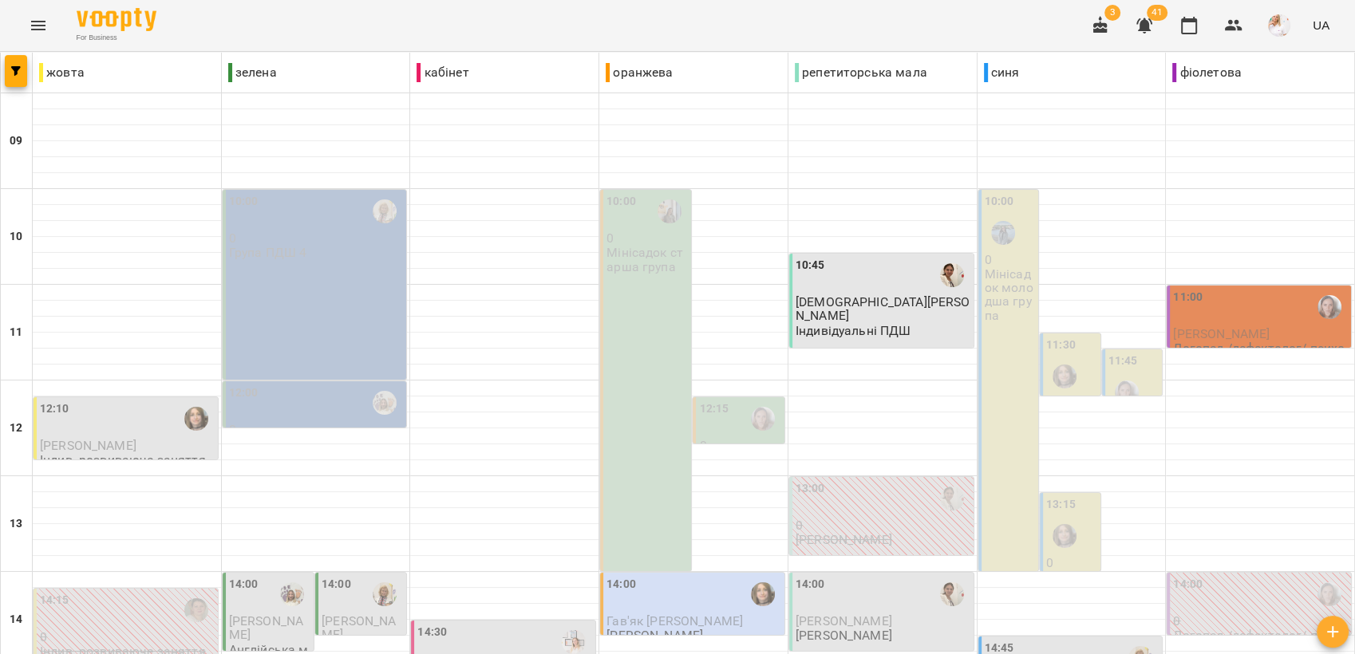
scroll to position [177, 0]
click at [1119, 353] on div "11:45" at bounding box center [1123, 364] width 30 height 22
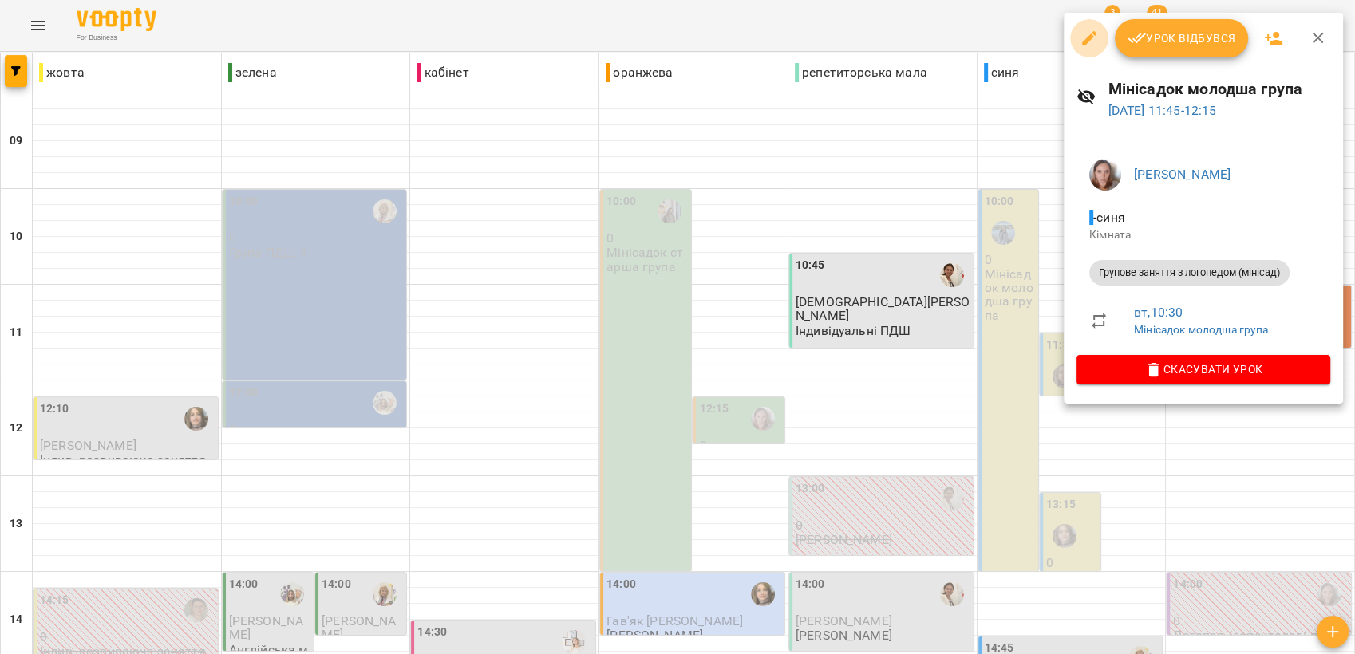
click at [1085, 37] on icon "button" at bounding box center [1088, 38] width 19 height 19
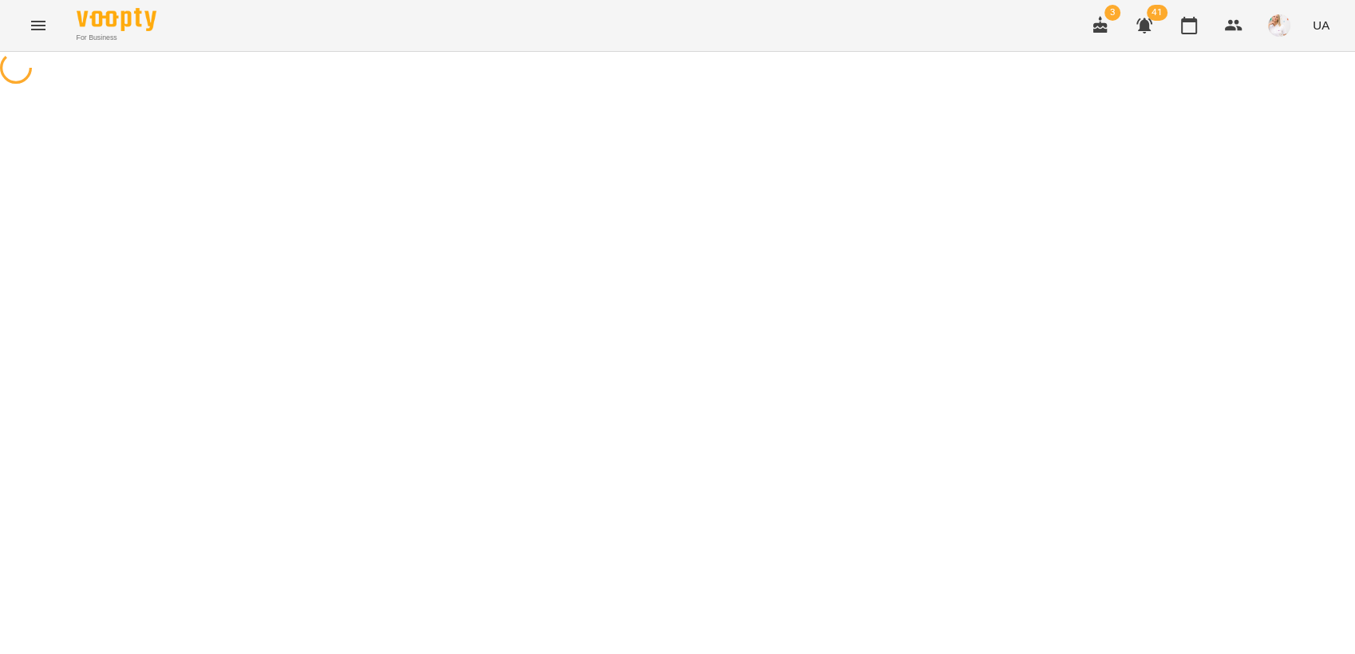
select select "**********"
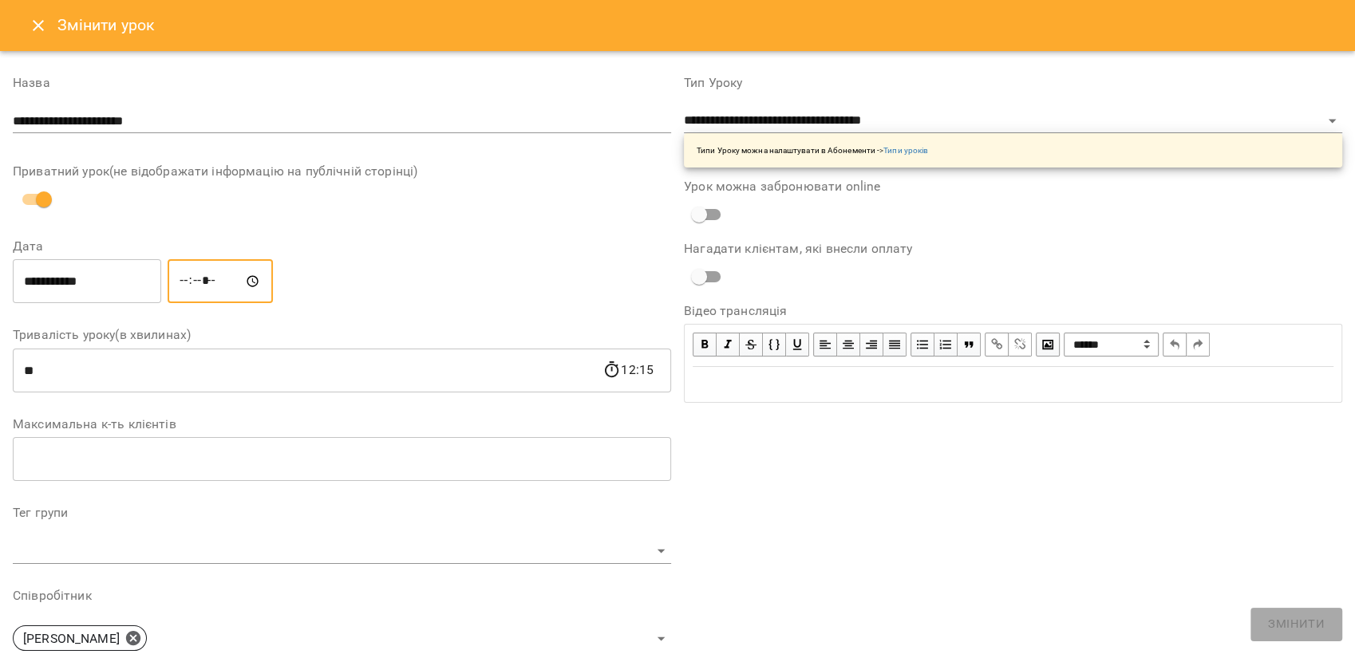
click at [198, 284] on input "*****" at bounding box center [220, 281] width 105 height 45
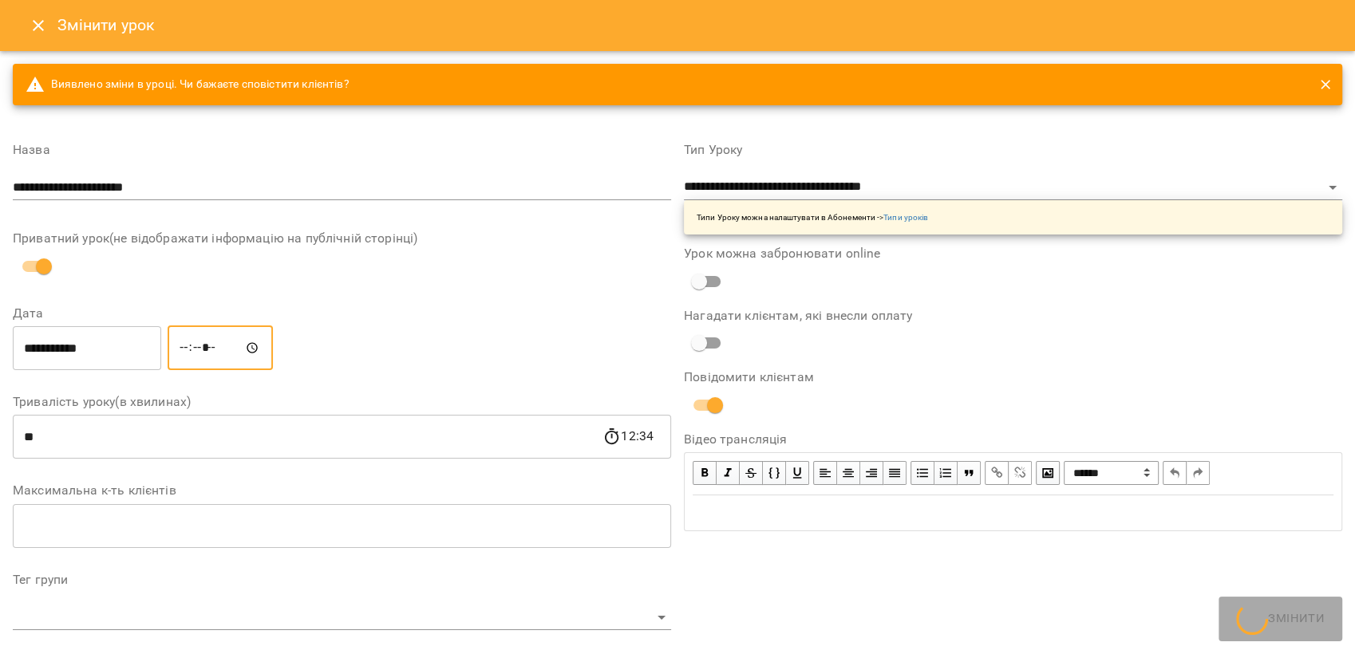
type input "*****"
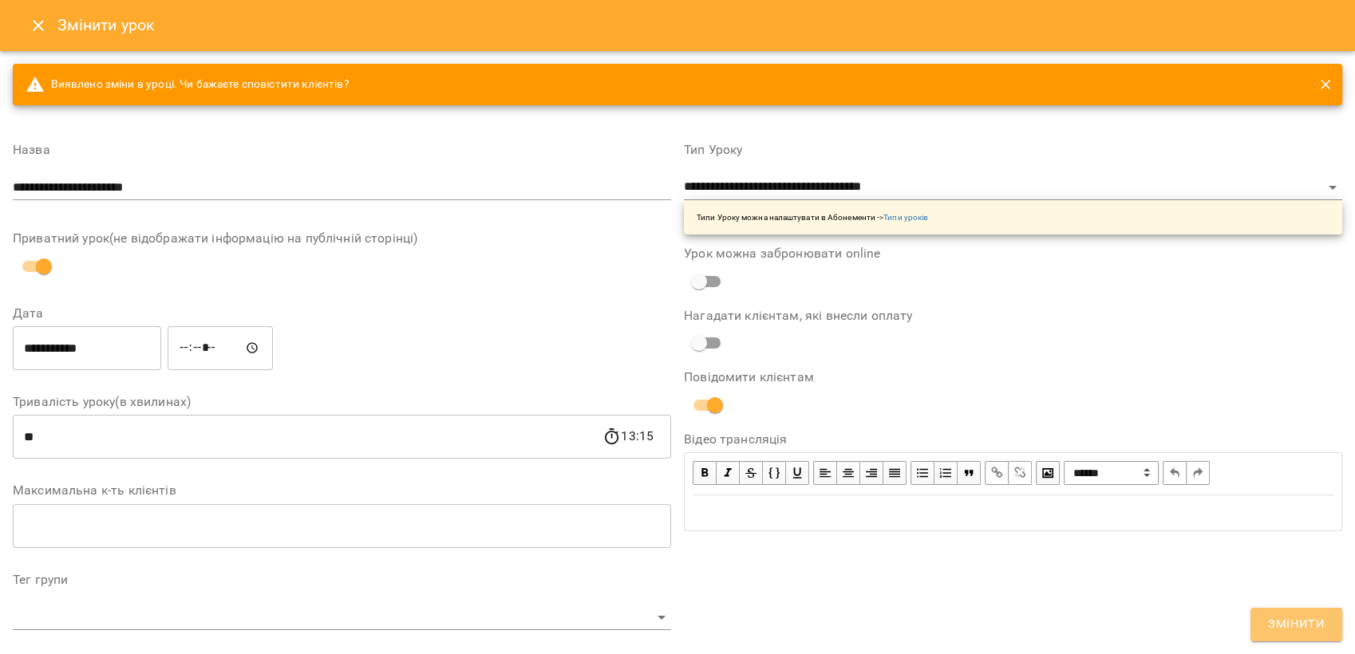
click at [1280, 616] on span "Змінити" at bounding box center [1296, 624] width 57 height 21
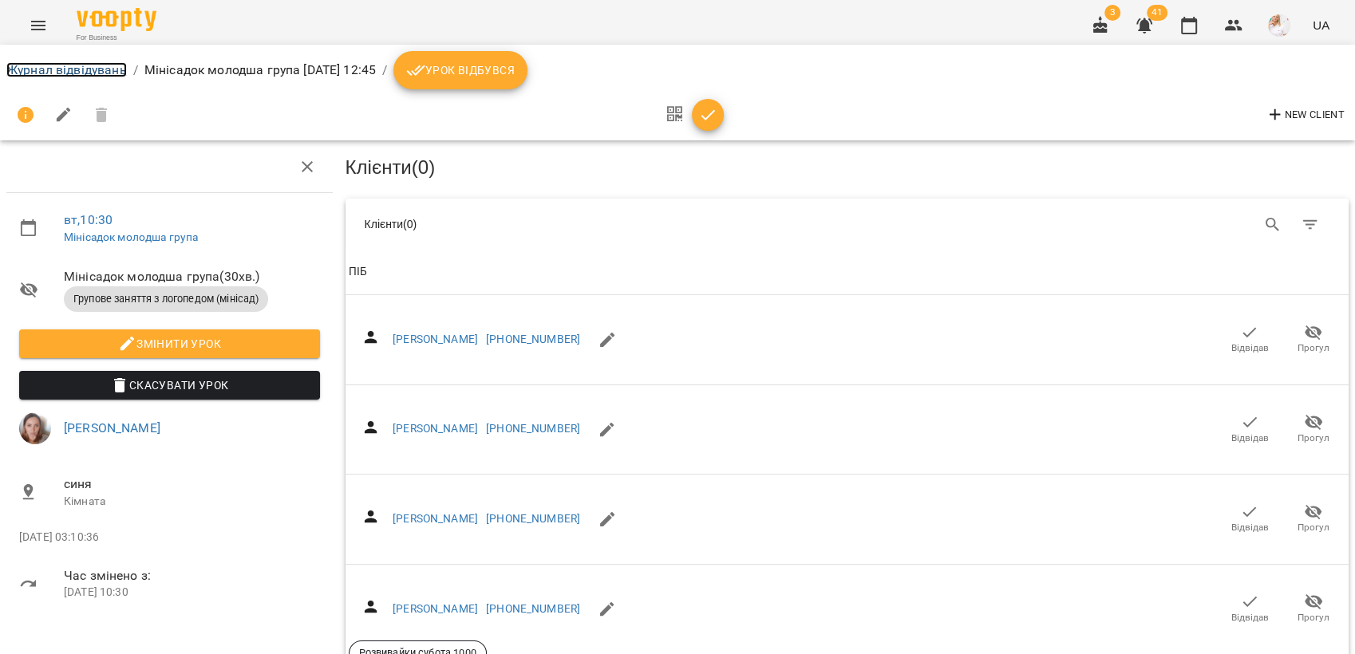
click at [32, 63] on link "Журнал відвідувань" at bounding box center [66, 69] width 120 height 15
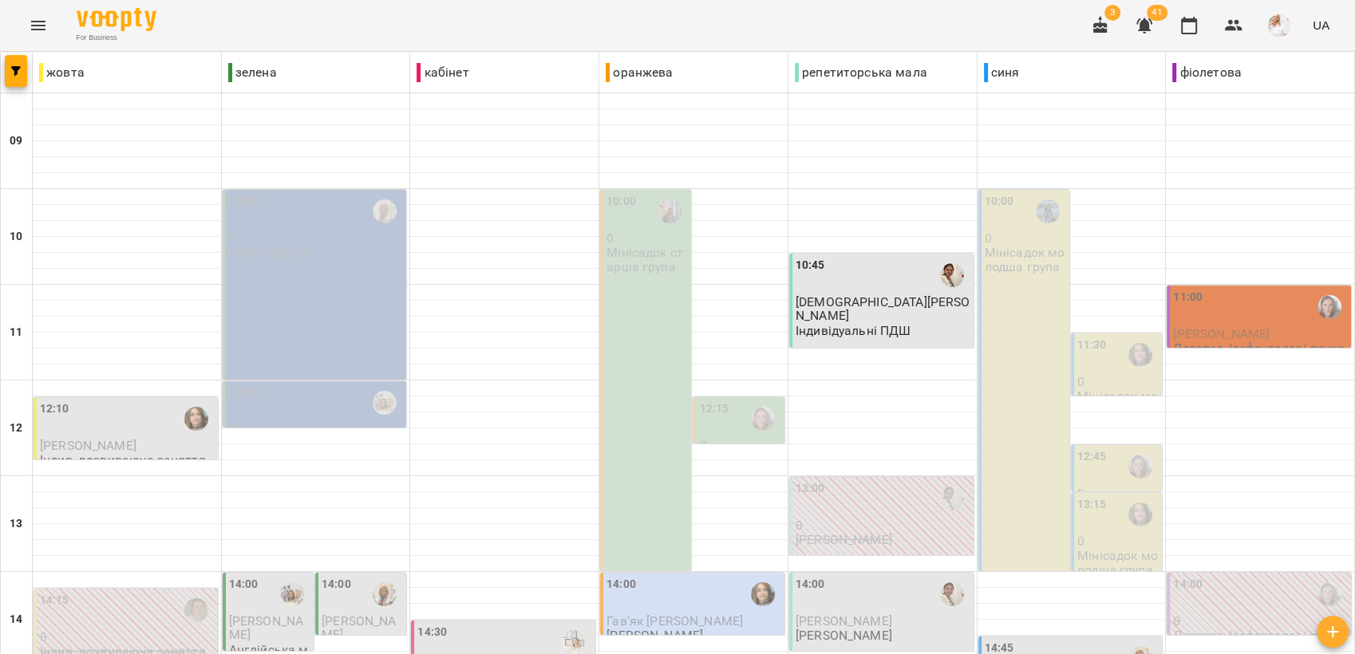
scroll to position [354, 0]
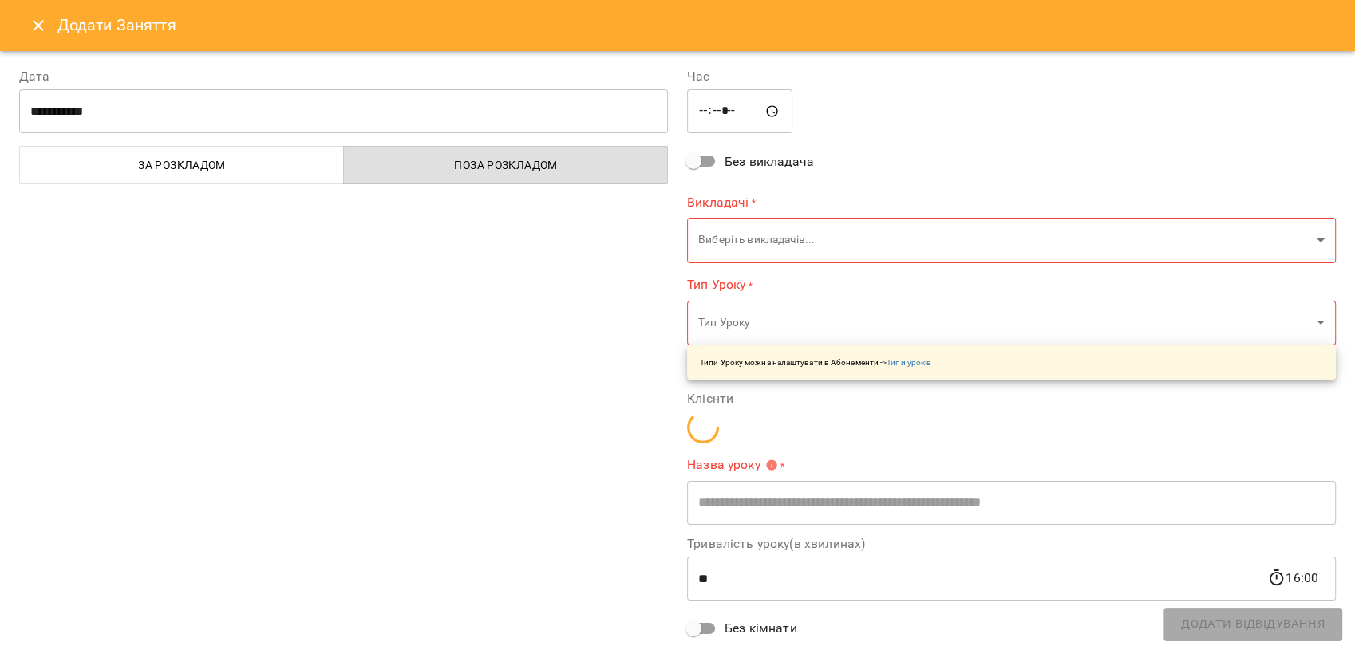
type input "**********"
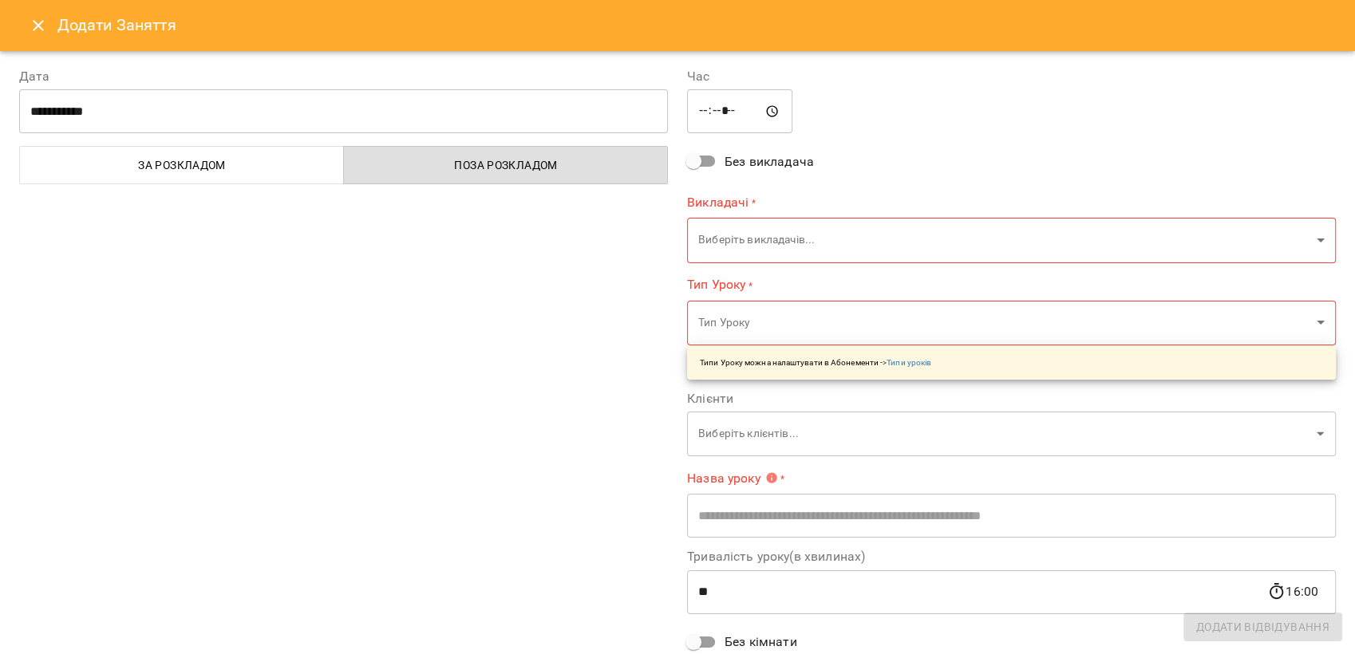
click at [748, 235] on body "For Business 3 41 UA жовта зелена кабінет оранжева репетиторська мала синя фіол…" at bounding box center [677, 626] width 1355 height 1253
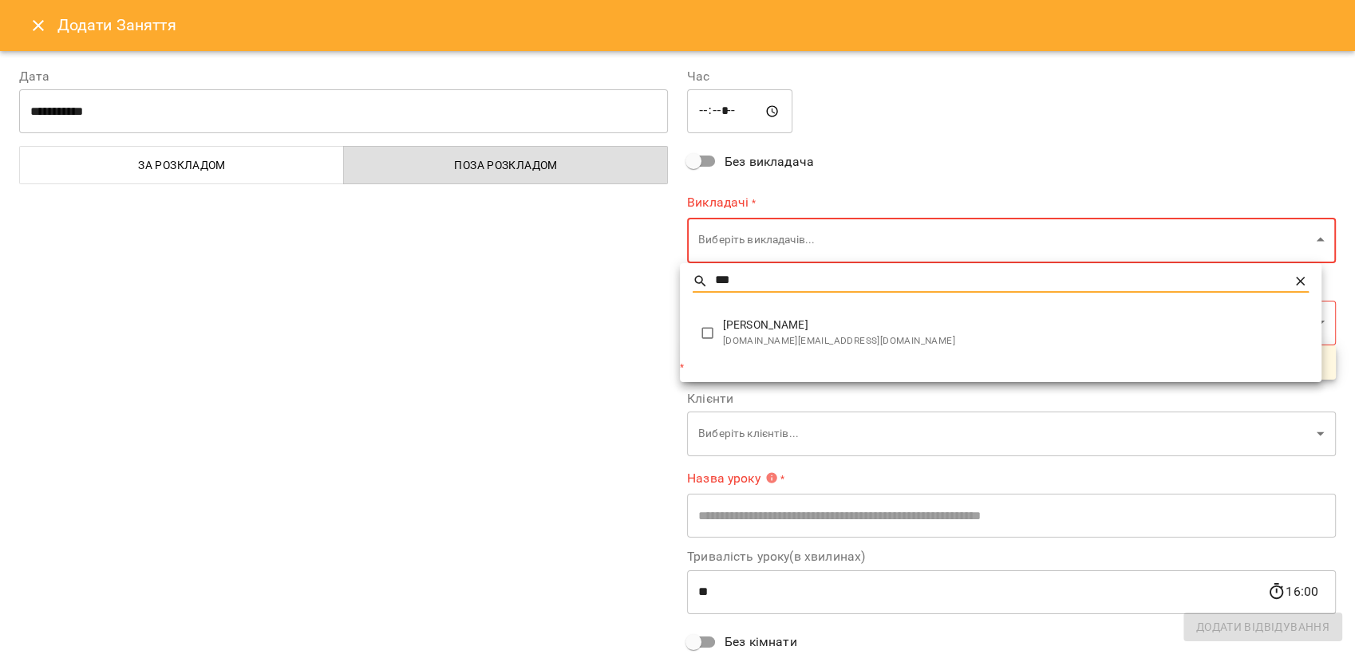
type input "***"
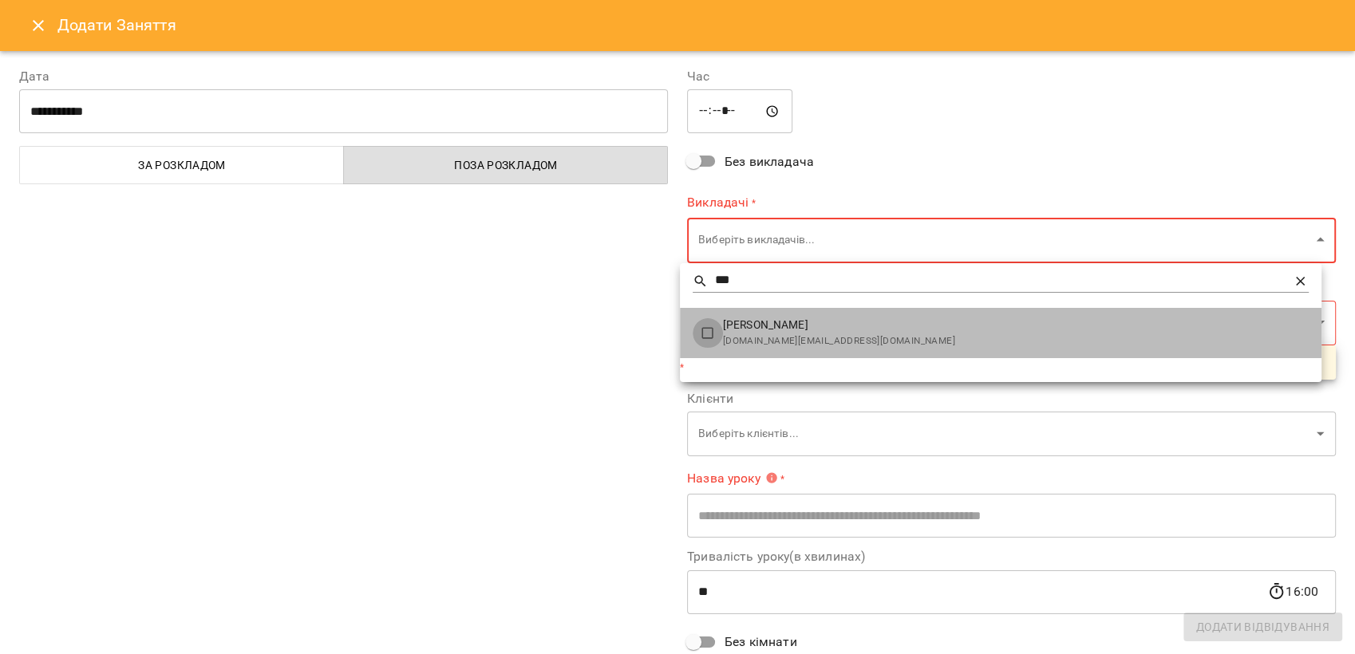
type input "**********"
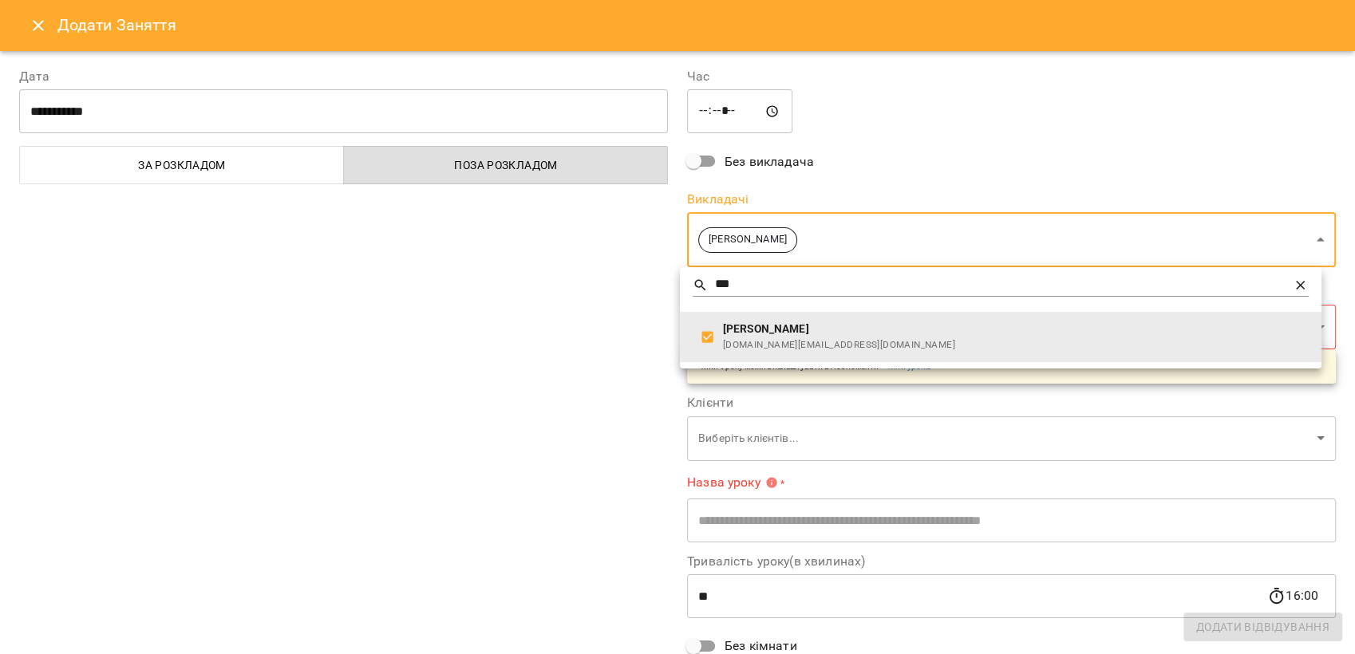
click at [466, 329] on div at bounding box center [677, 327] width 1355 height 654
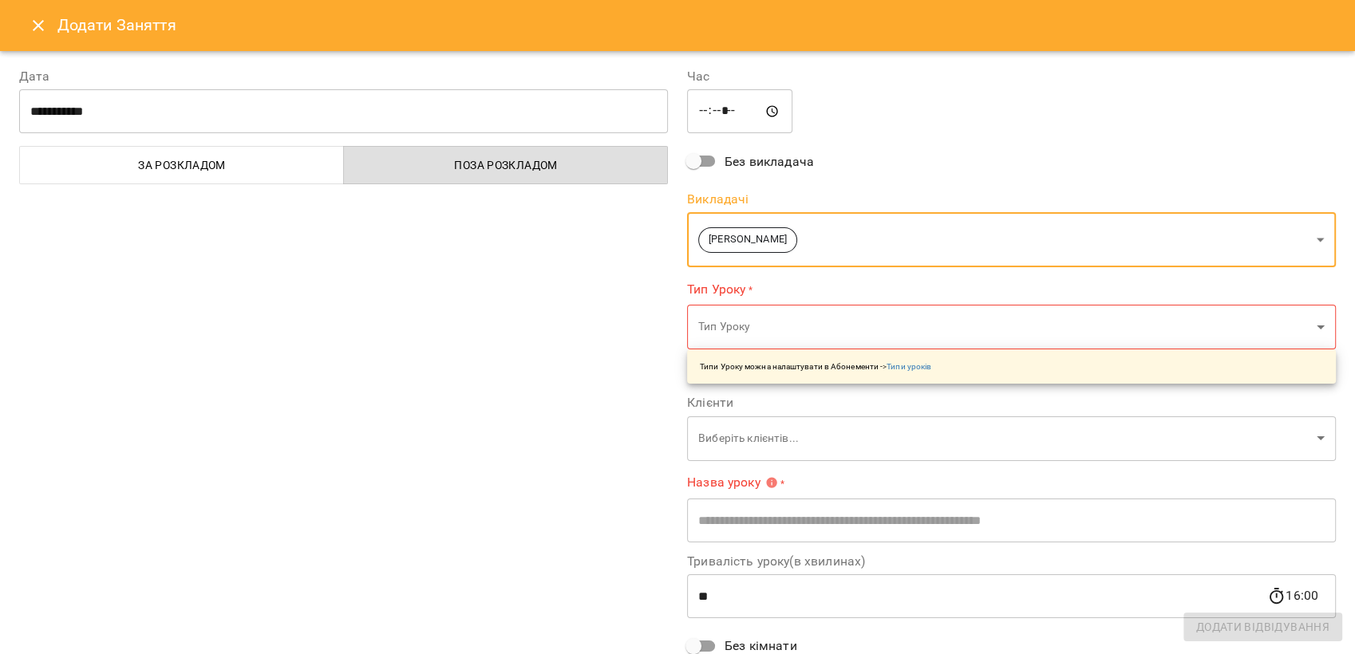
click at [804, 330] on body "For Business 3 41 UA жовта зелена кабінет оранжева репетиторська мала синя фіол…" at bounding box center [677, 626] width 1355 height 1253
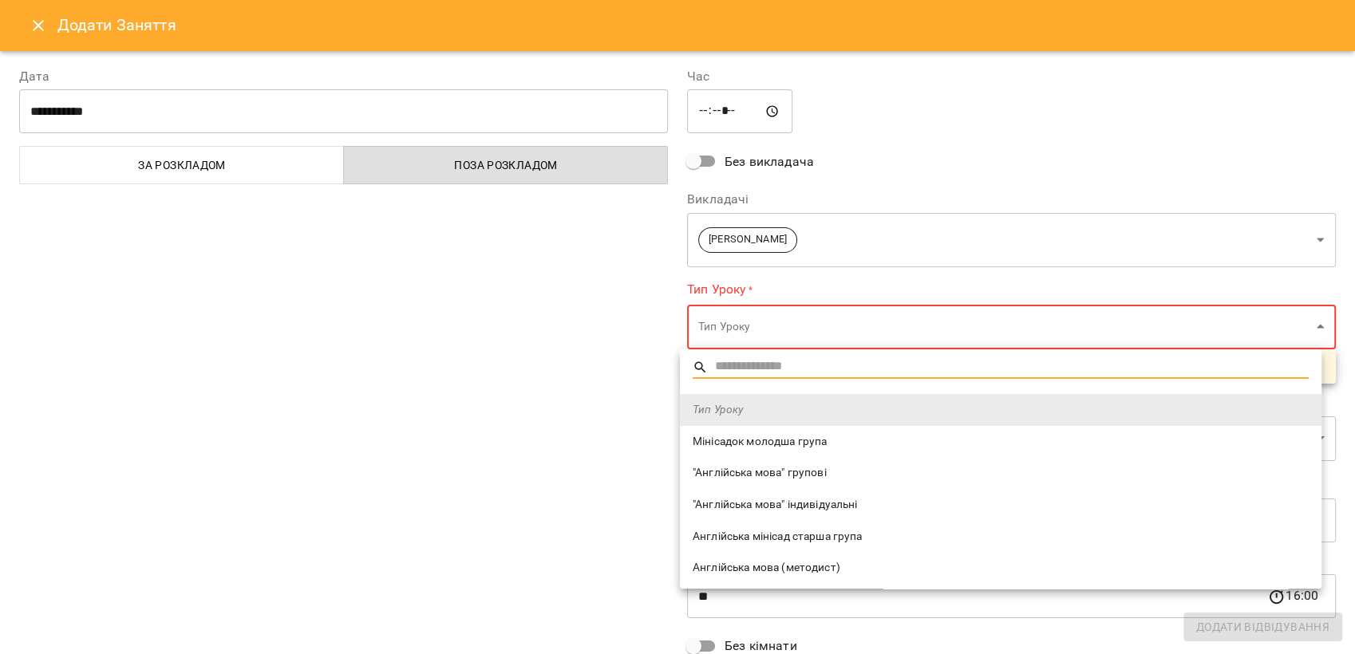
click at [803, 330] on div at bounding box center [677, 327] width 1355 height 654
click at [803, 330] on body "For Business 3 41 UA жовта зелена кабінет оранжева репетиторська мала синя фіол…" at bounding box center [677, 626] width 1355 height 1253
type input "********"
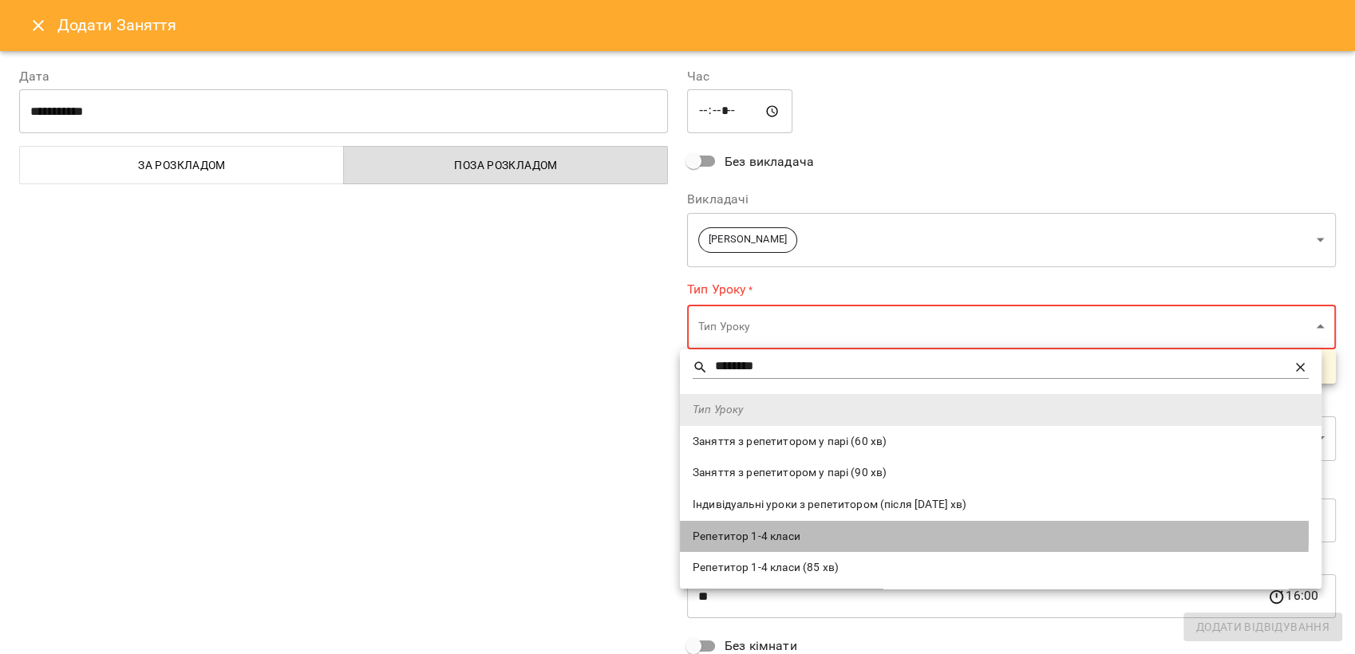
click at [756, 533] on span "Репетитор 1-4 класи" at bounding box center [1001, 537] width 616 height 16
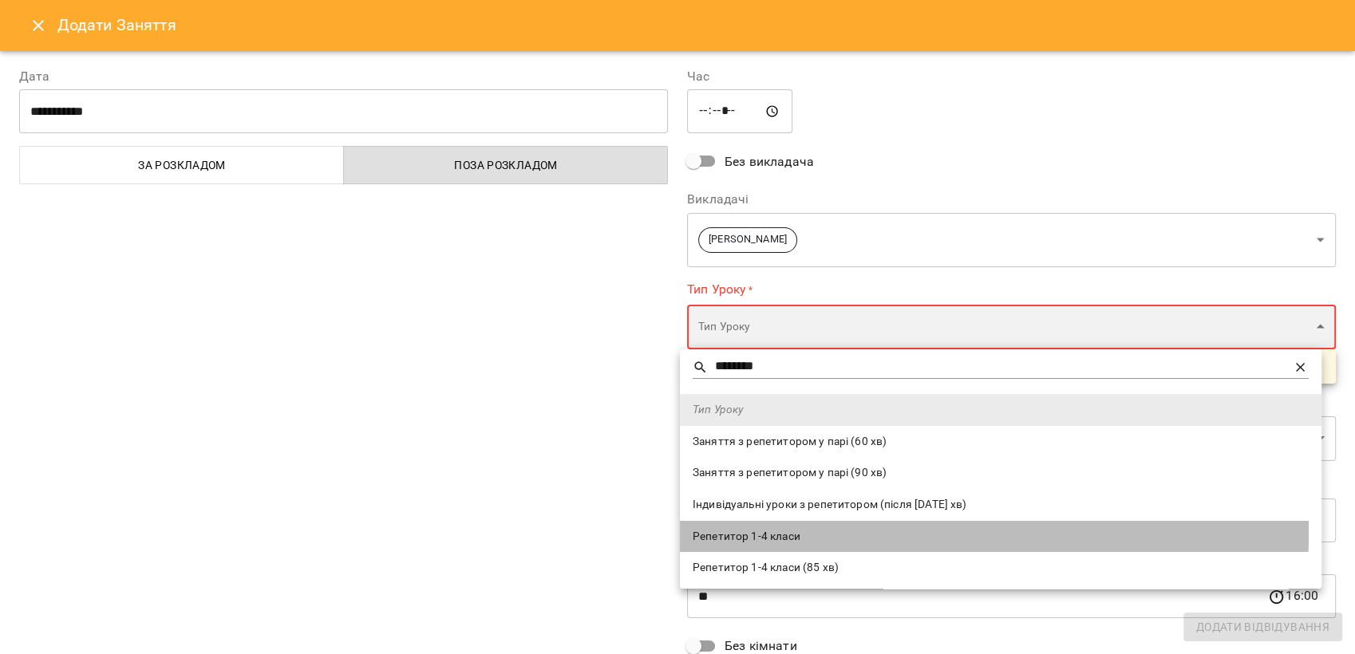
type input "**********"
type input "**"
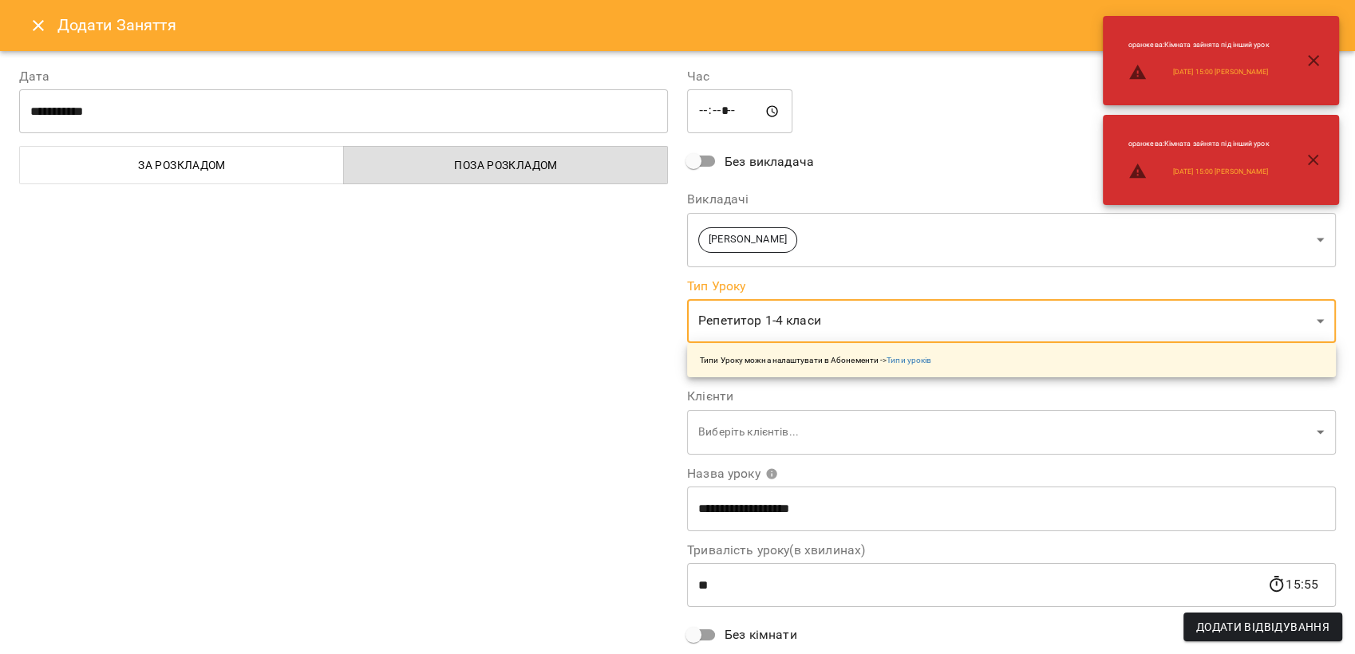
click at [733, 436] on body "For Business 3 41 UA жовта зелена кабінет оранжева репетиторська мала синя фіол…" at bounding box center [677, 626] width 1355 height 1253
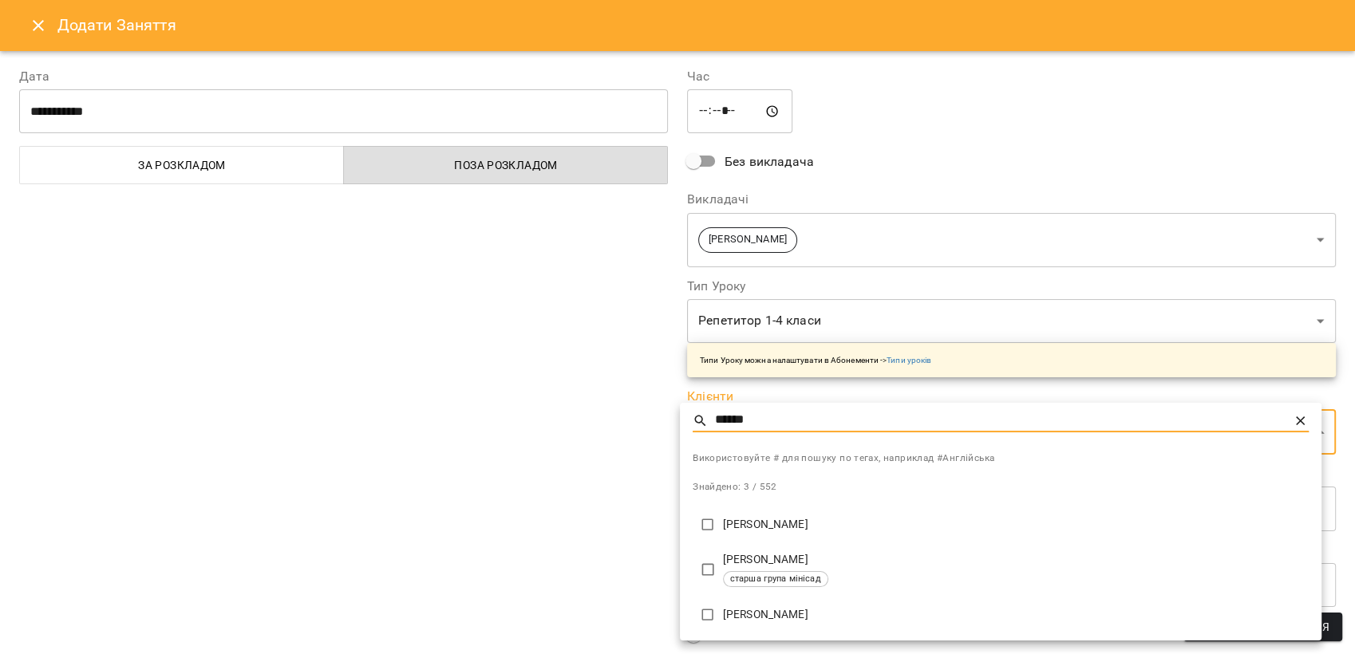
type input "******"
type input "**********"
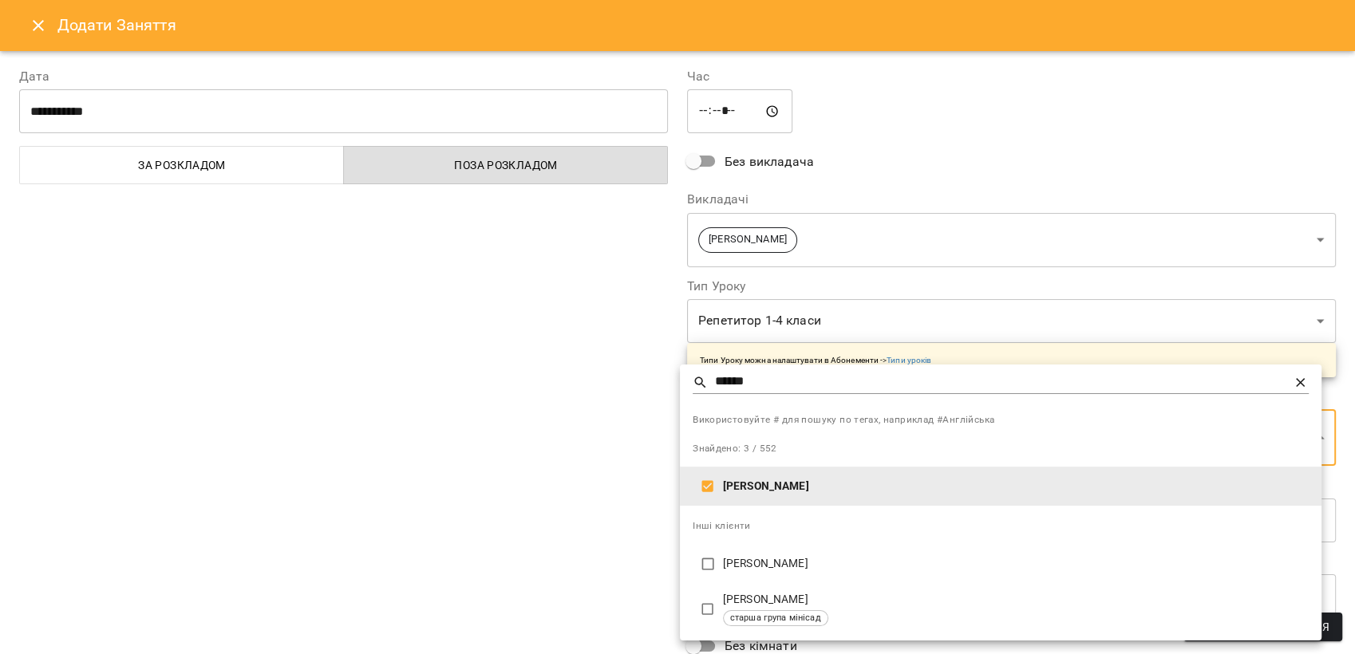
click at [487, 477] on div at bounding box center [677, 327] width 1355 height 654
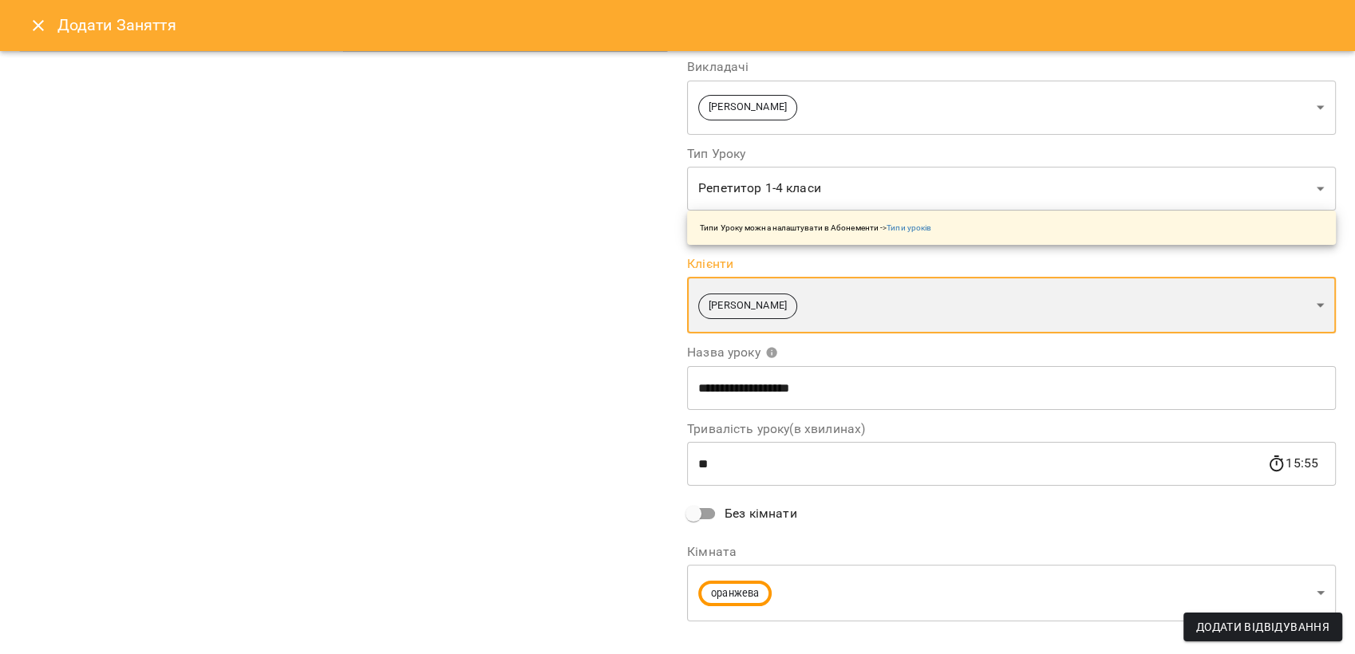
scroll to position [153, 0]
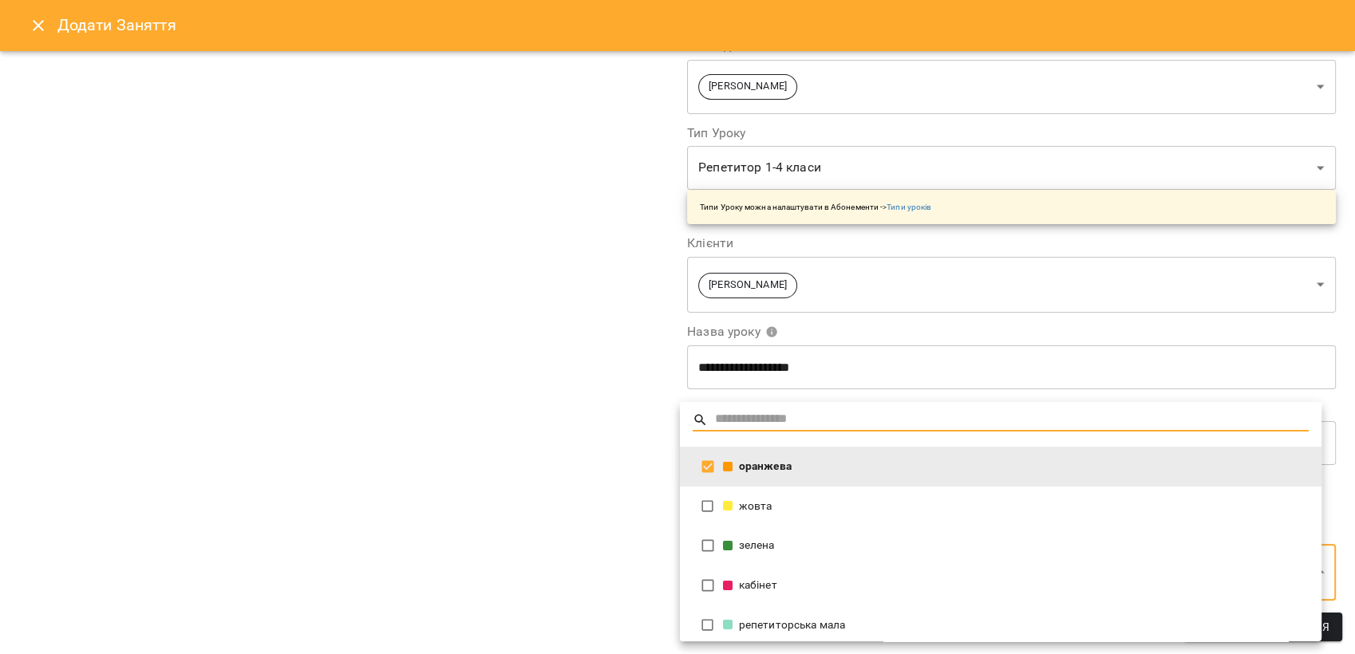
click at [785, 571] on body "For Business 3 41 UA жовта зелена кабінет оранжева репетиторська мала синя фіол…" at bounding box center [677, 626] width 1355 height 1253
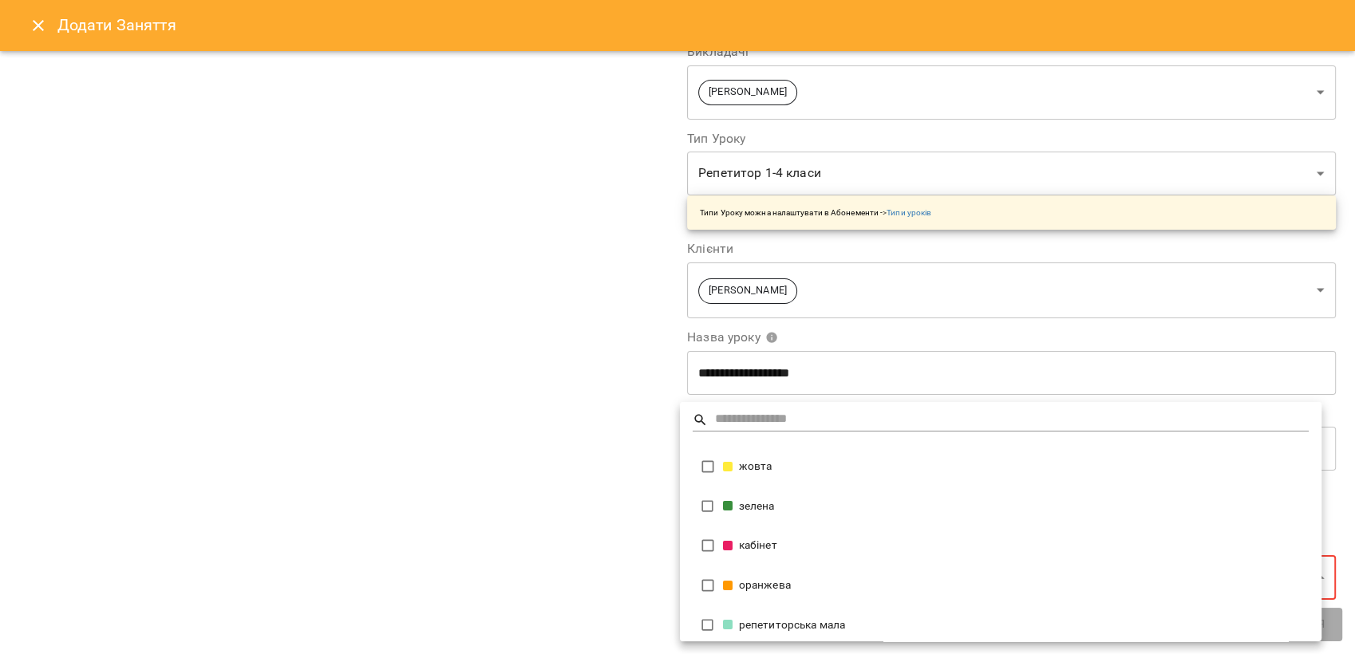
scroll to position [147, 0]
type input "**********"
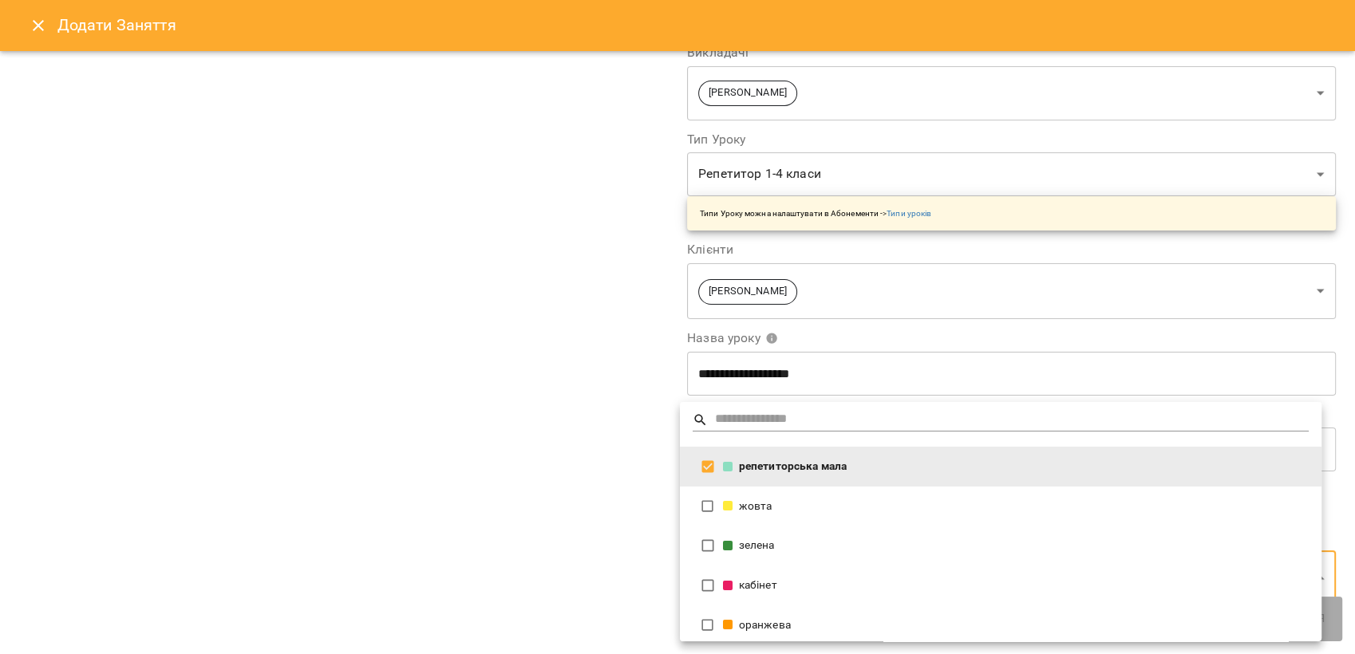
scroll to position [153, 0]
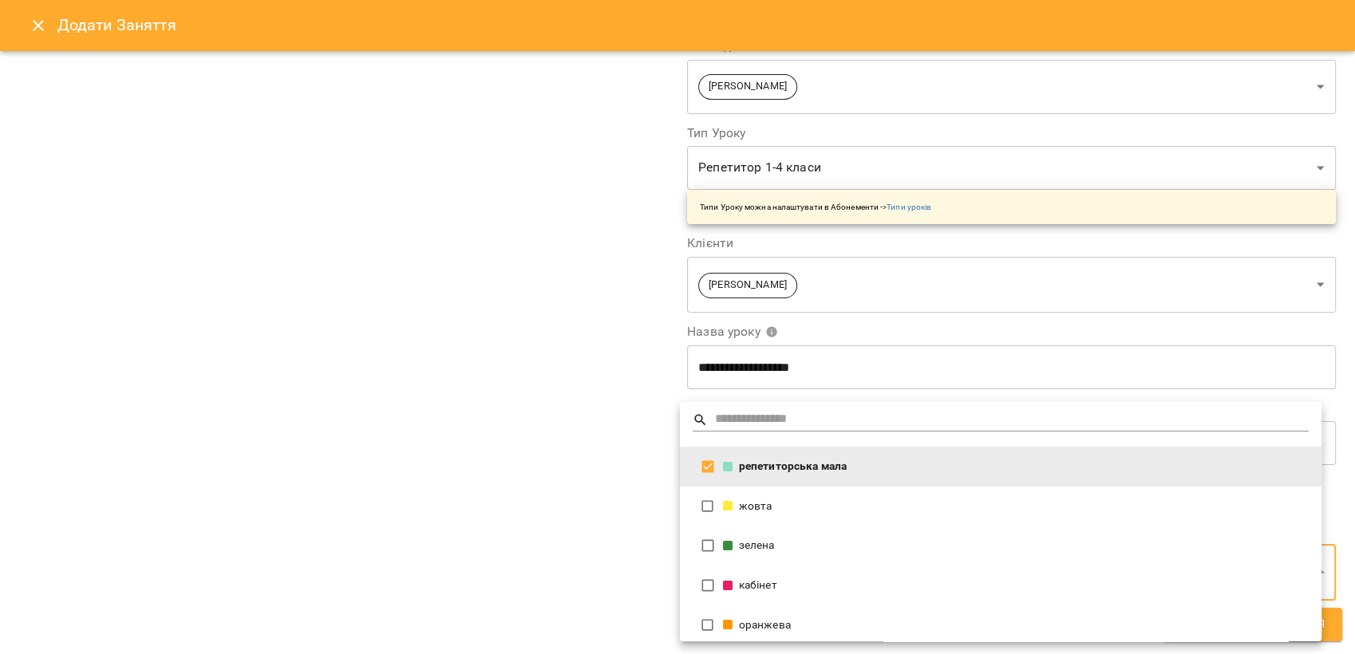
click at [421, 480] on div at bounding box center [677, 327] width 1355 height 654
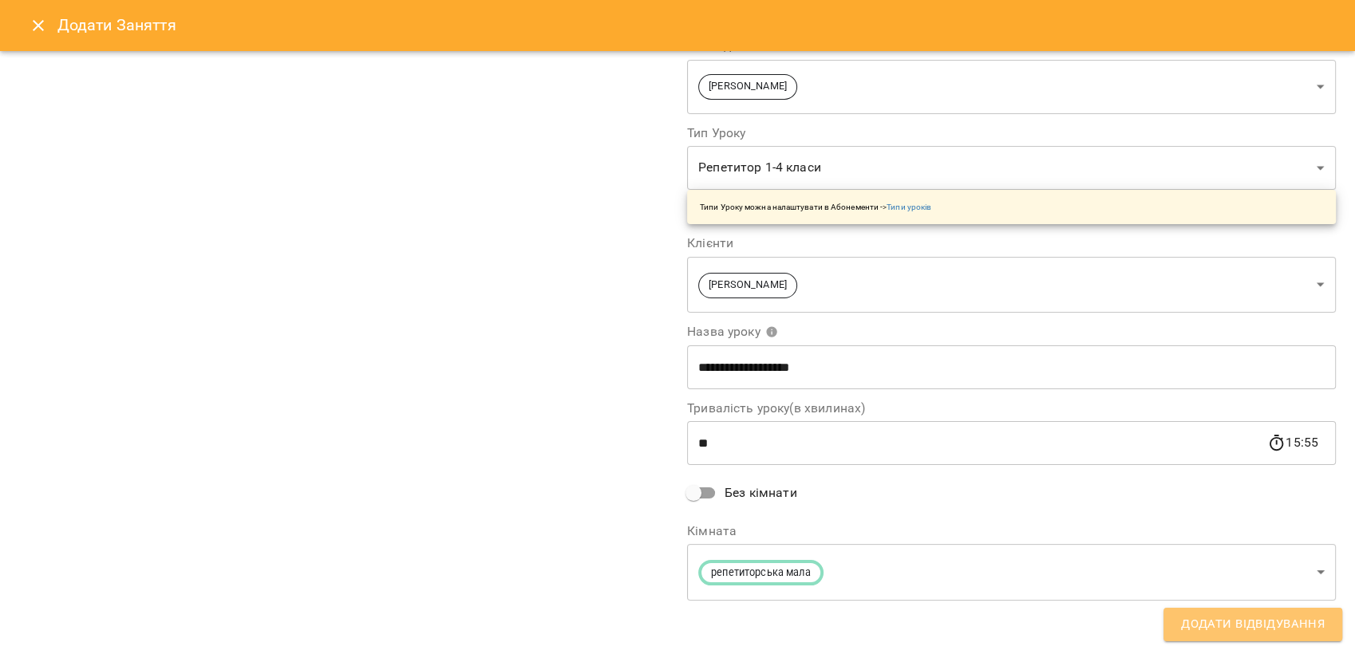
click at [1186, 620] on span "Додати Відвідування" at bounding box center [1253, 624] width 144 height 21
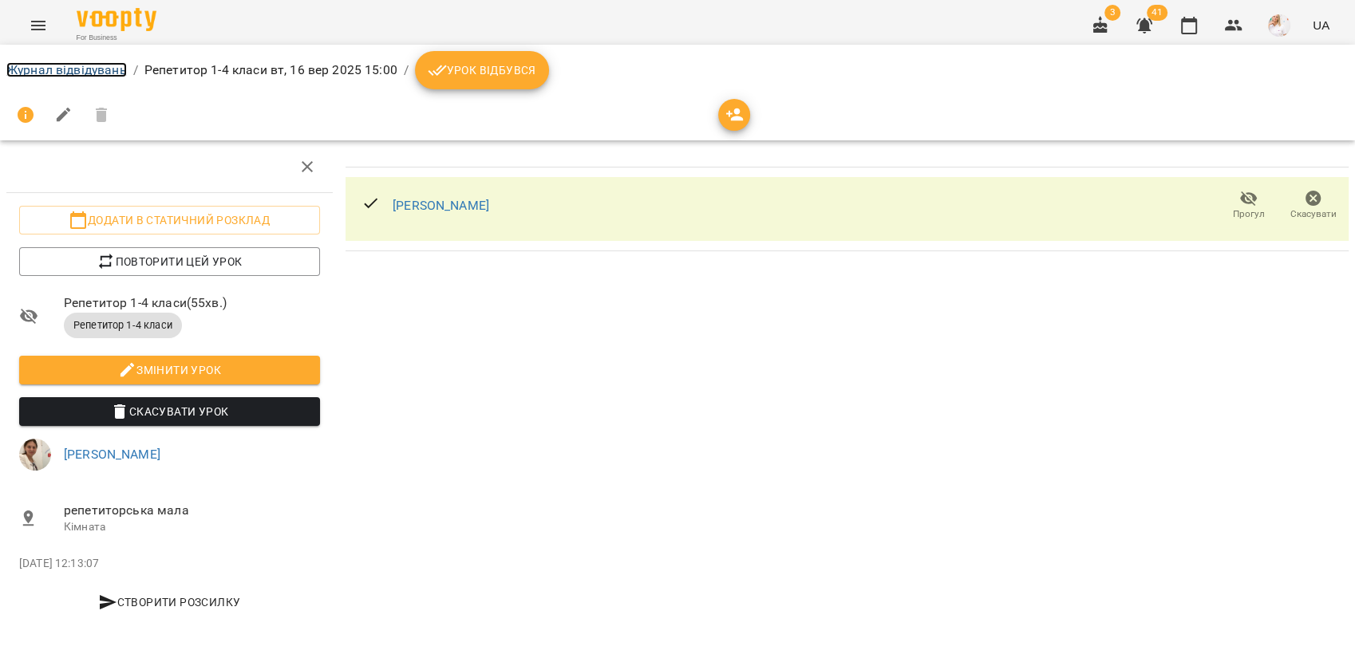
click at [70, 67] on link "Журнал відвідувань" at bounding box center [66, 69] width 120 height 15
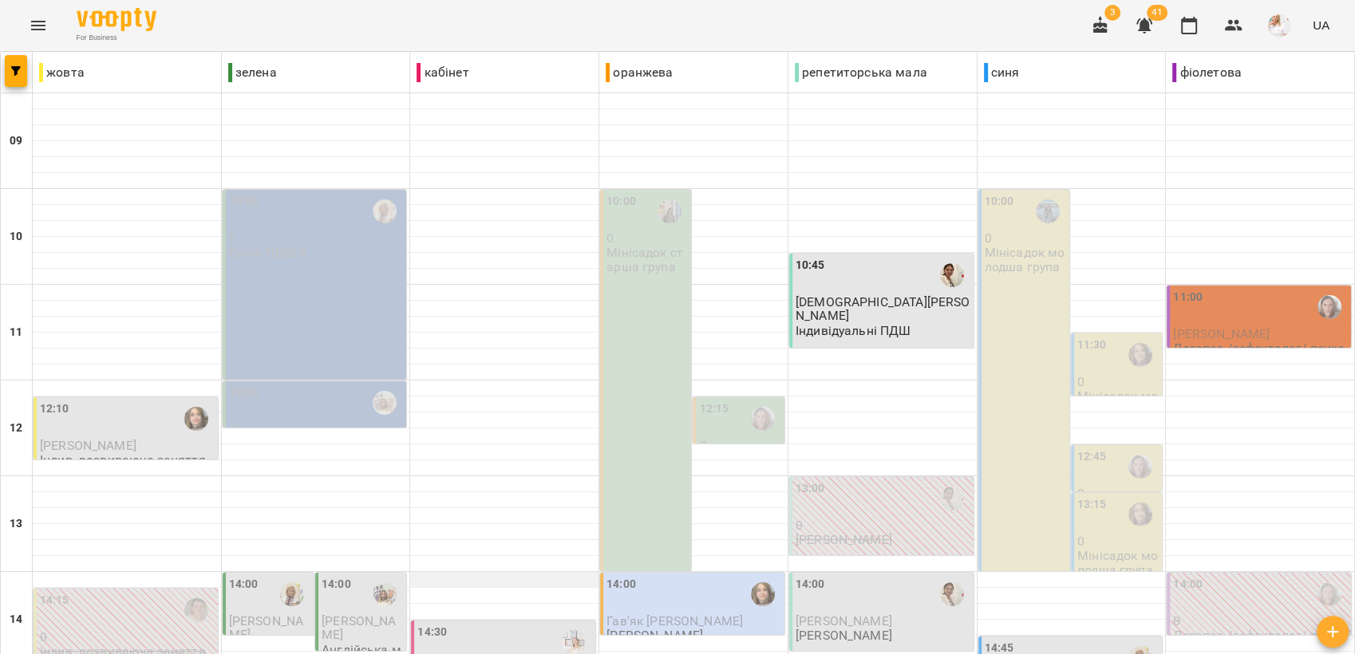
scroll to position [89, 0]
click at [1145, 30] on icon "button" at bounding box center [1144, 25] width 16 height 15
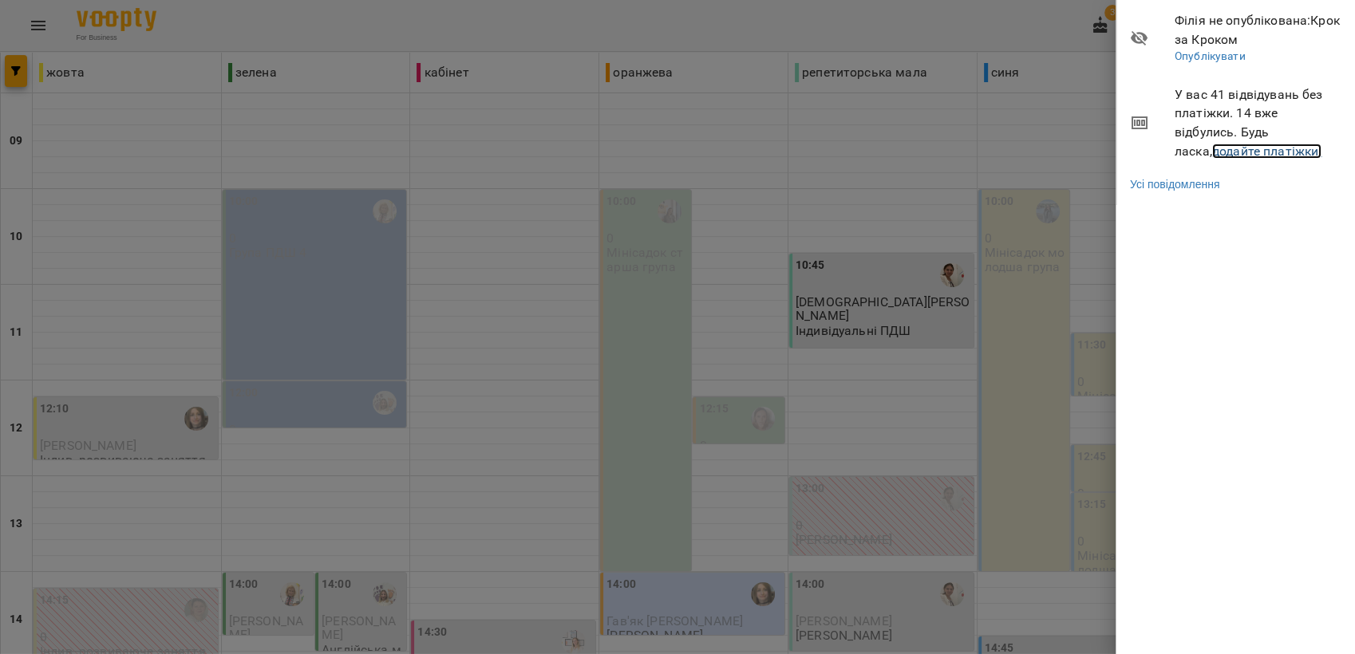
click at [1224, 149] on link "додайте платіжки!" at bounding box center [1267, 151] width 110 height 15
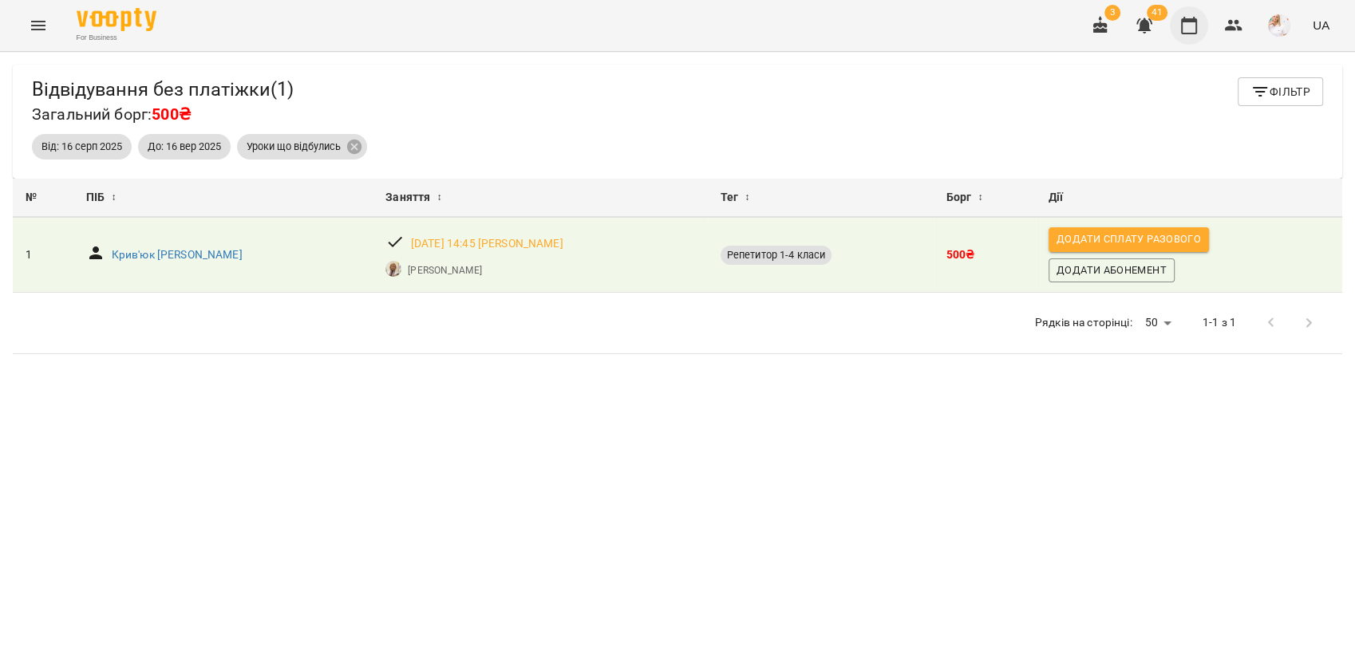
click at [1182, 24] on icon "button" at bounding box center [1189, 26] width 16 height 18
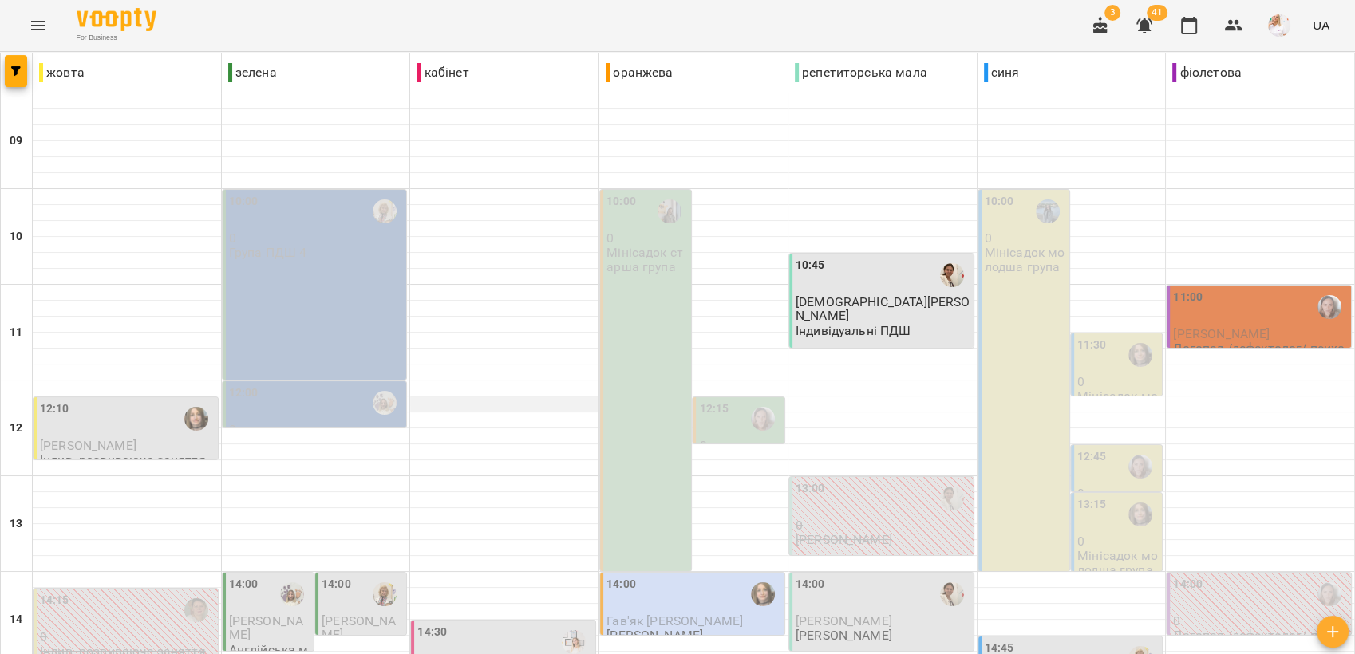
scroll to position [177, 0]
click at [165, 401] on div "12:10" at bounding box center [127, 419] width 175 height 37
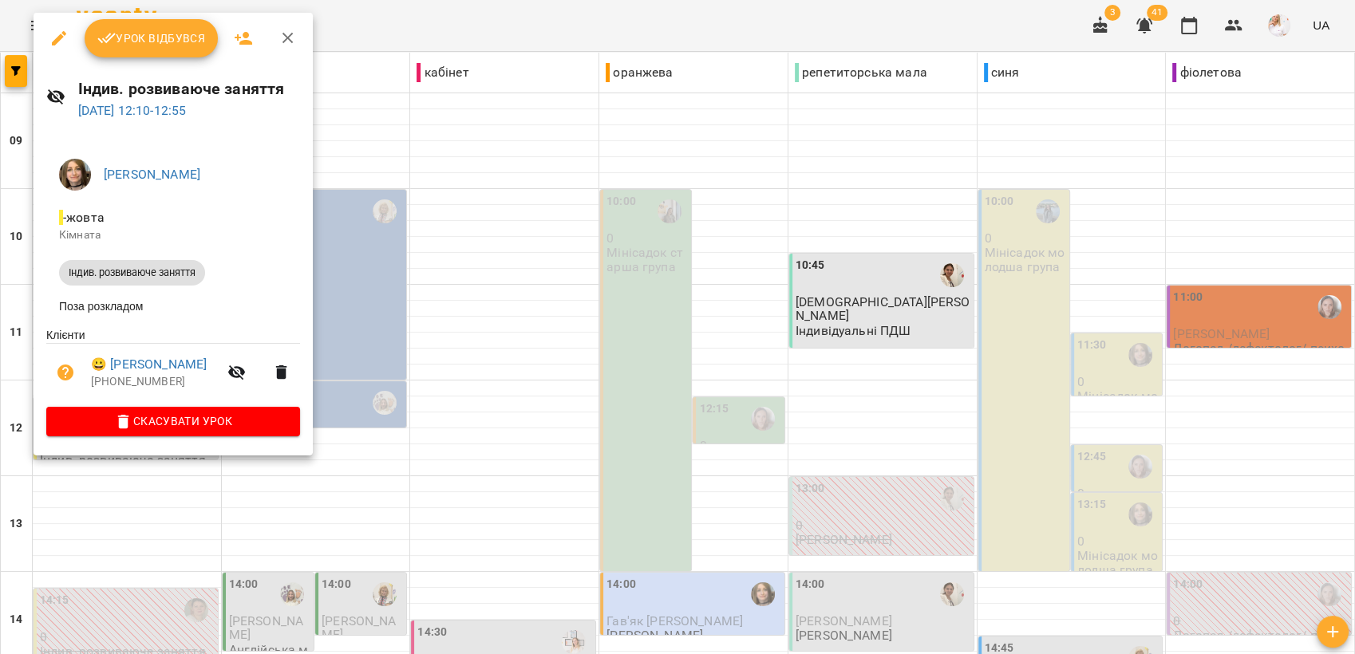
click at [164, 36] on span "Урок відбувся" at bounding box center [151, 38] width 109 height 19
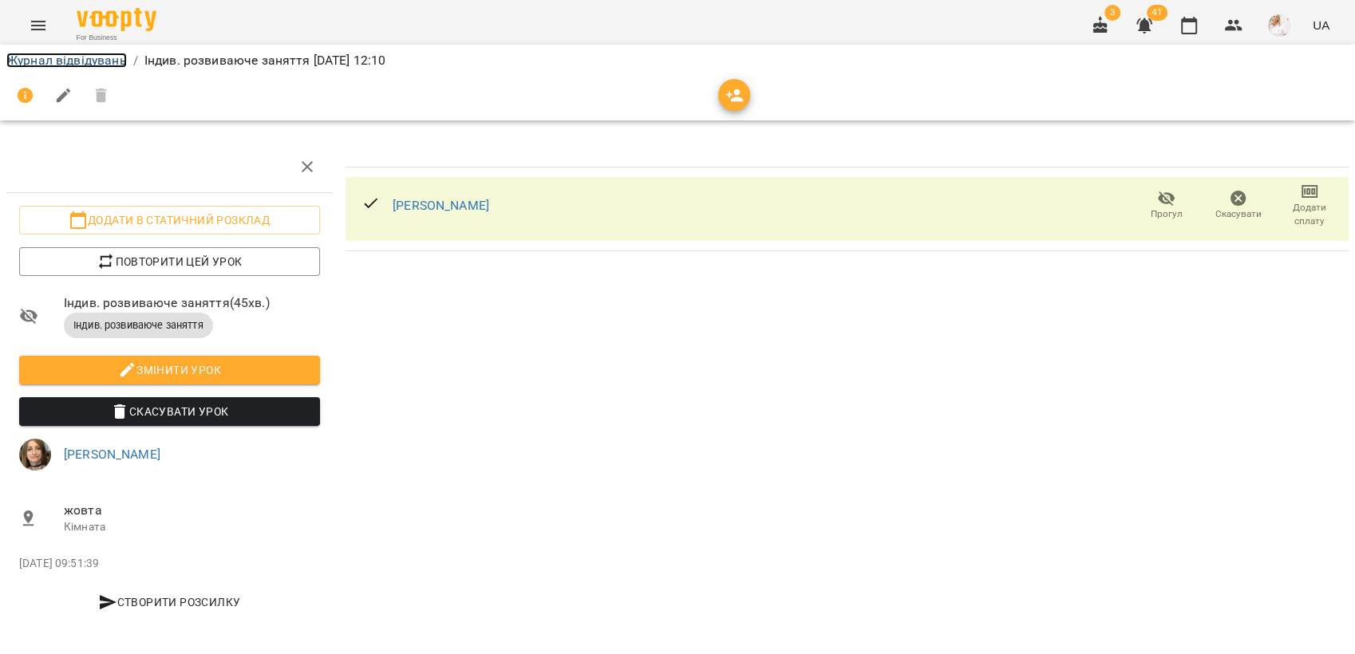
click at [85, 61] on link "Журнал відвідувань" at bounding box center [66, 60] width 120 height 15
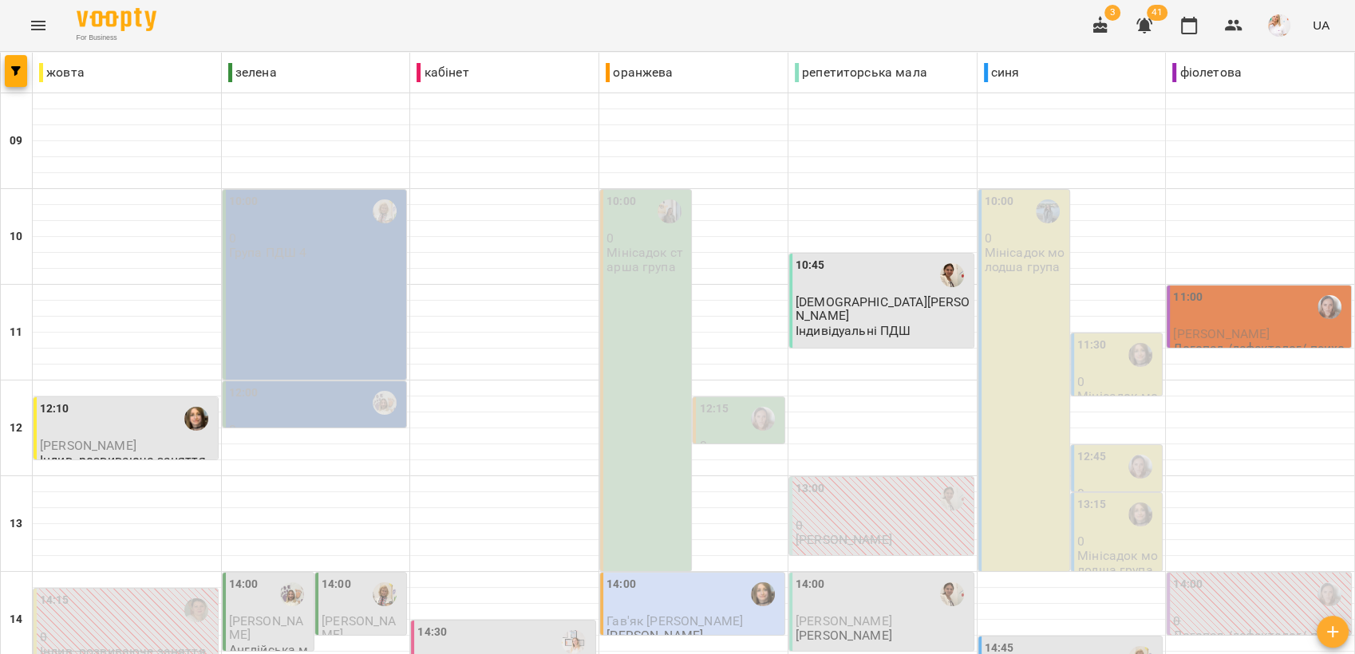
click at [1229, 306] on div "11:00" at bounding box center [1260, 307] width 175 height 37
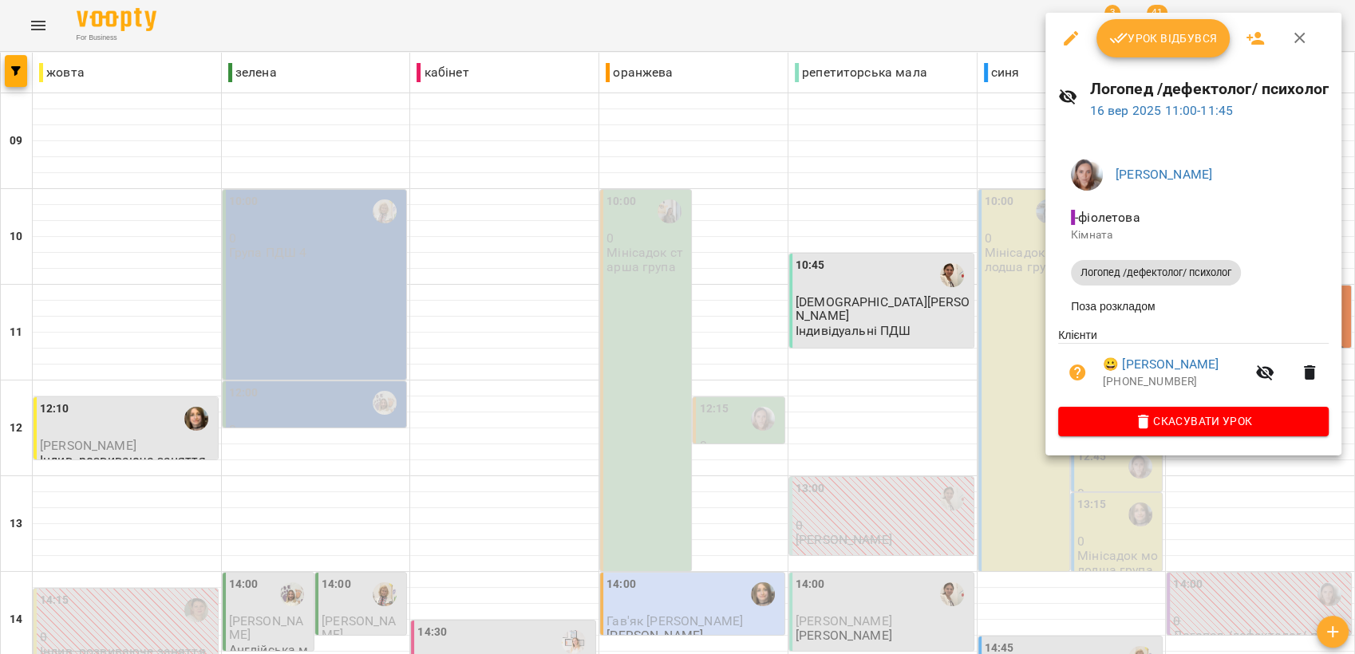
click at [1158, 27] on button "Урок відбувся" at bounding box center [1163, 38] width 134 height 38
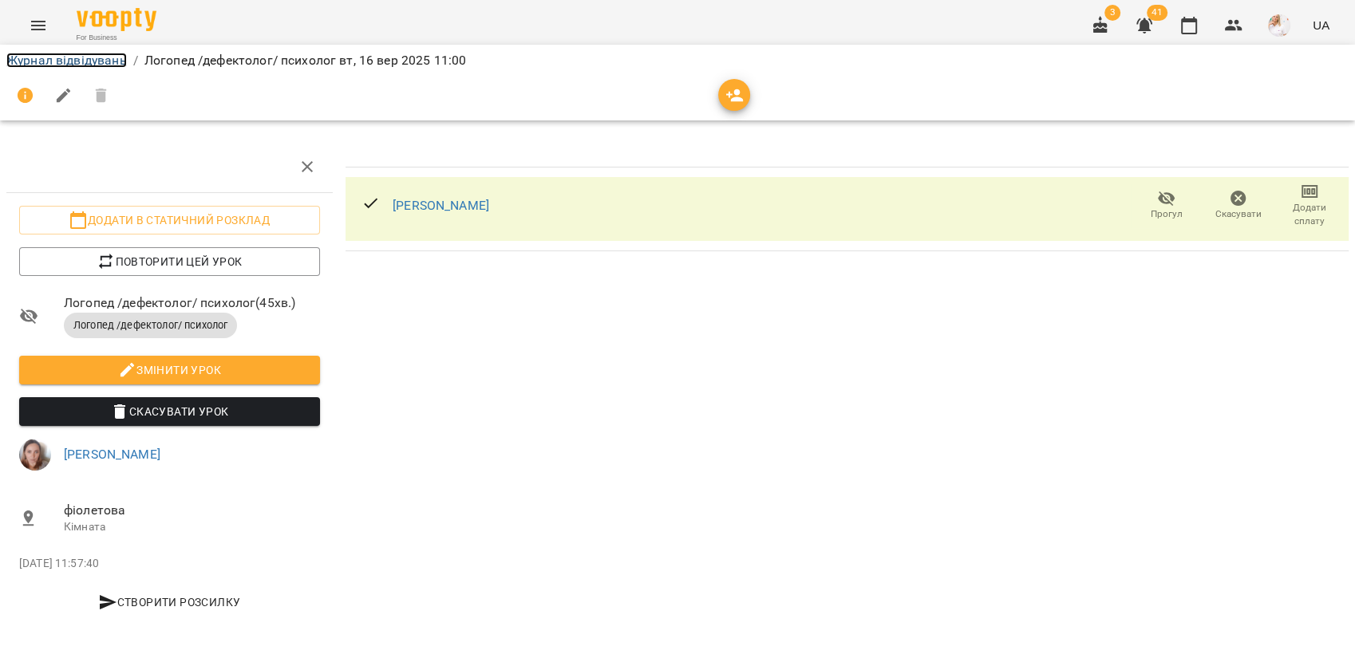
click at [34, 57] on link "Журнал відвідувань" at bounding box center [66, 60] width 120 height 15
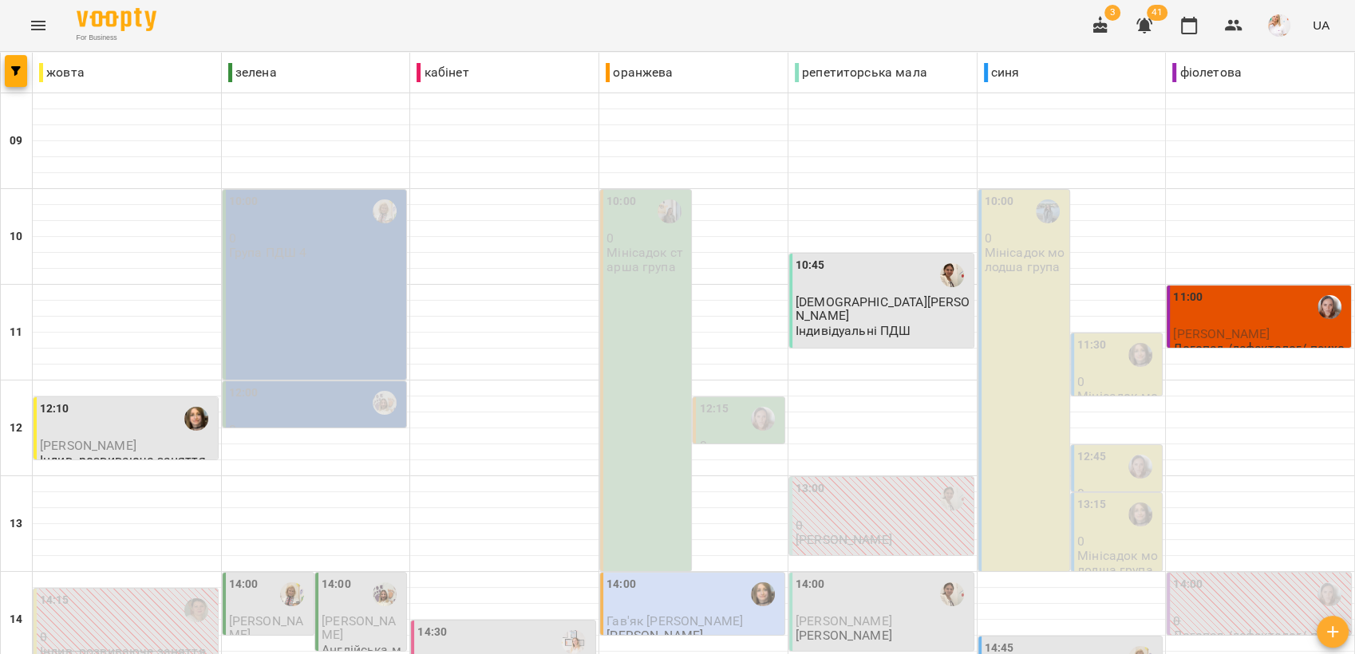
scroll to position [598, 0]
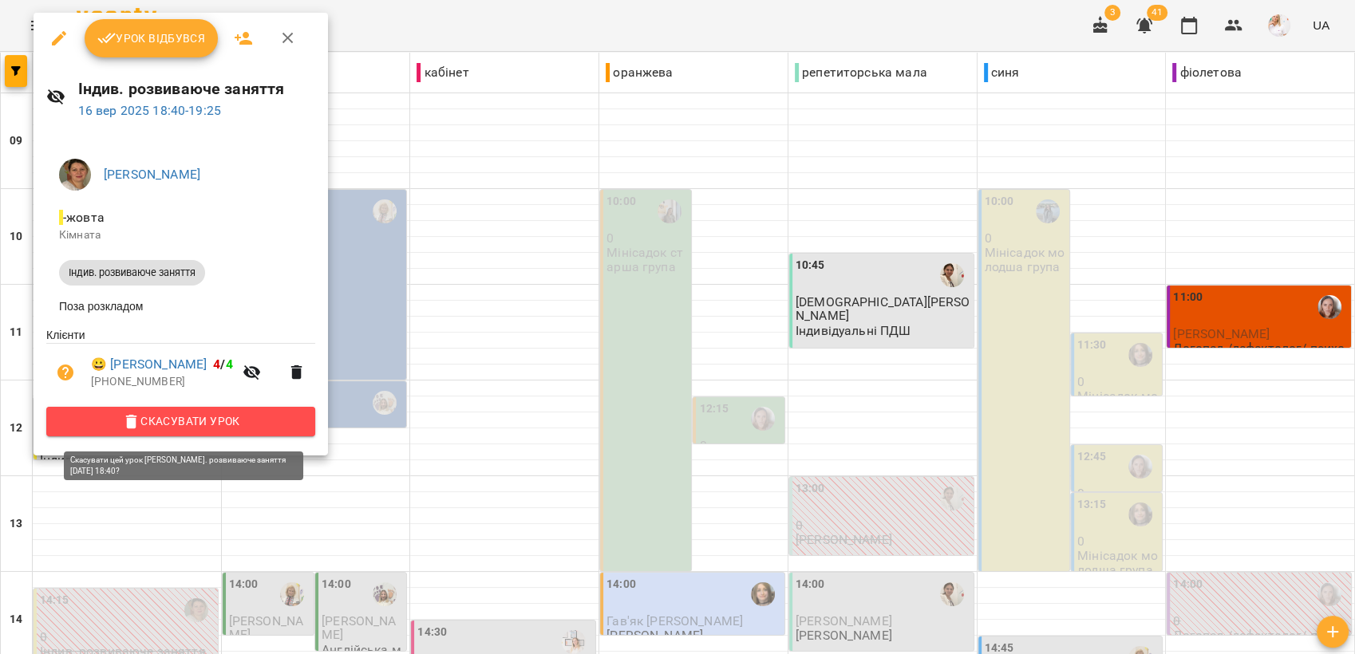
click at [195, 425] on span "Скасувати Урок" at bounding box center [180, 421] width 243 height 19
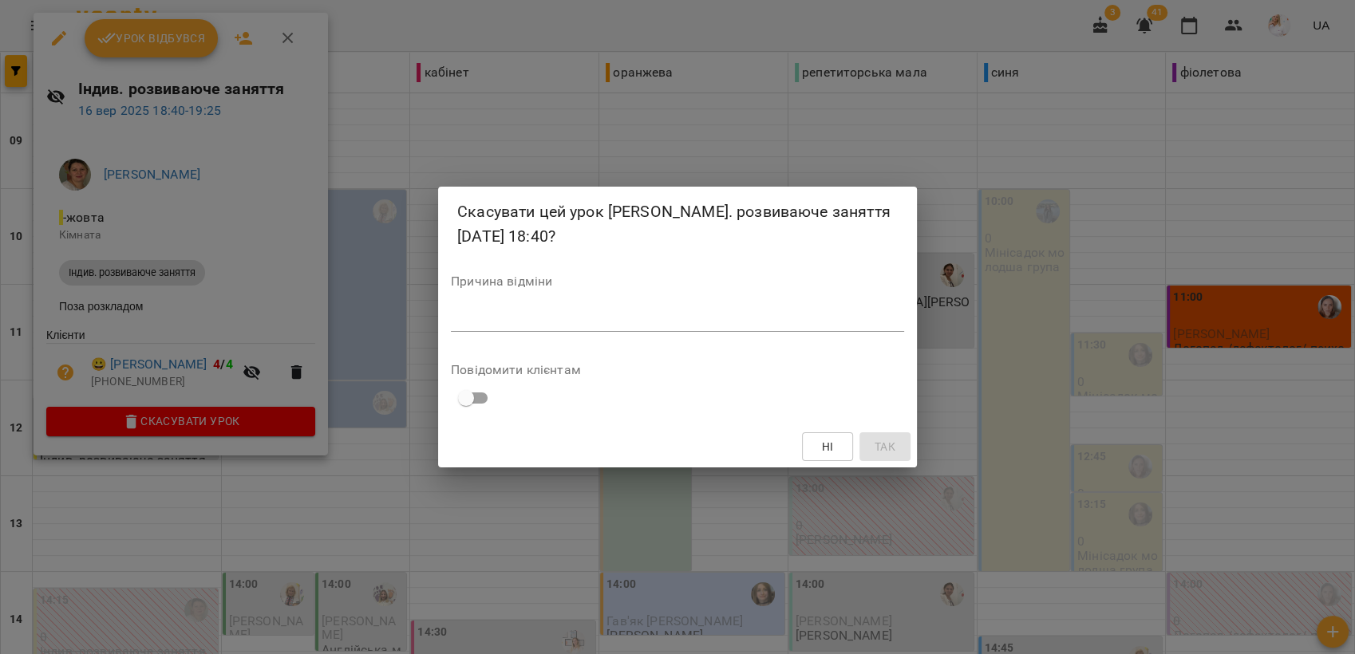
click at [532, 318] on textarea at bounding box center [677, 318] width 453 height 15
type textarea "*"
type textarea "******"
click at [886, 444] on span "Так" at bounding box center [884, 446] width 21 height 19
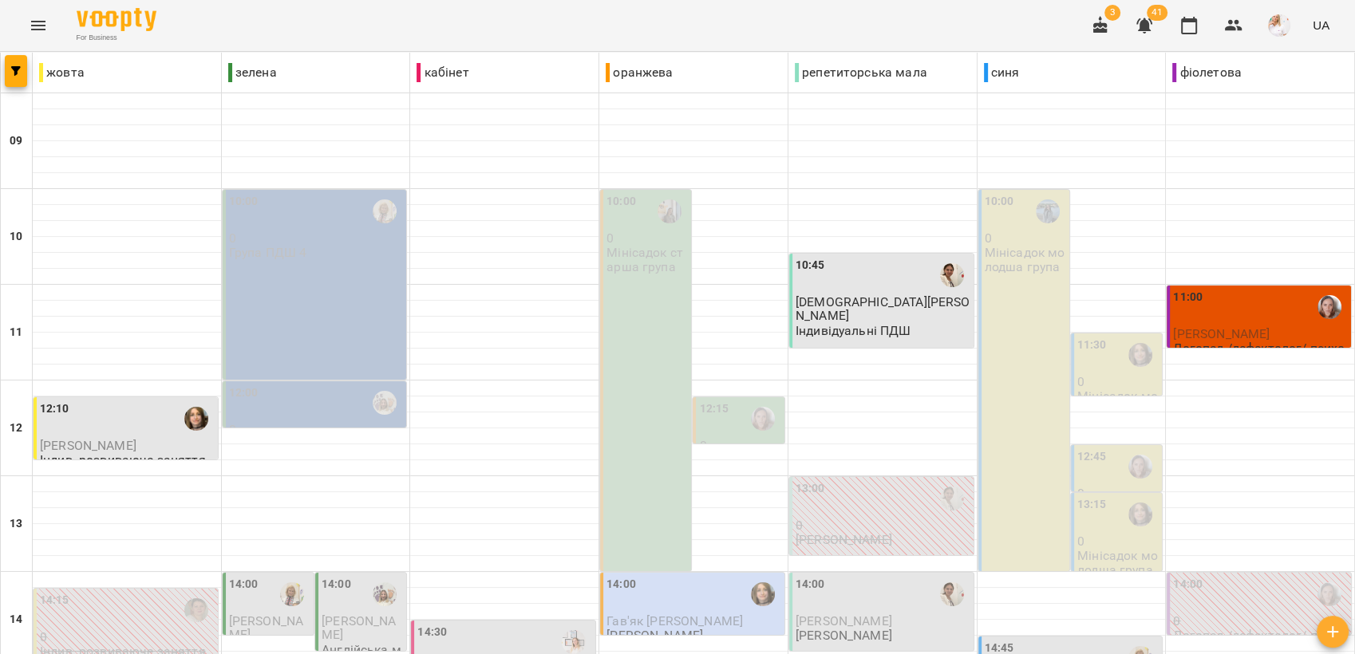
scroll to position [266, 0]
click at [719, 401] on div "12:15" at bounding box center [714, 419] width 30 height 37
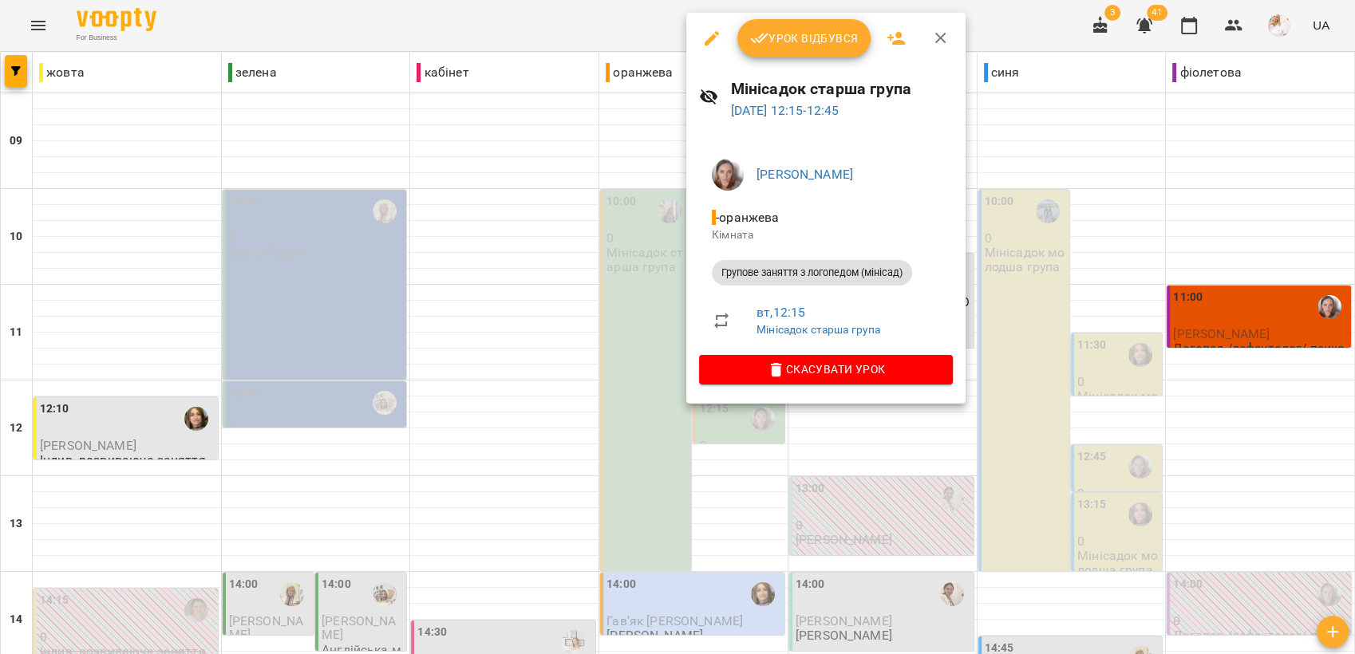
click at [795, 34] on span "Урок відбувся" at bounding box center [804, 38] width 109 height 19
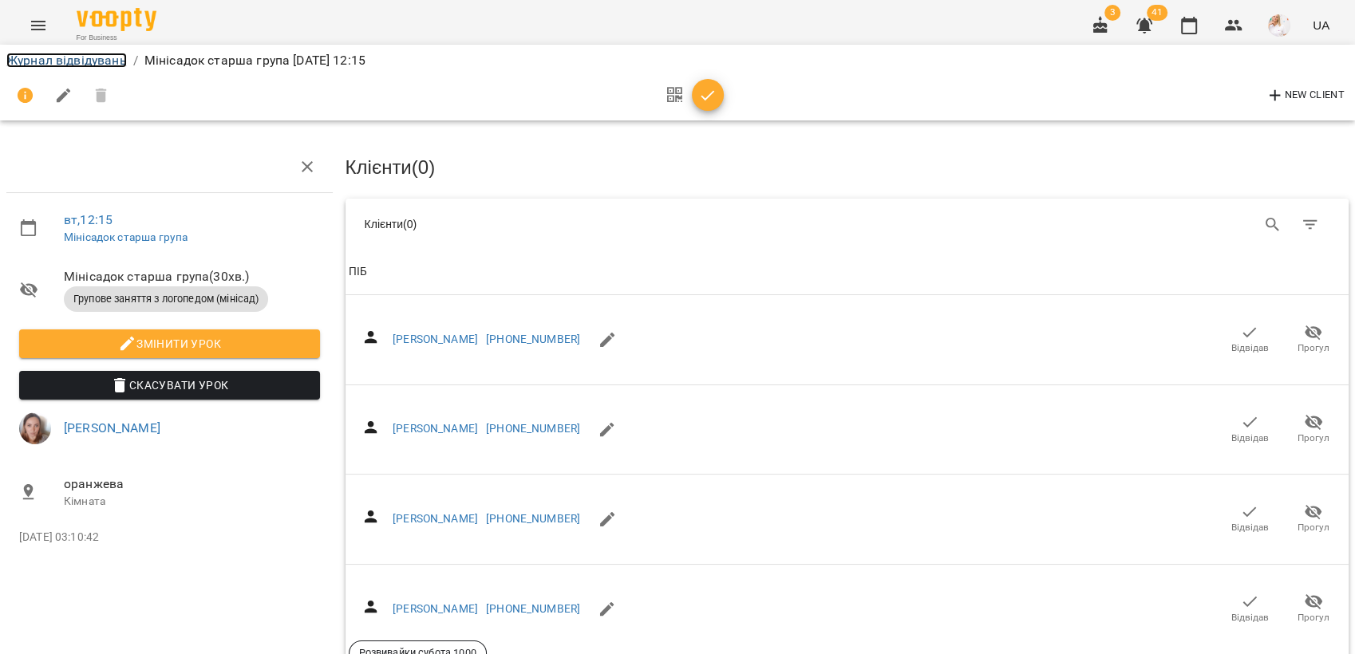
click at [78, 56] on link "Журнал відвідувань" at bounding box center [66, 60] width 120 height 15
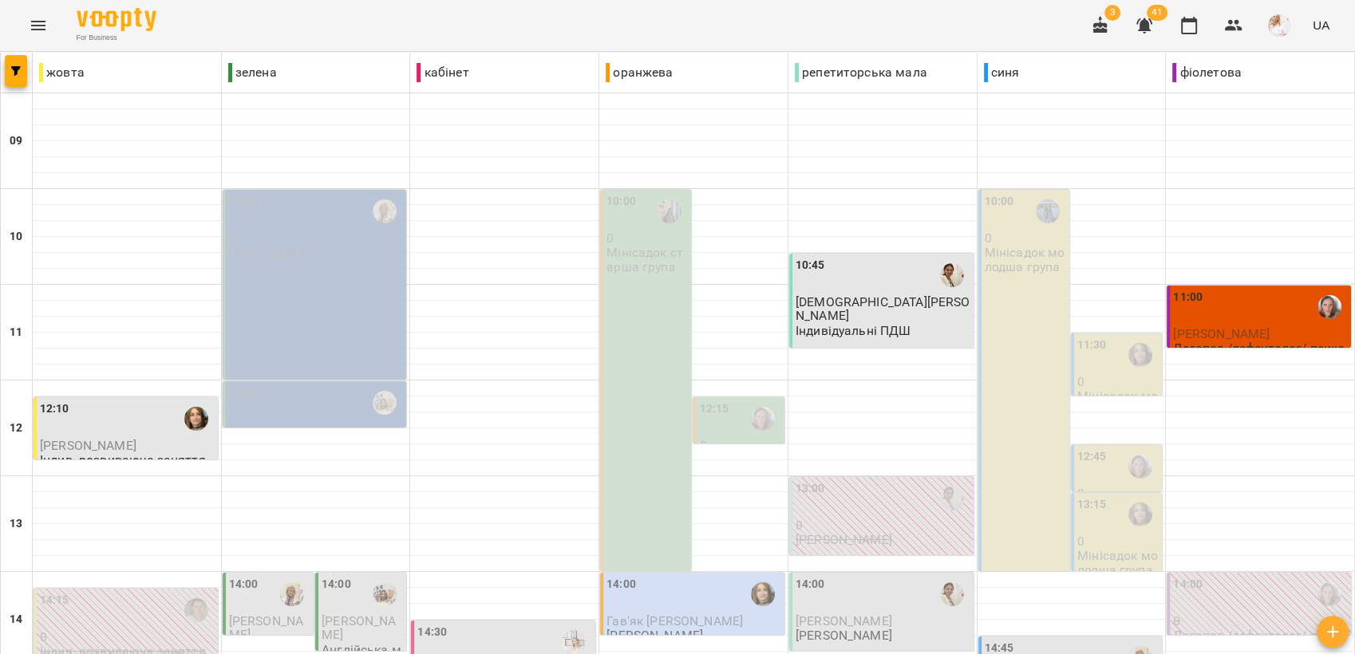
click at [1102, 367] on div "11:30" at bounding box center [1117, 355] width 81 height 37
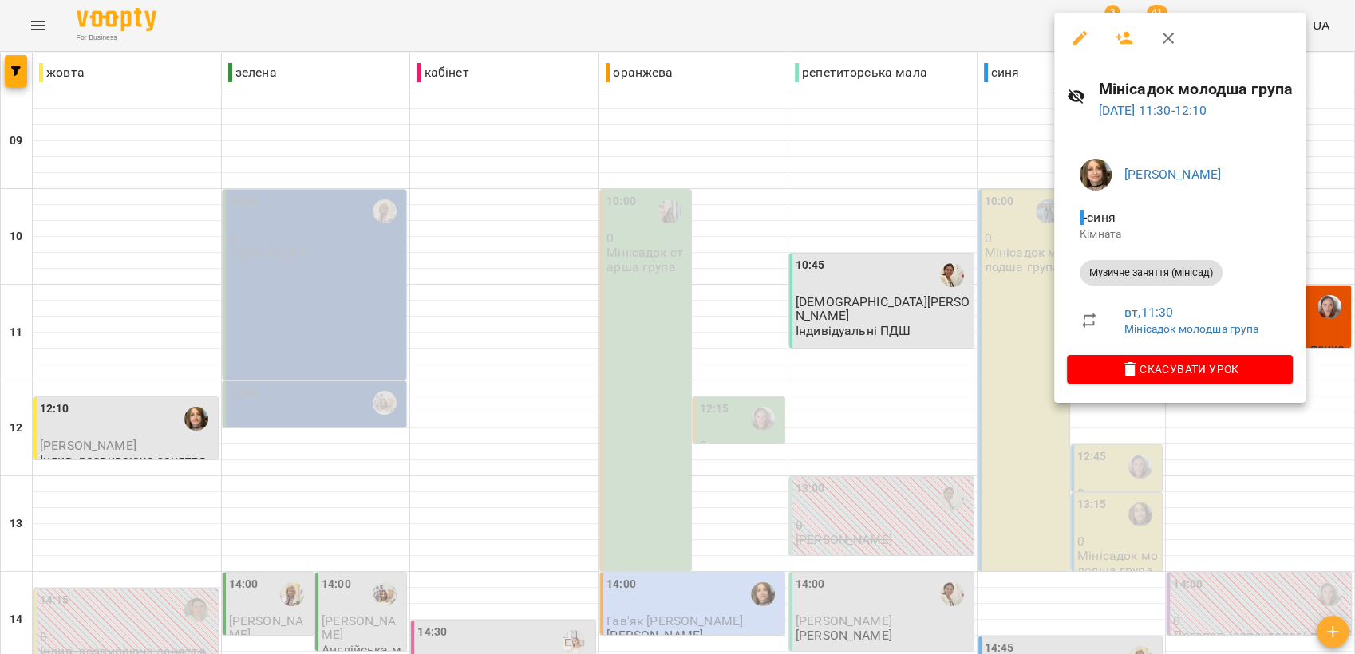
scroll to position [89, 0]
click at [1165, 37] on icon "button" at bounding box center [1167, 38] width 19 height 19
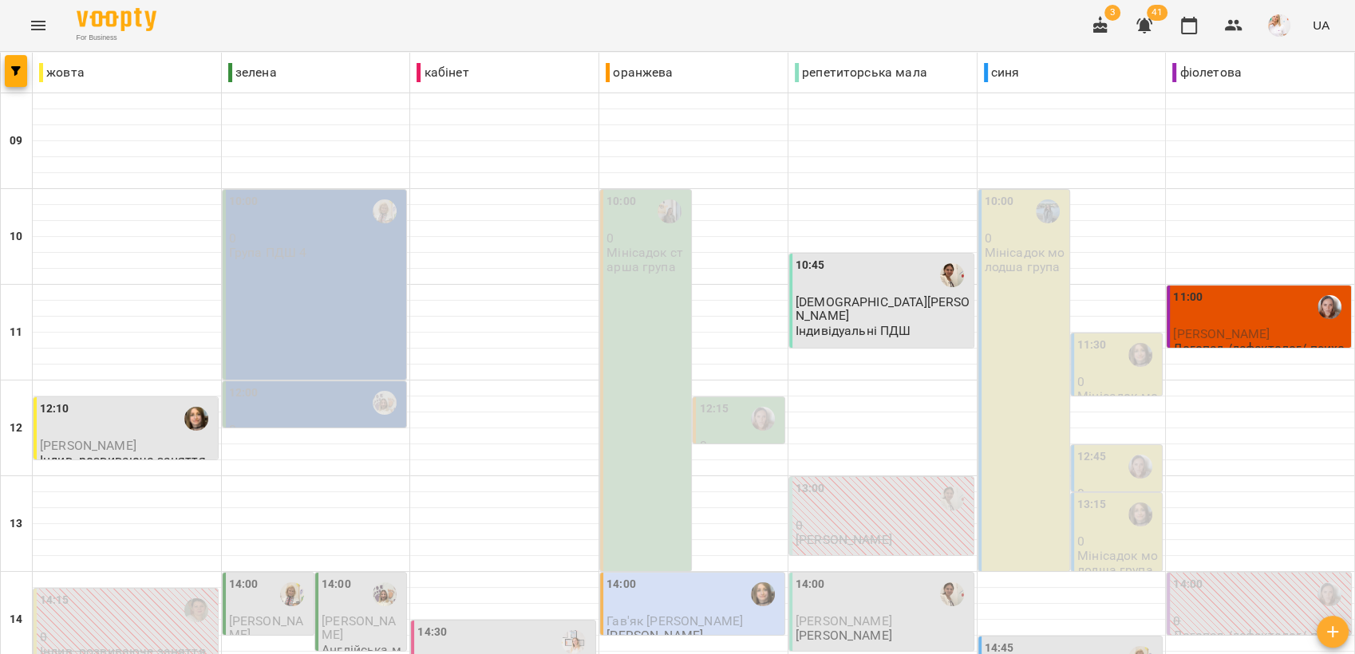
click at [1107, 448] on div "12:45" at bounding box center [1117, 466] width 81 height 37
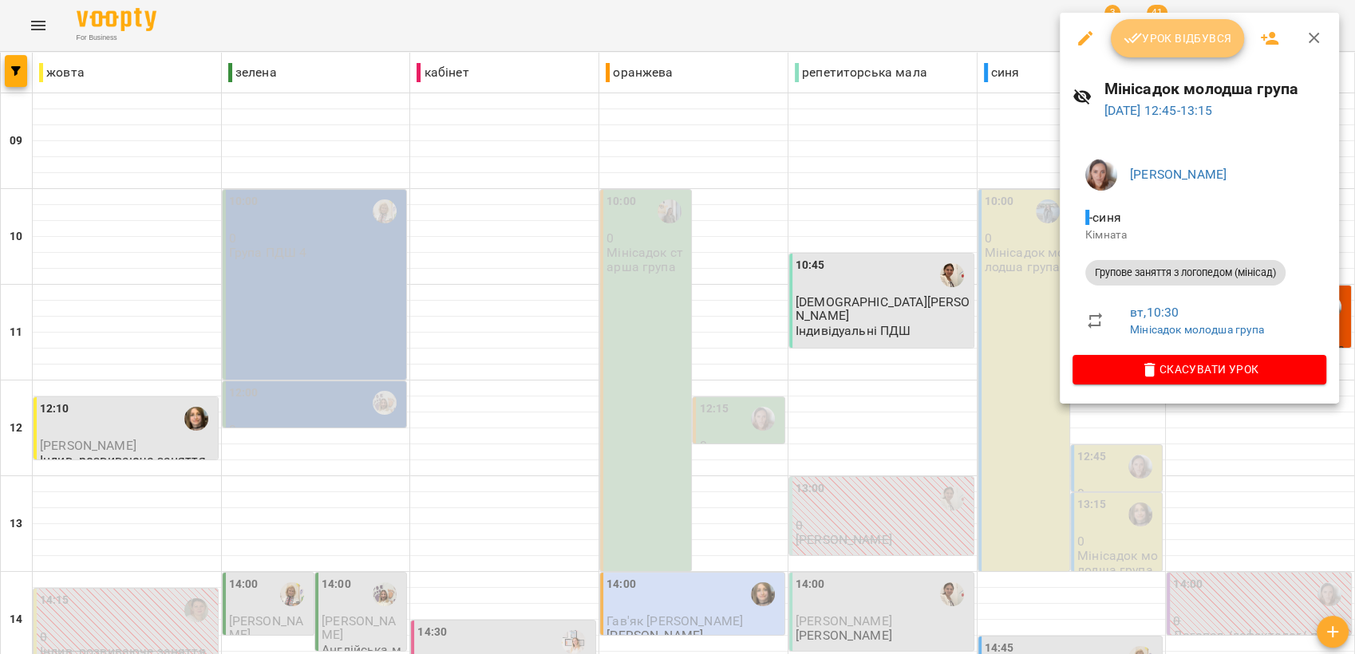
click at [1194, 43] on span "Урок відбувся" at bounding box center [1177, 38] width 109 height 19
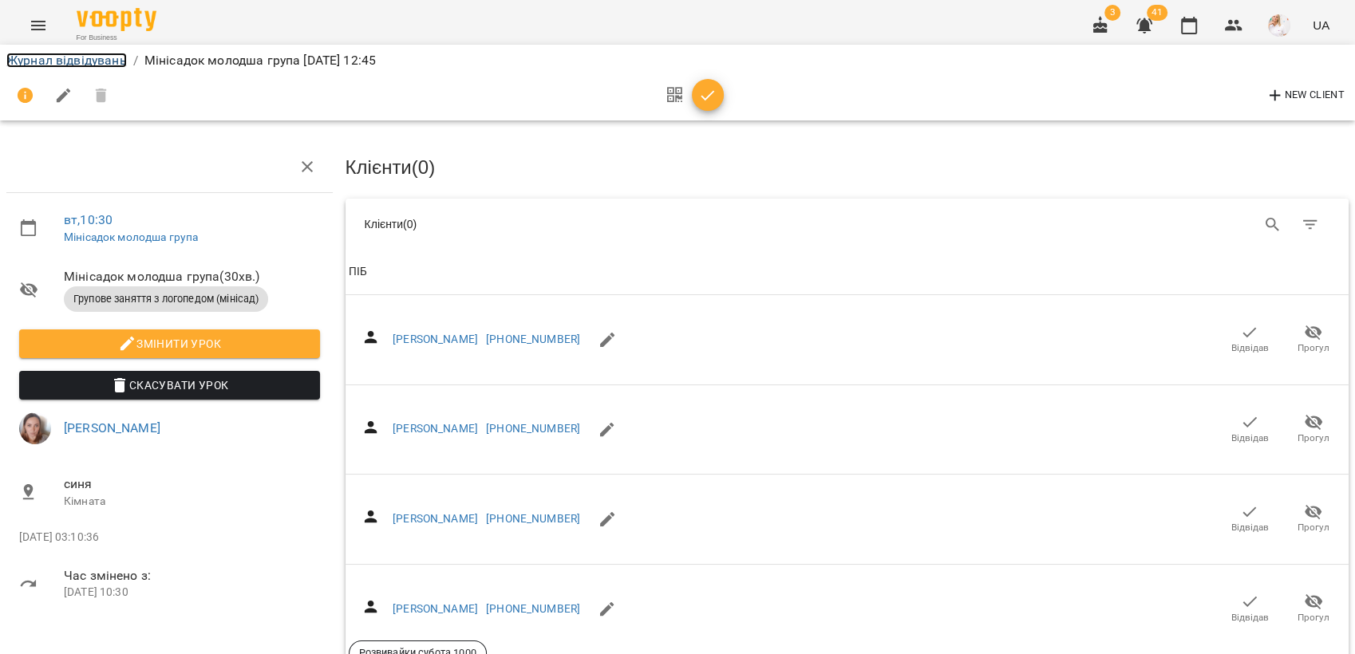
click at [63, 55] on link "Журнал відвідувань" at bounding box center [66, 60] width 120 height 15
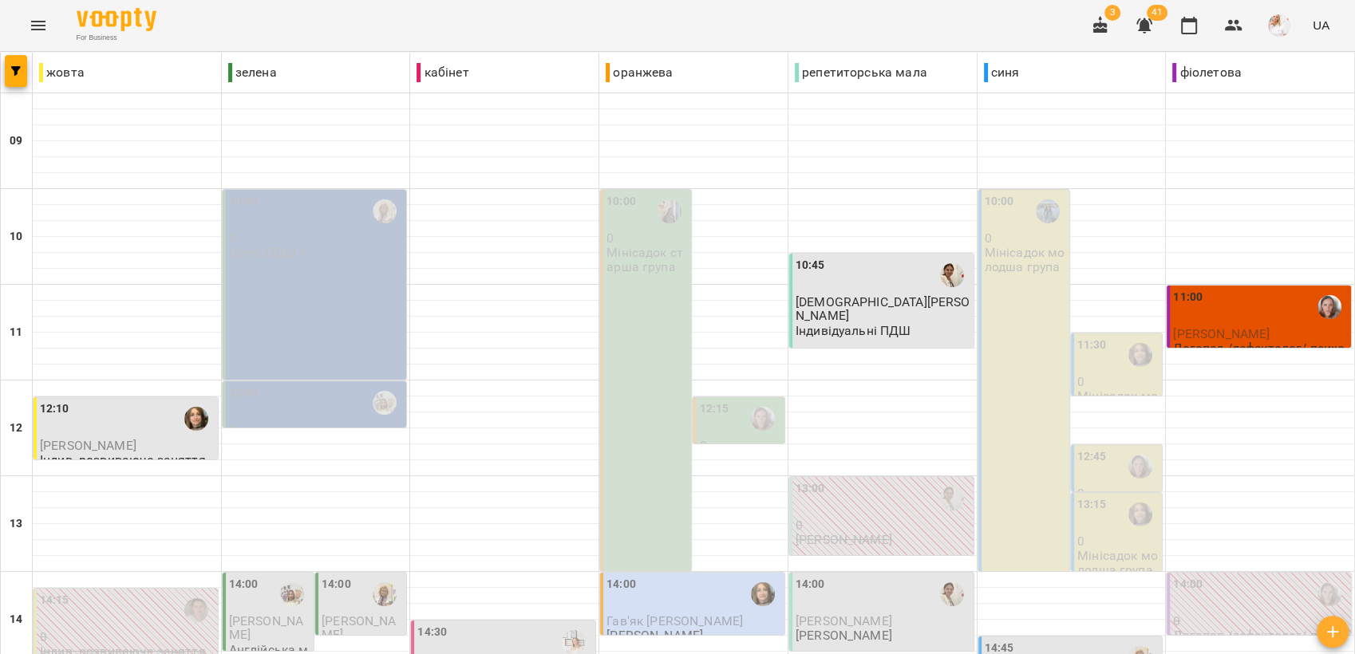
scroll to position [266, 0]
click at [1092, 496] on div "13:15" at bounding box center [1092, 514] width 30 height 37
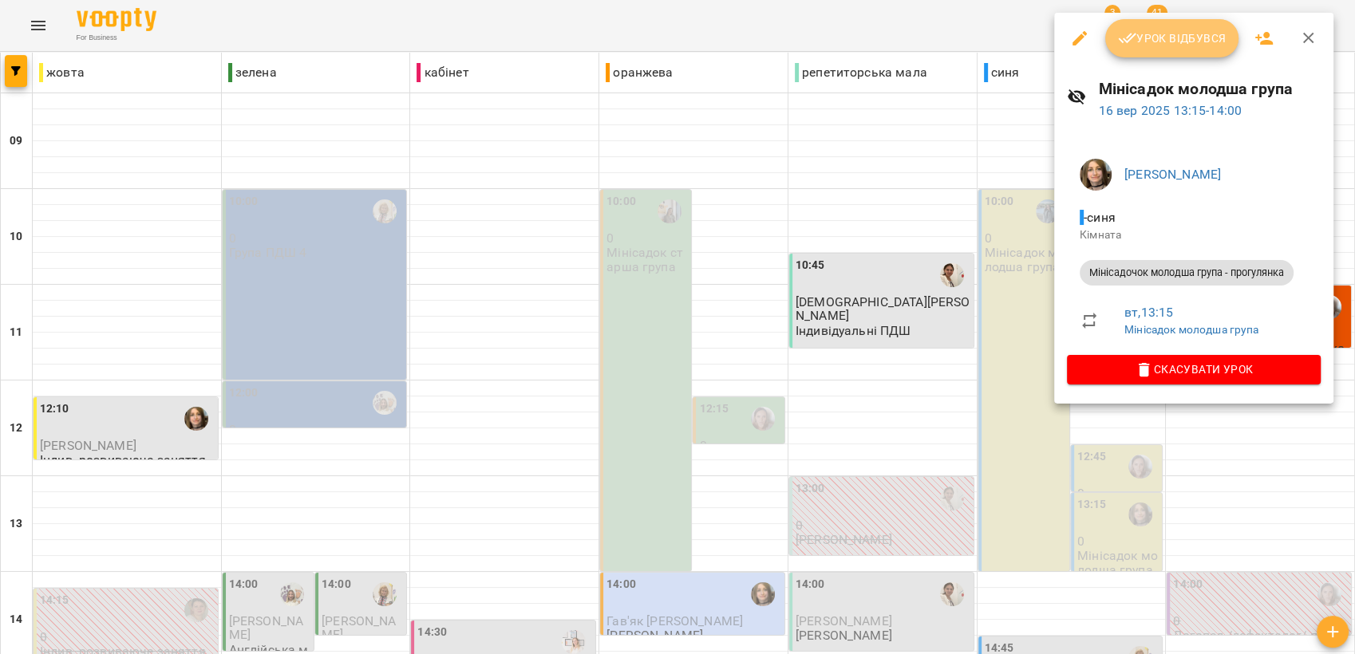
click at [1136, 40] on span "Урок відбувся" at bounding box center [1172, 38] width 109 height 19
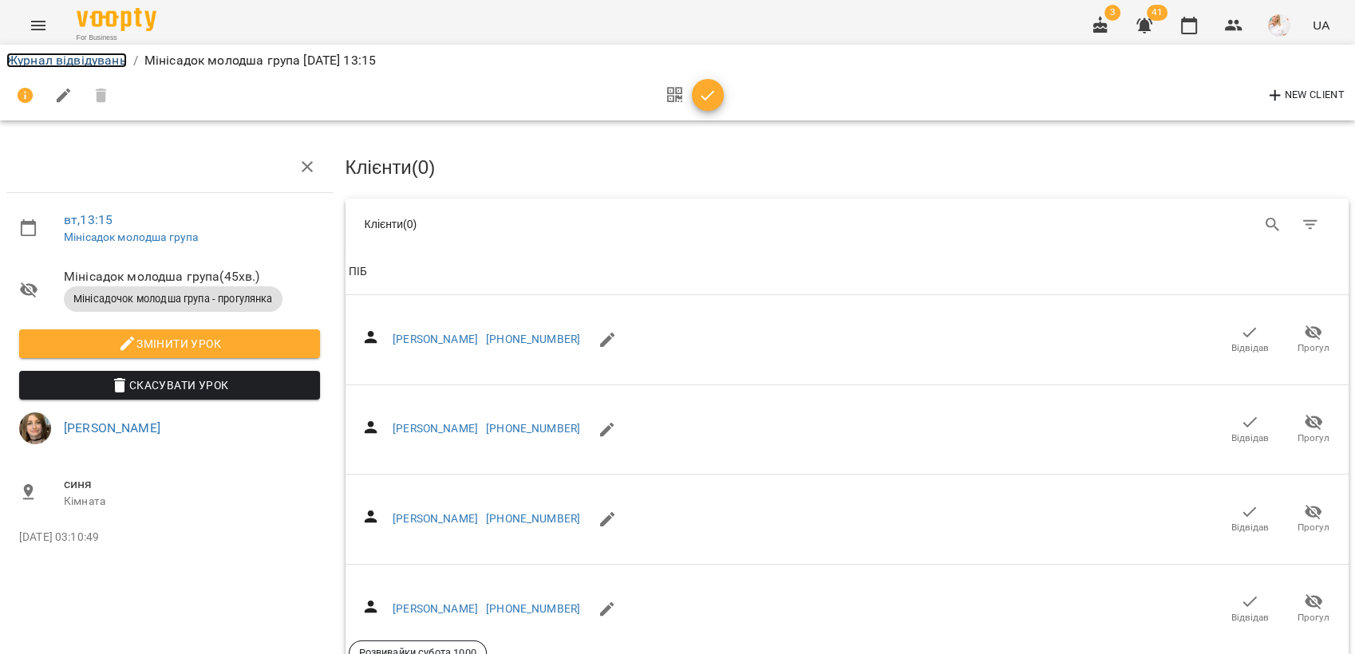
click at [34, 58] on link "Журнал відвідувань" at bounding box center [66, 60] width 120 height 15
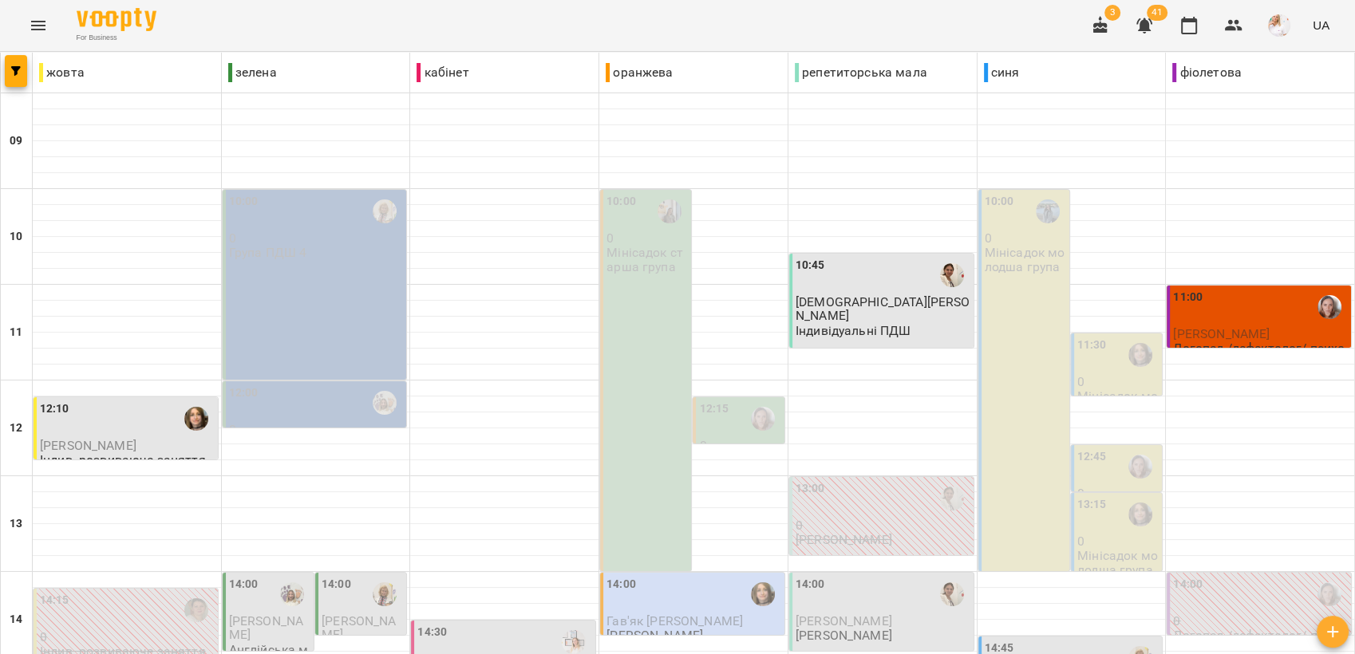
scroll to position [177, 0]
click at [1096, 496] on div "13:15" at bounding box center [1117, 514] width 81 height 37
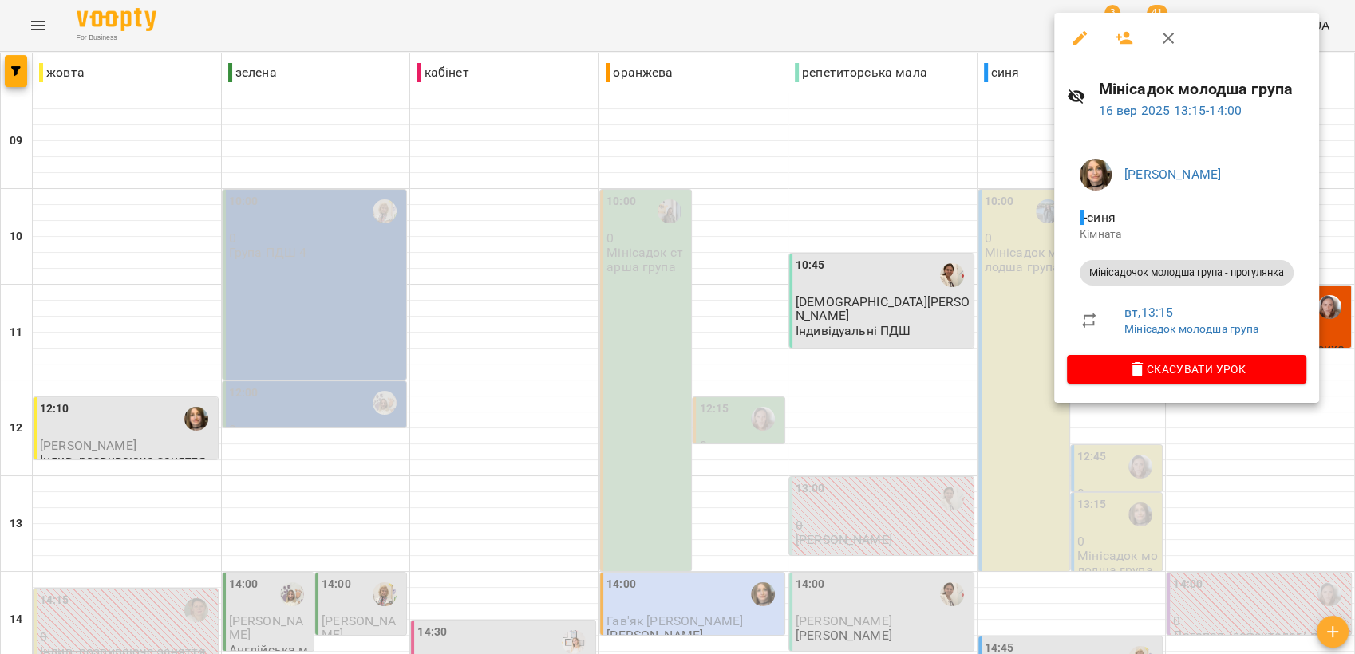
click at [1166, 44] on icon "button" at bounding box center [1167, 38] width 19 height 19
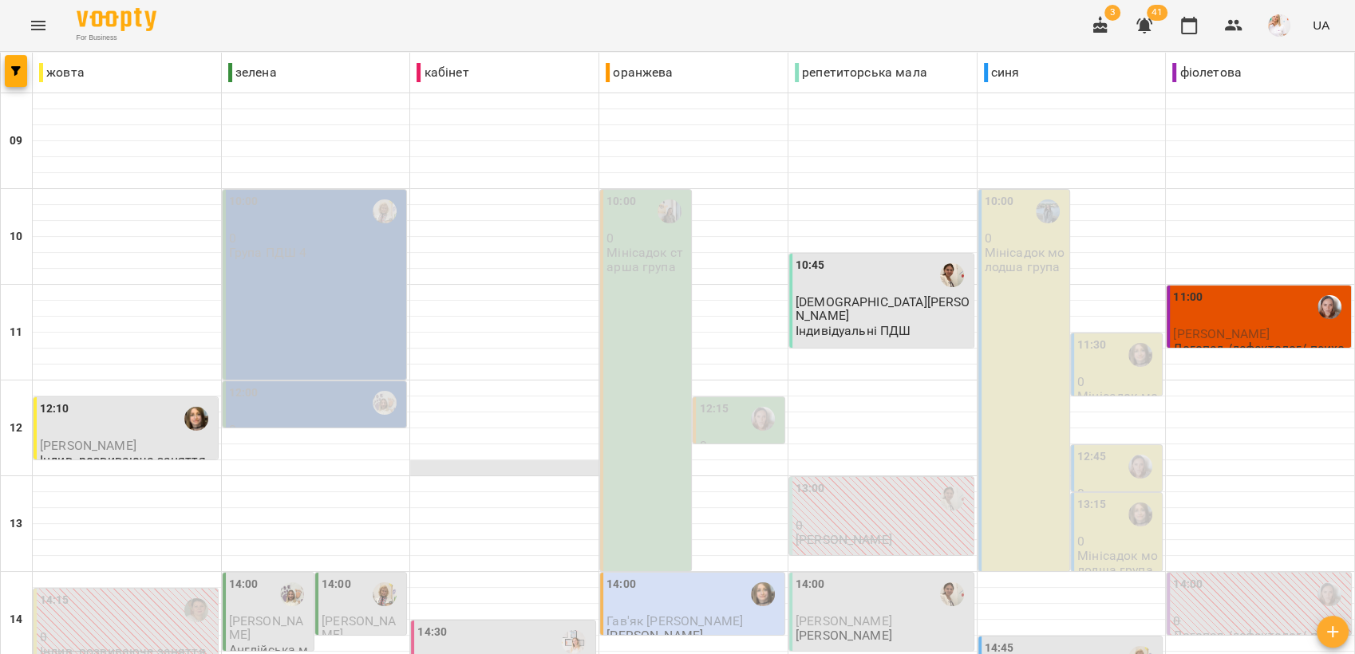
scroll to position [266, 0]
click at [290, 385] on div "12:00" at bounding box center [316, 403] width 175 height 37
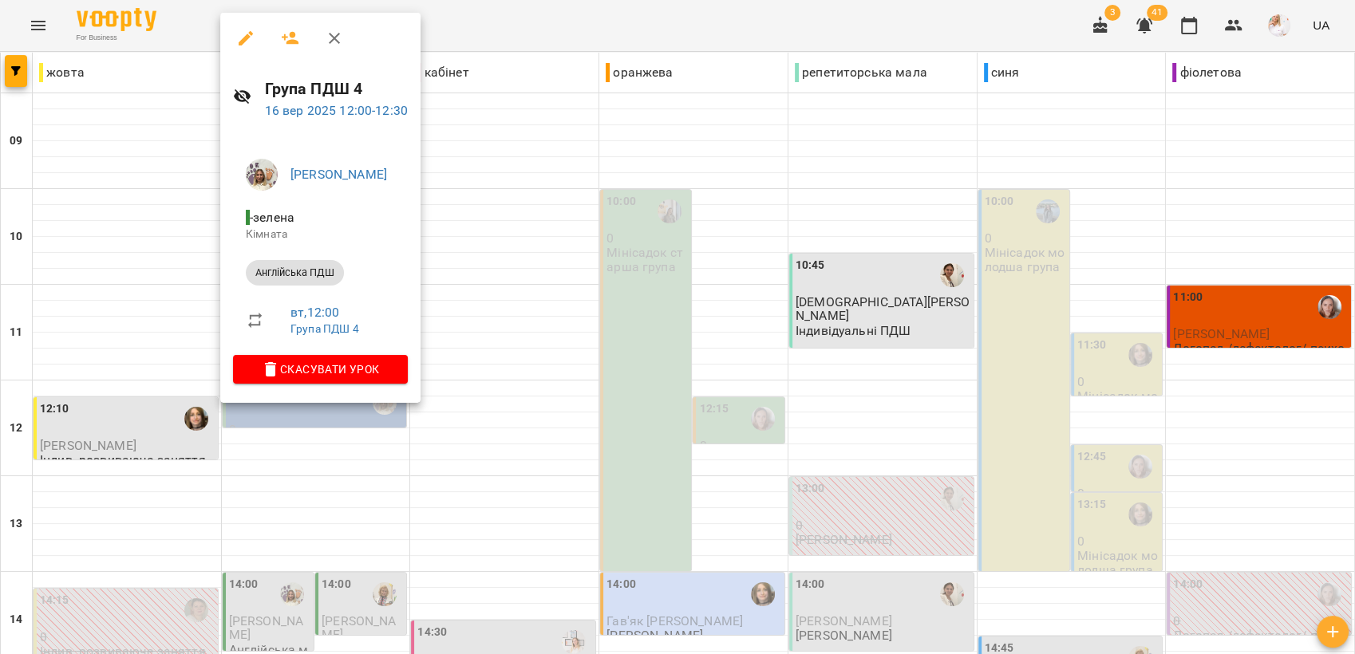
click at [543, 227] on div at bounding box center [677, 327] width 1355 height 654
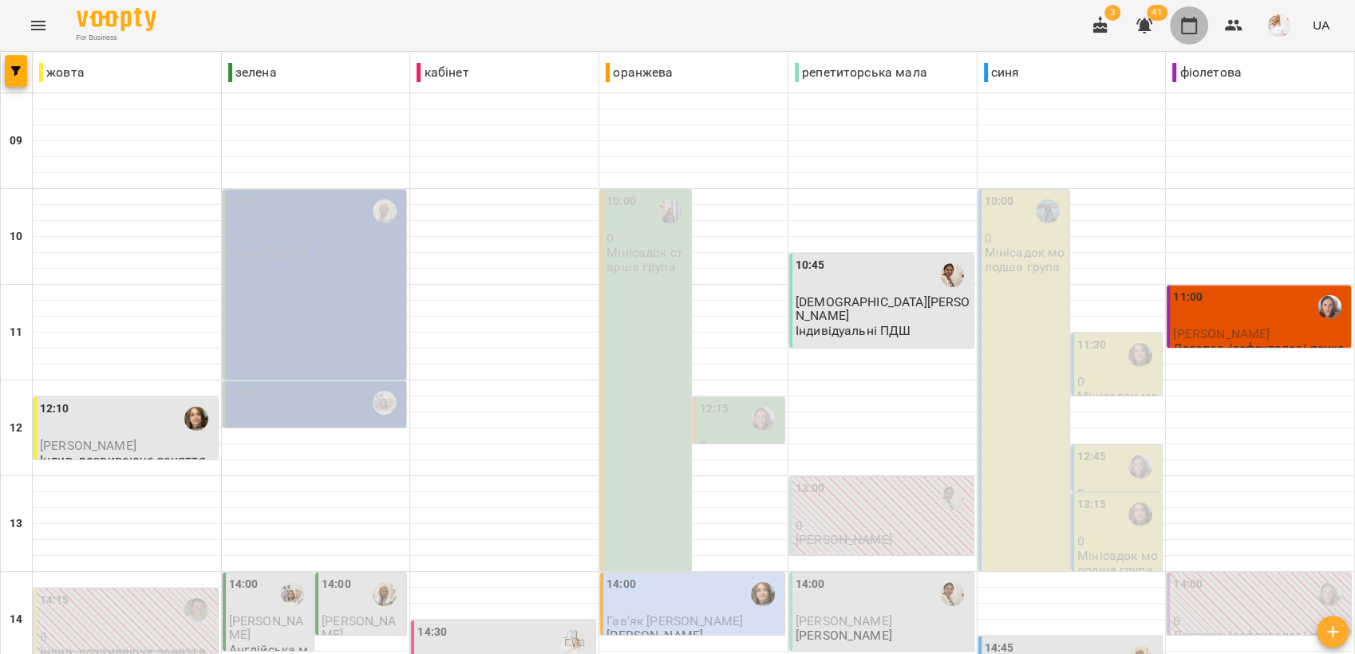
click at [1193, 24] on icon "button" at bounding box center [1188, 25] width 19 height 19
click at [1189, 29] on icon "button" at bounding box center [1188, 25] width 19 height 19
click at [1233, 34] on button "button" at bounding box center [1233, 25] width 38 height 38
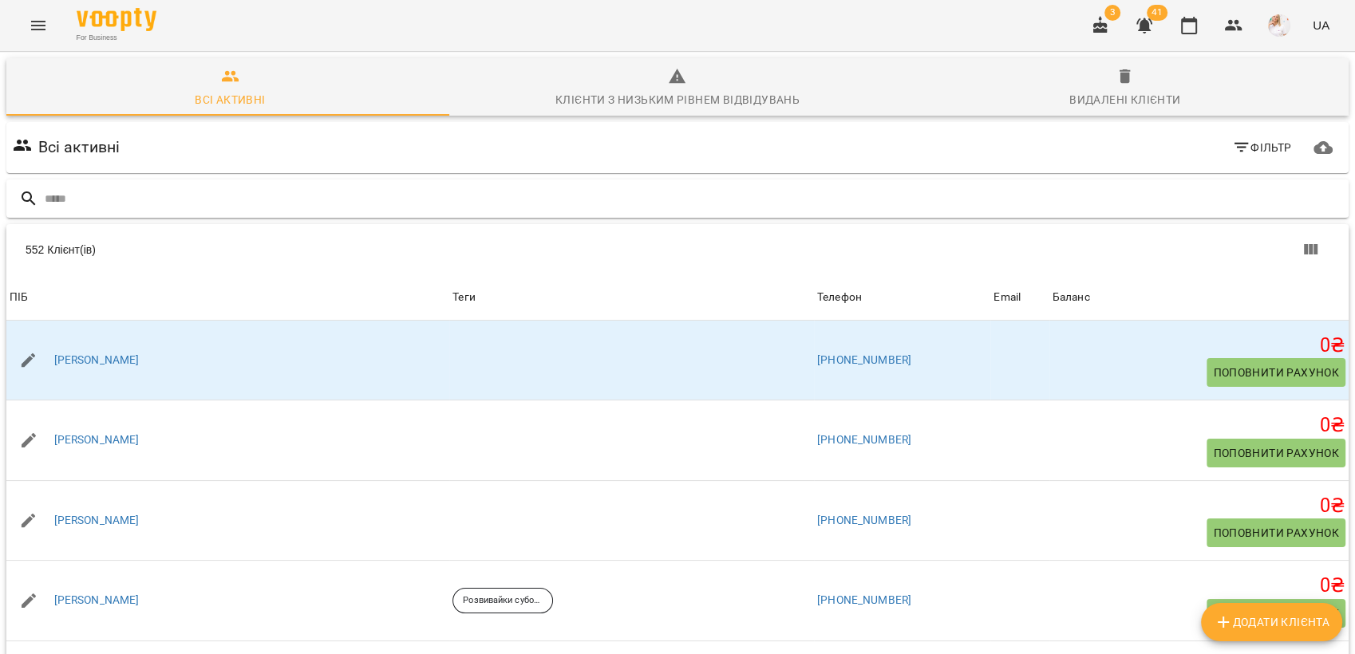
click at [53, 190] on input "text" at bounding box center [693, 199] width 1297 height 26
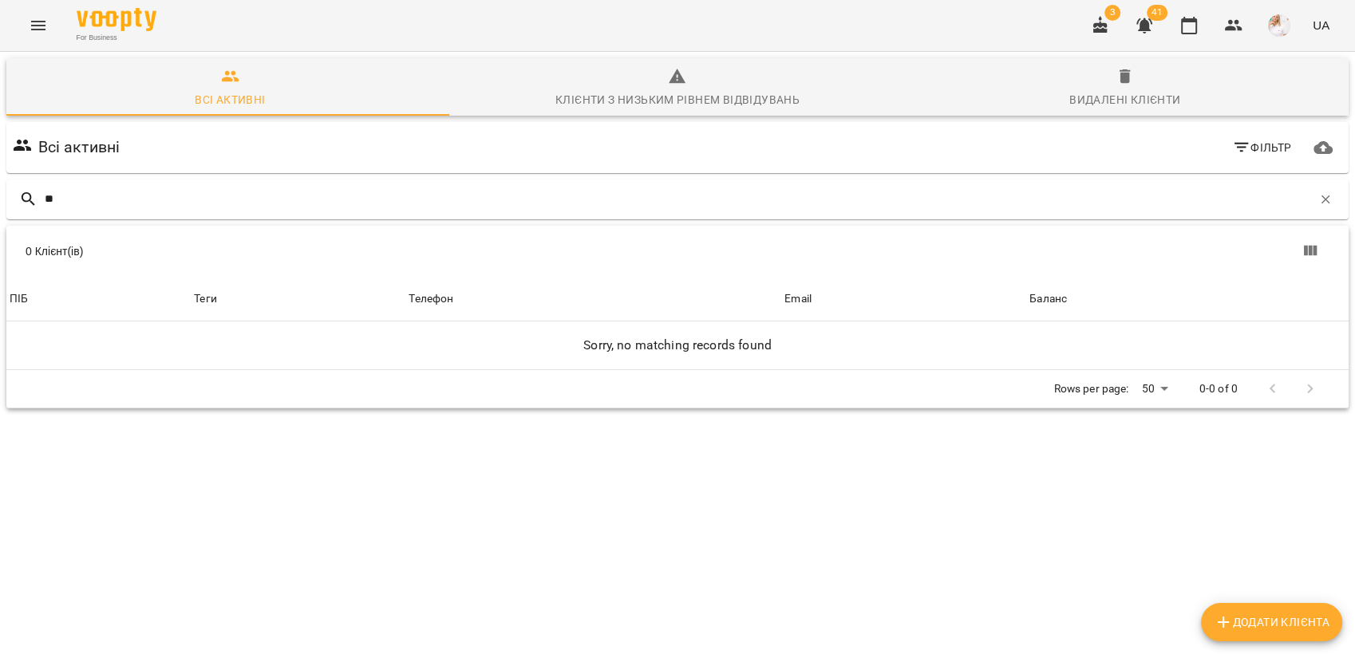
type input "*"
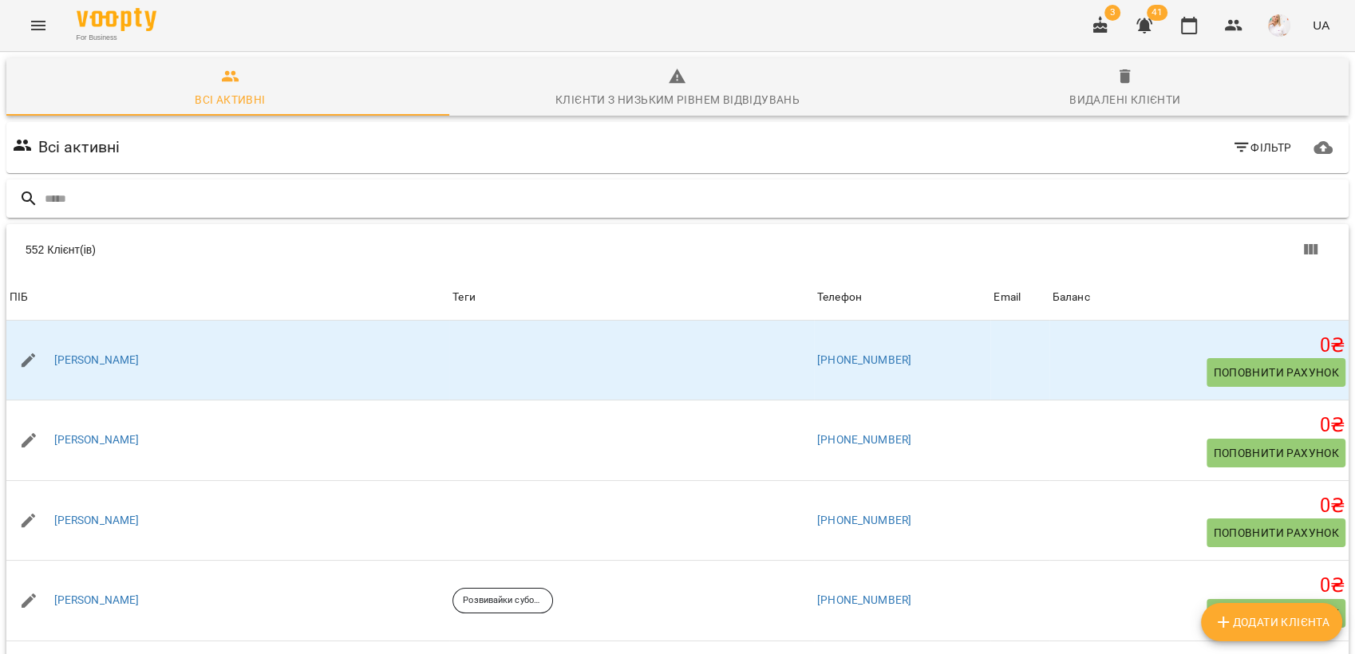
click at [99, 195] on input "text" at bounding box center [693, 199] width 1297 height 26
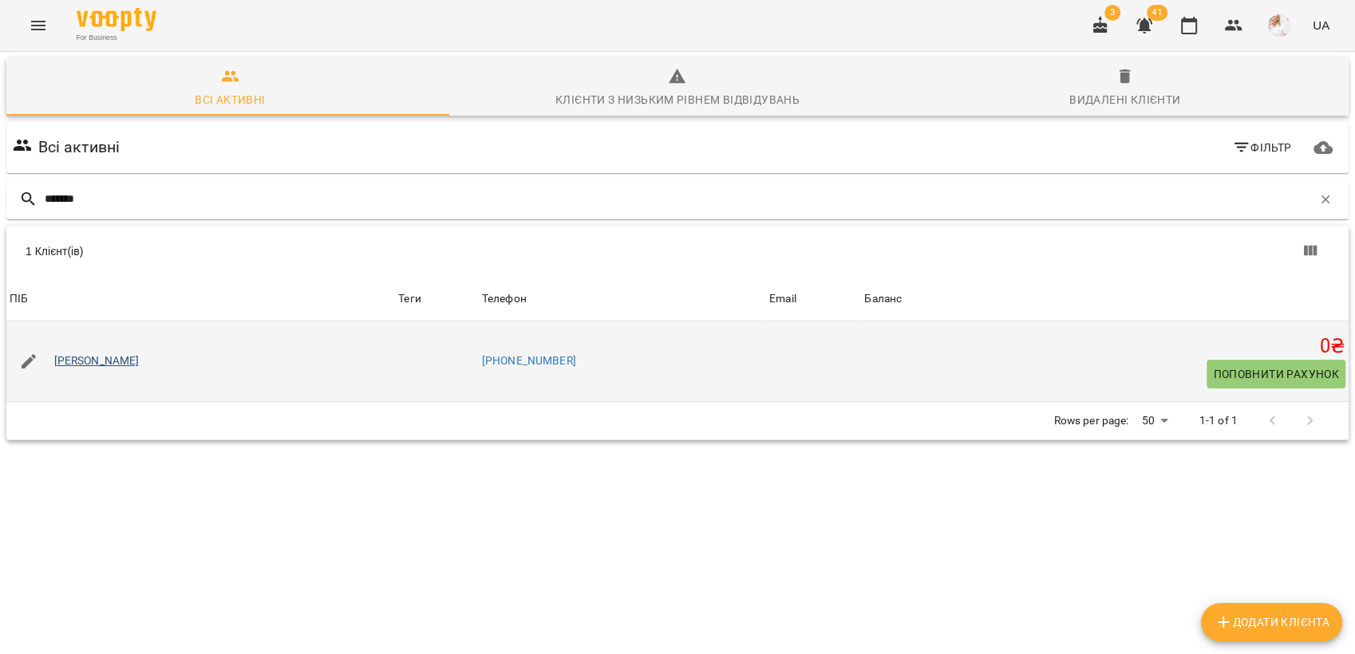
type input "*******"
click at [89, 359] on link "[PERSON_NAME]" at bounding box center [96, 361] width 85 height 16
